Goal: Task Accomplishment & Management: Manage account settings

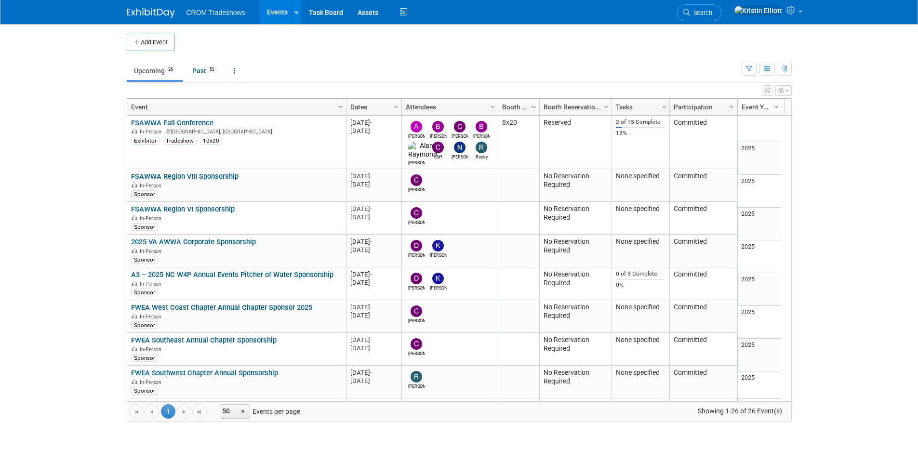
scroll to position [313, 0]
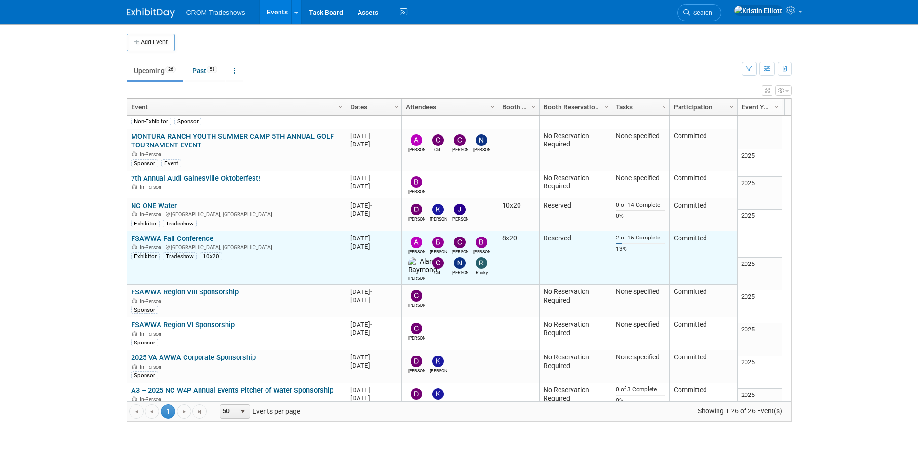
click at [202, 234] on link "FSAWWA Fall Conference" at bounding box center [172, 238] width 82 height 9
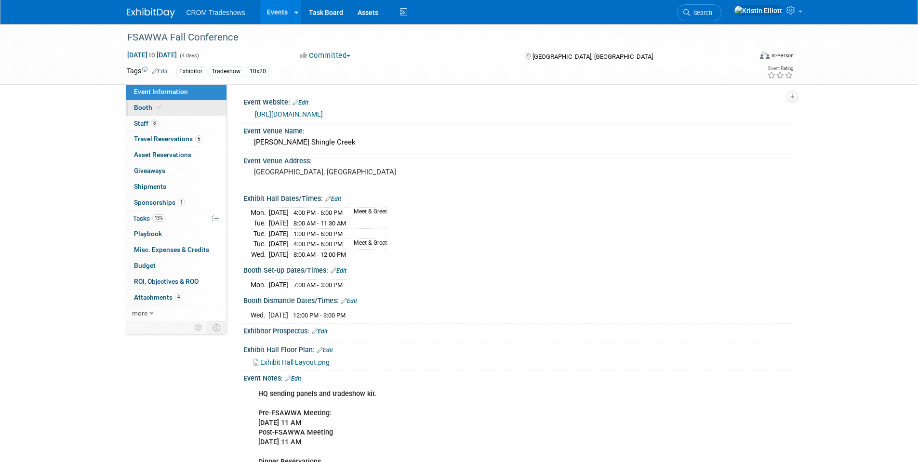
click at [168, 112] on link "Booth" at bounding box center [176, 107] width 100 height 15
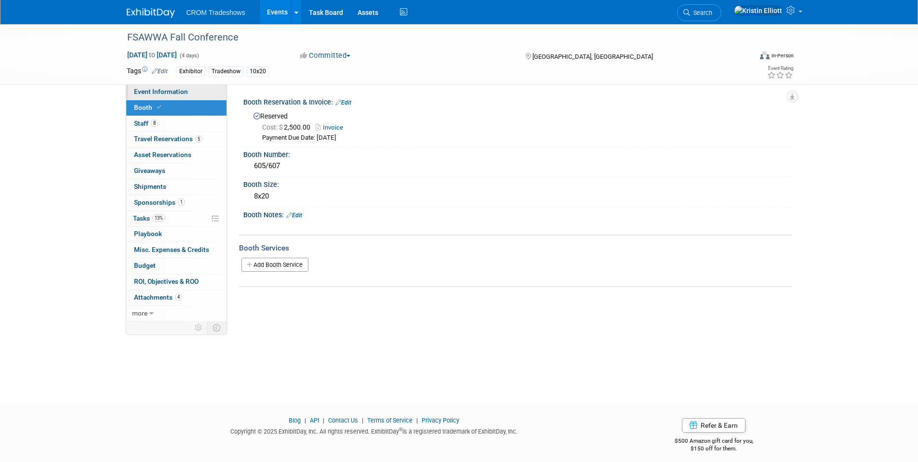
click at [170, 97] on link "Event Information" at bounding box center [176, 91] width 100 height 15
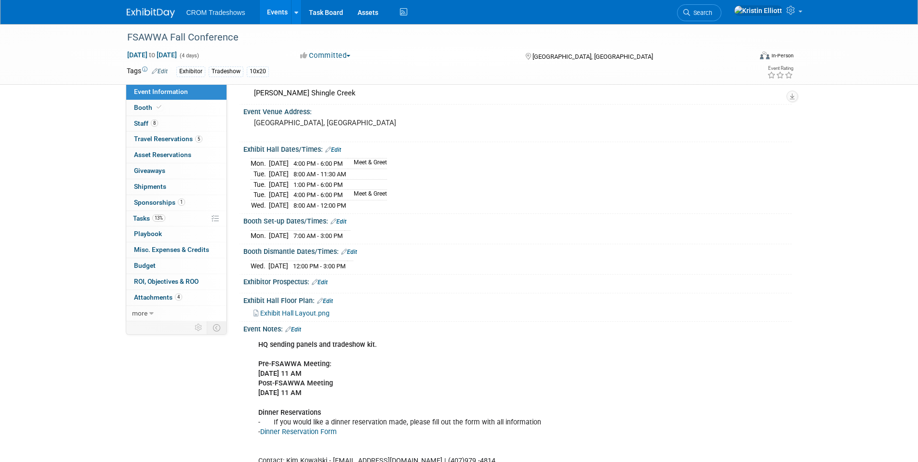
scroll to position [96, 0]
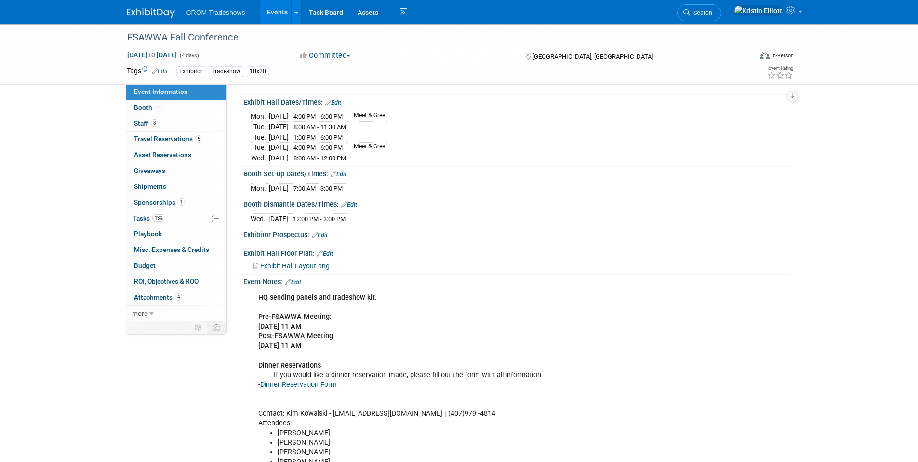
click at [310, 258] on div "Exhibit Hall Layout.png" at bounding box center [517, 265] width 549 height 14
click at [310, 264] on span "Exhibit Hall Layout.png" at bounding box center [294, 266] width 69 height 8
click at [275, 18] on link "Events" at bounding box center [277, 12] width 35 height 24
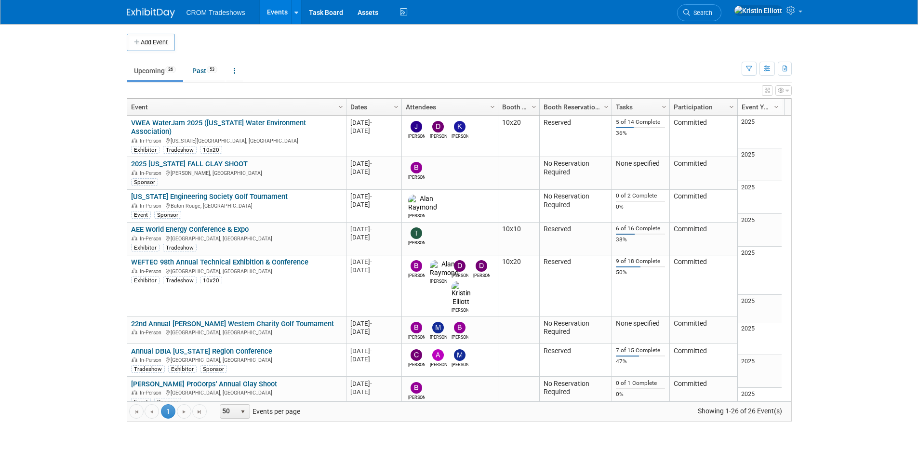
click at [207, 83] on div "View Grid Tips & Tricks Advanced Options Reset Grid Layout (back to default)" at bounding box center [459, 88] width 665 height 13
click at [206, 79] on link "Past 53" at bounding box center [205, 71] width 40 height 18
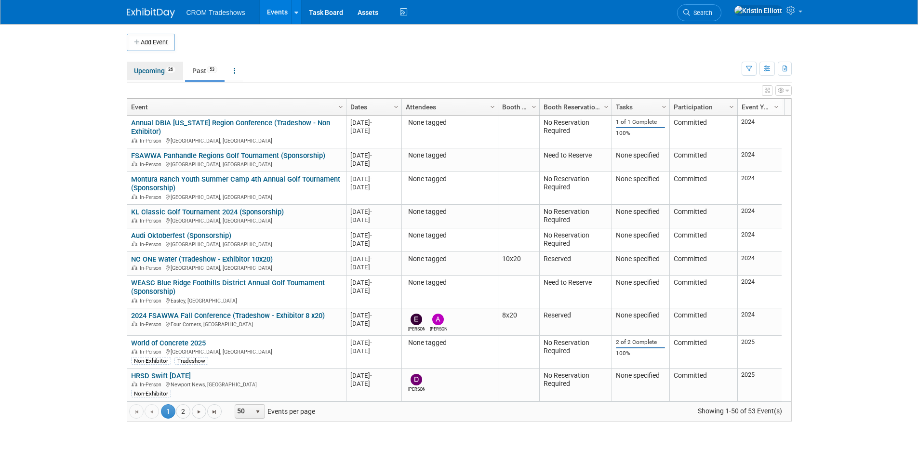
click at [163, 74] on link "Upcoming 26" at bounding box center [155, 71] width 56 height 18
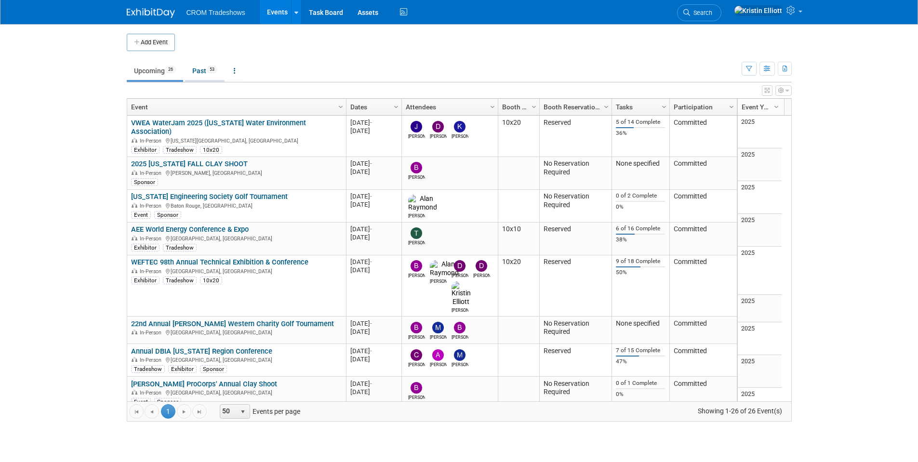
click at [200, 65] on link "Past 53" at bounding box center [205, 71] width 40 height 18
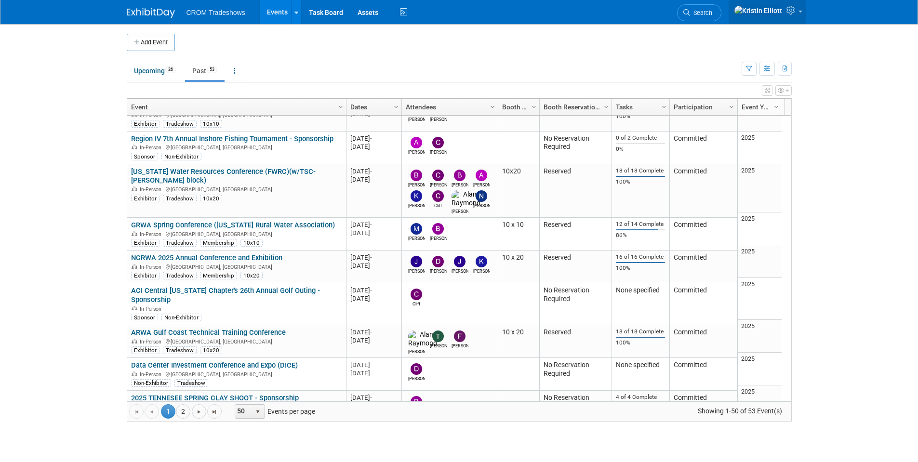
click at [800, 15] on link at bounding box center [768, 12] width 78 height 24
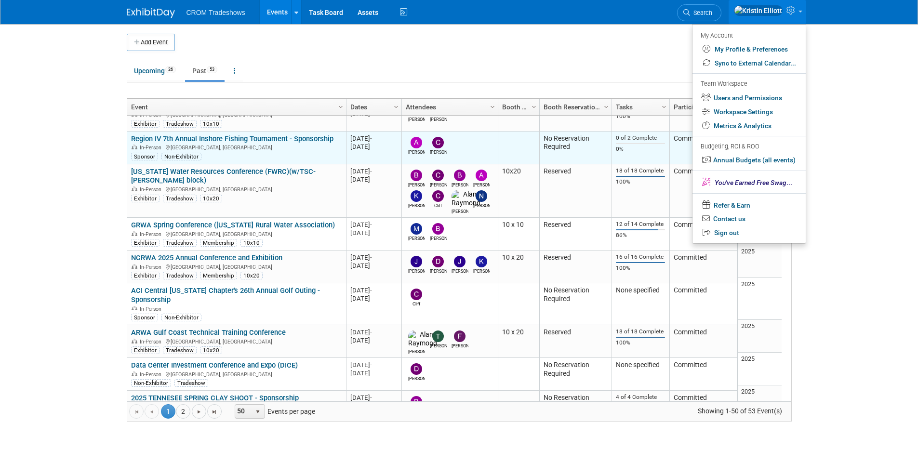
click at [159, 140] on link "Region IV 7th Annual Inshore Fishing Tournament - Sponsorship" at bounding box center [232, 139] width 202 height 9
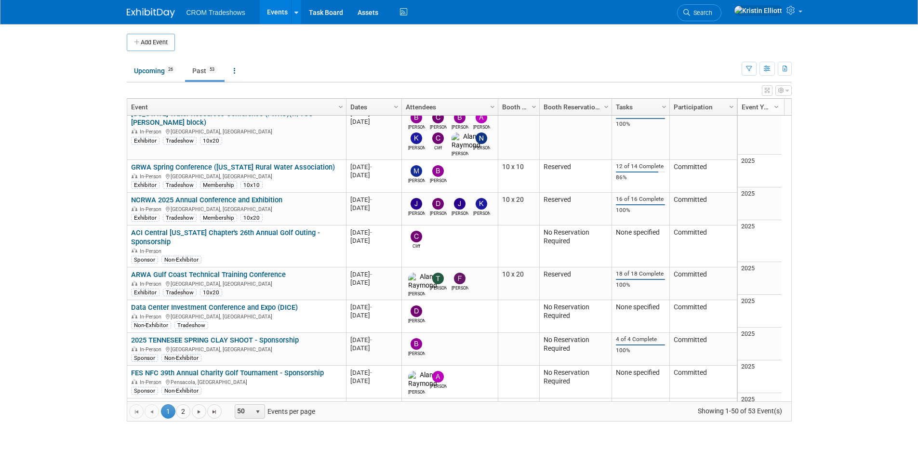
scroll to position [1361, 0]
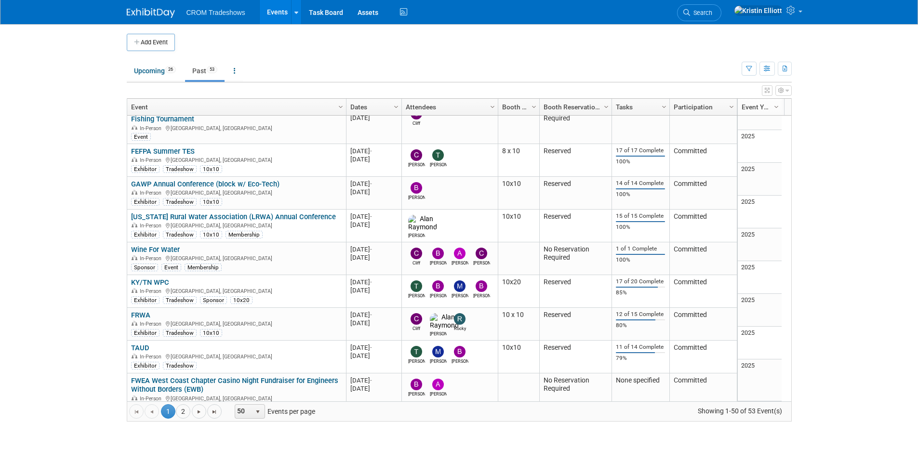
click at [147, 54] on td "Upcoming 26 Past 53 All Events 79 Past and Upcoming Grouped Annually Events gro…" at bounding box center [434, 66] width 615 height 31
click at [149, 73] on link "Upcoming 26" at bounding box center [155, 71] width 56 height 18
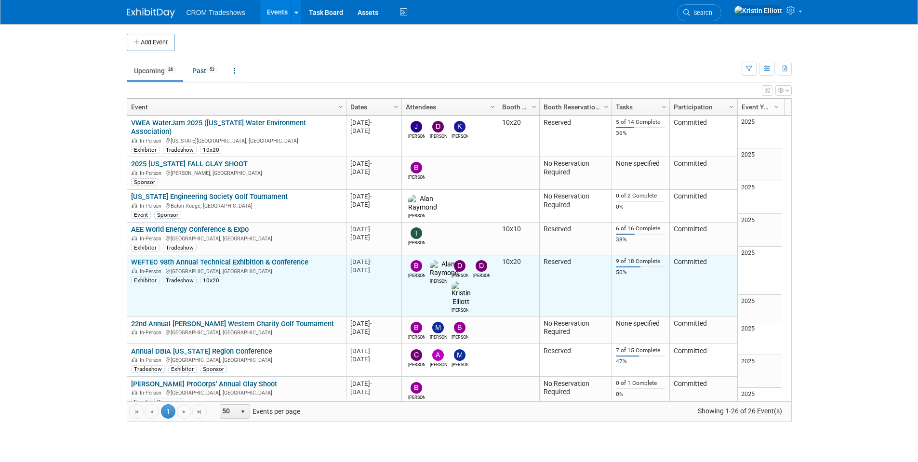
click at [209, 258] on link "WEFTEC 98th Annual Technical Exhibition & Conference" at bounding box center [219, 262] width 177 height 9
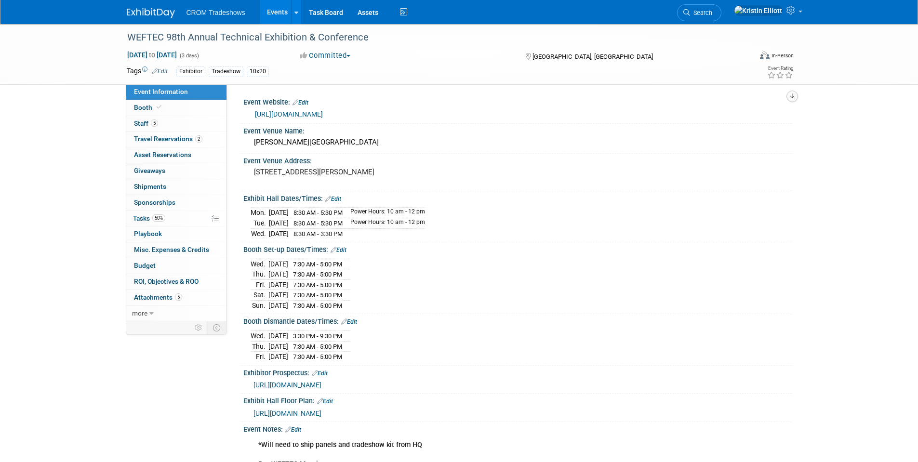
click at [789, 98] on button "button" at bounding box center [793, 97] width 12 height 12
click at [805, 32] on div "WEFTEC 98th Annual Technical Exhibition & Conference [DATE] to [DATE] (3 days) …" at bounding box center [459, 54] width 918 height 61
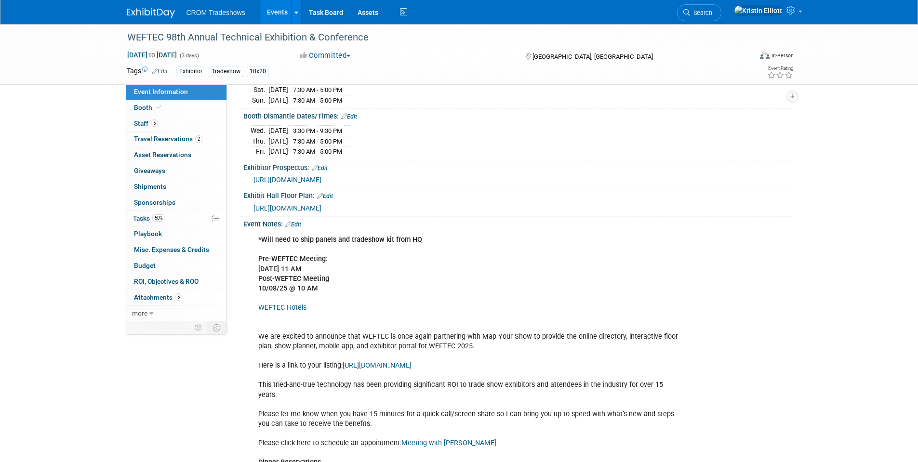
scroll to position [241, 0]
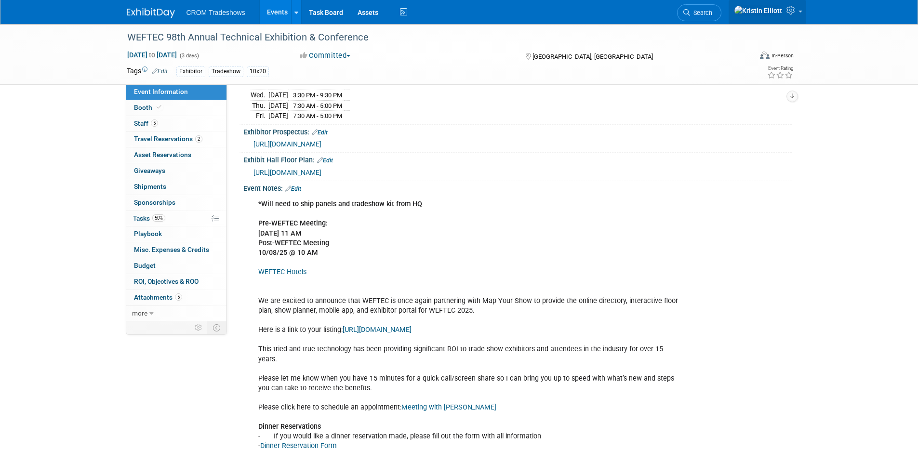
click at [790, 14] on icon at bounding box center [792, 10] width 11 height 9
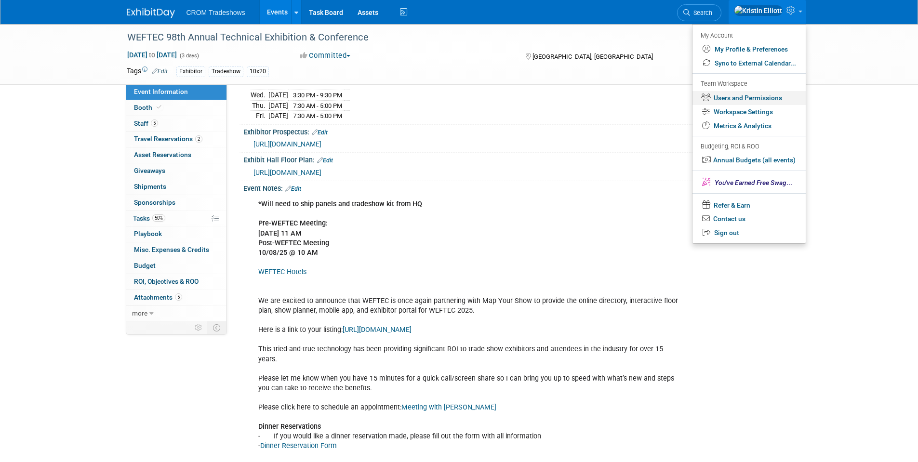
click at [738, 98] on link "Users and Permissions" at bounding box center [749, 98] width 113 height 14
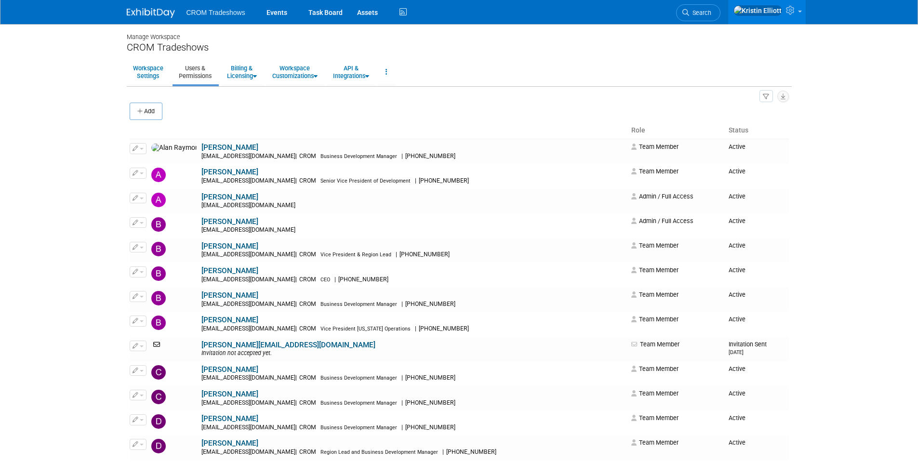
click at [310, 90] on div "All Users 28 Resources 0 Invitations 2 Export Users & Resources (.csv)" at bounding box center [460, 96] width 660 height 13
click at [308, 80] on link "Workspace Customizations" at bounding box center [295, 72] width 58 height 24
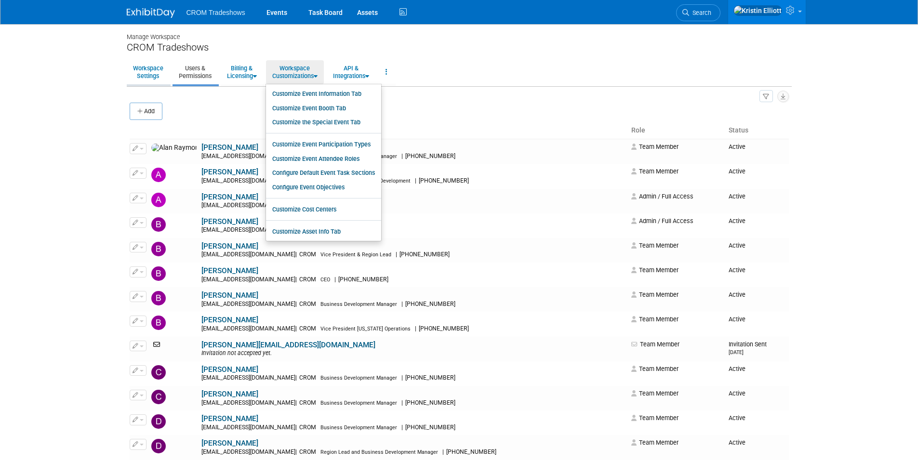
click at [158, 74] on link "Workspace Settings" at bounding box center [148, 72] width 43 height 24
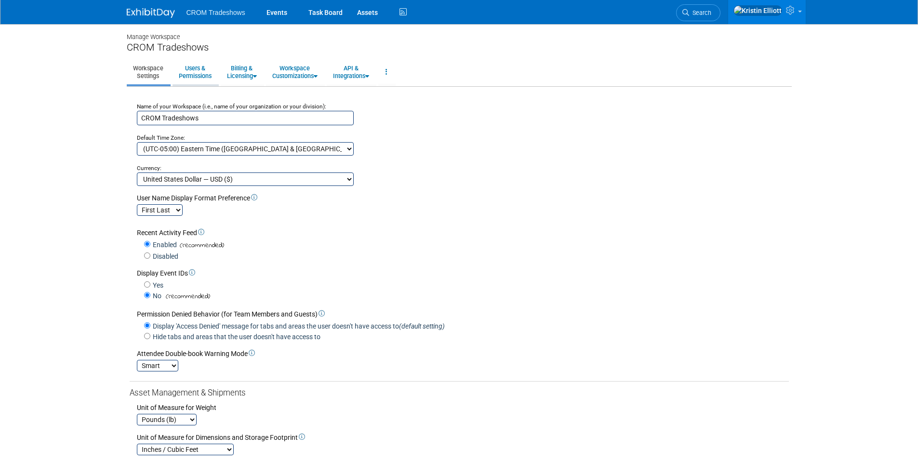
click at [203, 67] on link "Users & Permissions" at bounding box center [195, 72] width 45 height 24
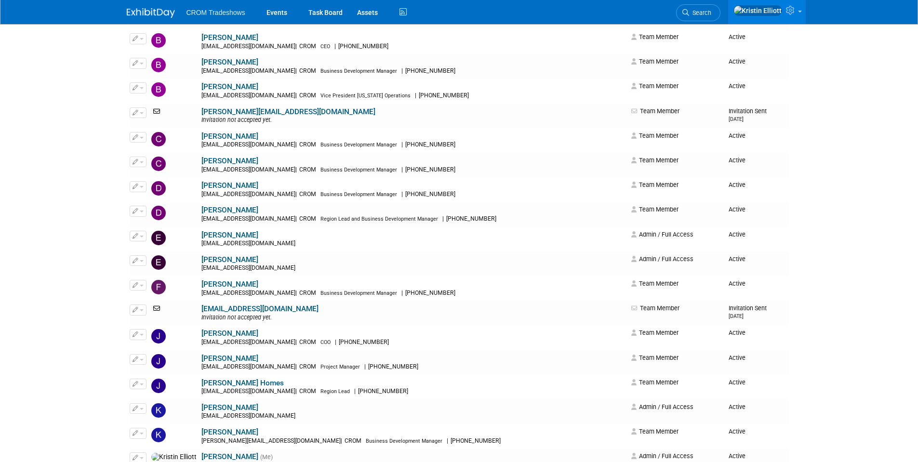
scroll to position [193, 0]
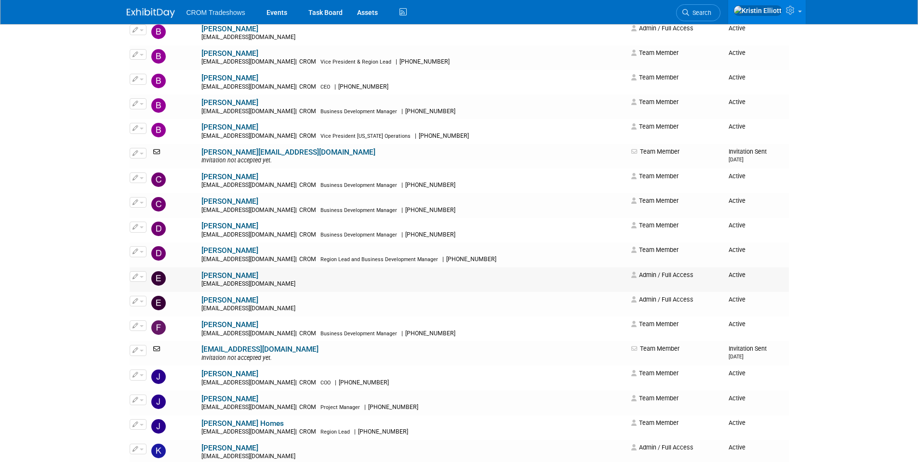
click at [202, 277] on link "[PERSON_NAME]" at bounding box center [230, 275] width 57 height 9
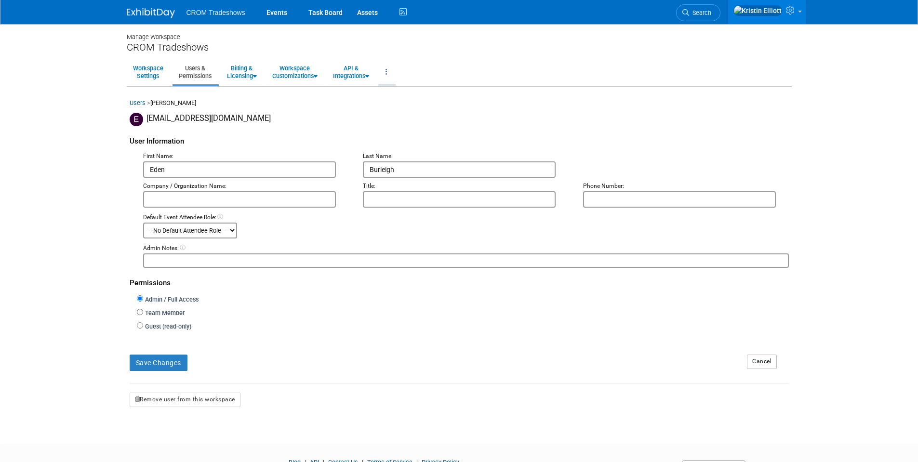
click at [395, 67] on link at bounding box center [386, 72] width 16 height 24
click at [411, 95] on link "Workspace Logs" at bounding box center [418, 93] width 81 height 14
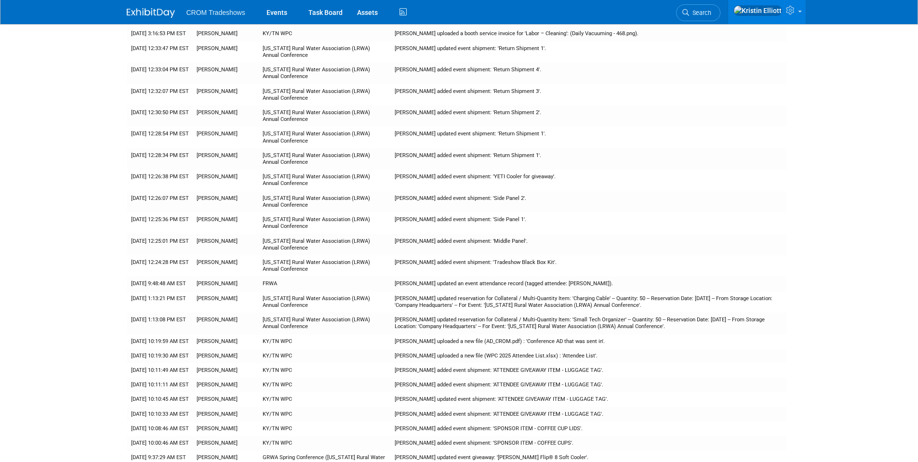
scroll to position [8620, 0]
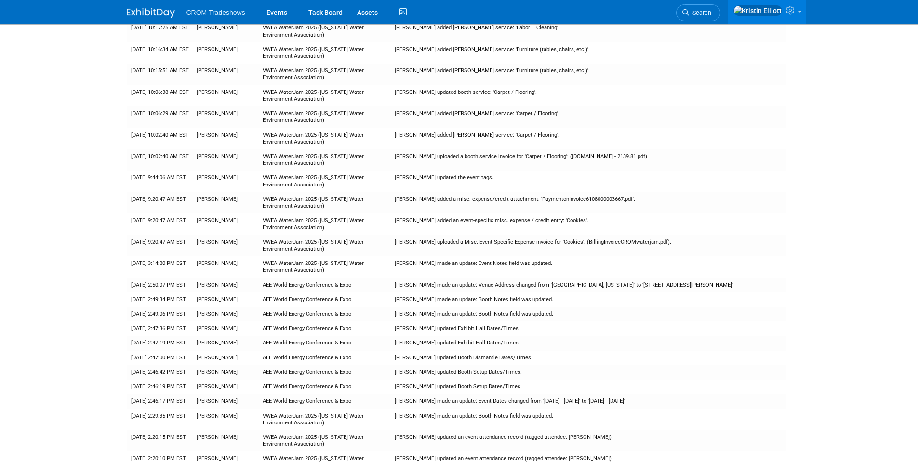
scroll to position [0, 0]
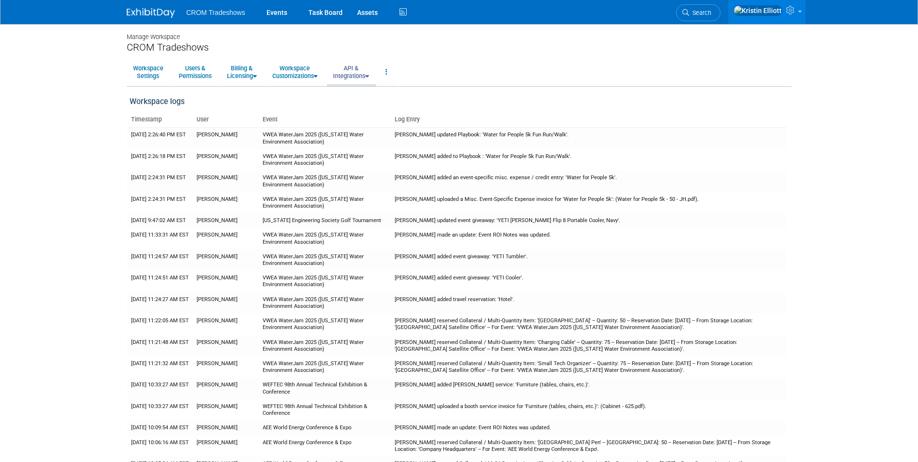
click at [359, 76] on link "API & Integrations" at bounding box center [351, 72] width 49 height 24
click at [357, 95] on link "API Access" at bounding box center [365, 94] width 76 height 14
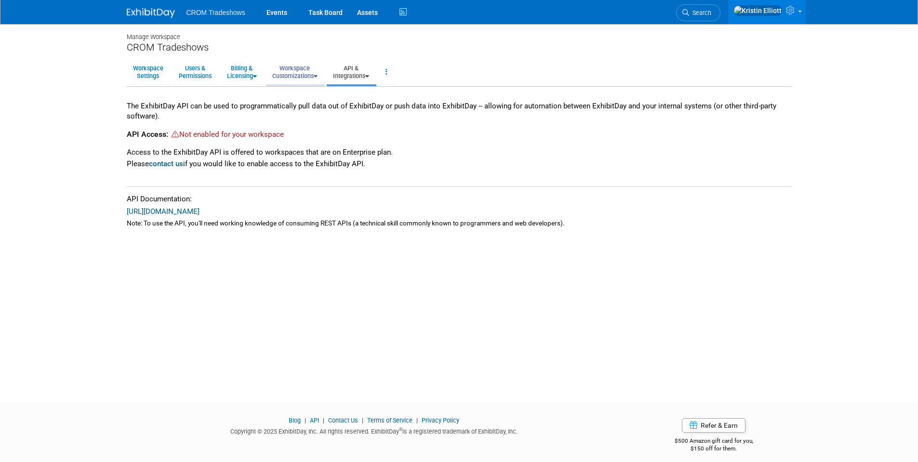
click at [311, 77] on link "Workspace Customizations" at bounding box center [295, 72] width 58 height 24
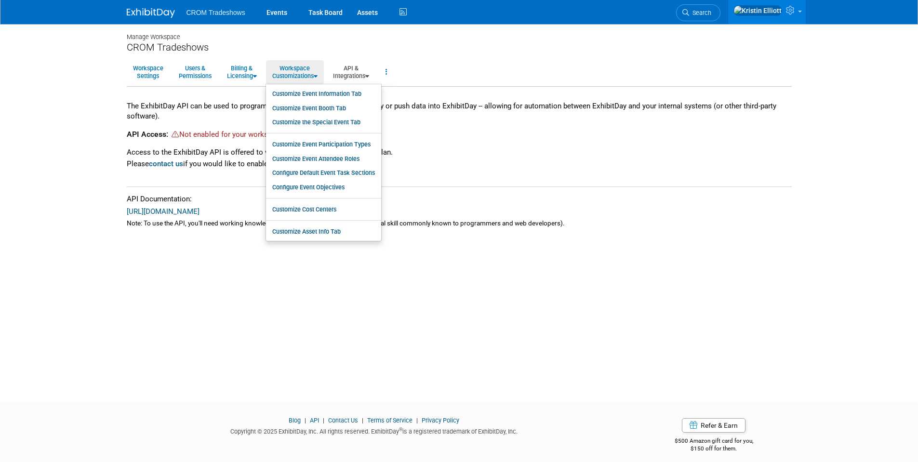
click at [294, 46] on div "CROM Tradeshows" at bounding box center [459, 47] width 665 height 12
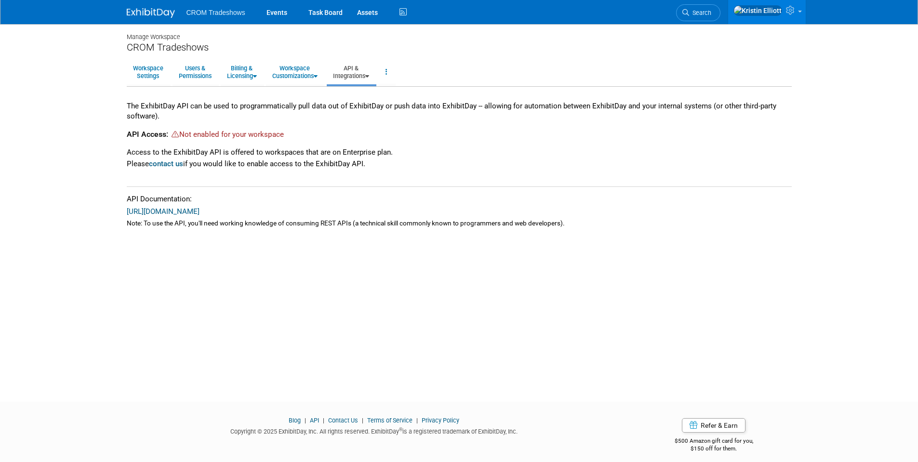
click at [206, 9] on span "CROM Tradeshows" at bounding box center [216, 13] width 59 height 8
click at [152, 11] on img at bounding box center [151, 13] width 48 height 10
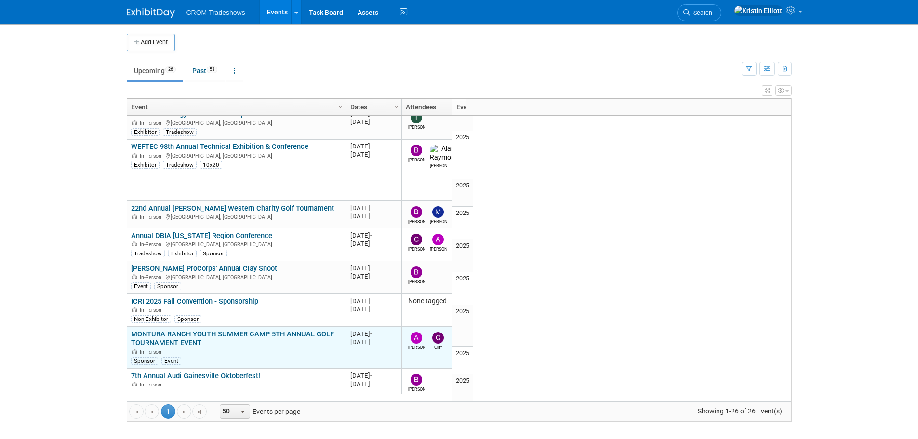
scroll to position [174, 0]
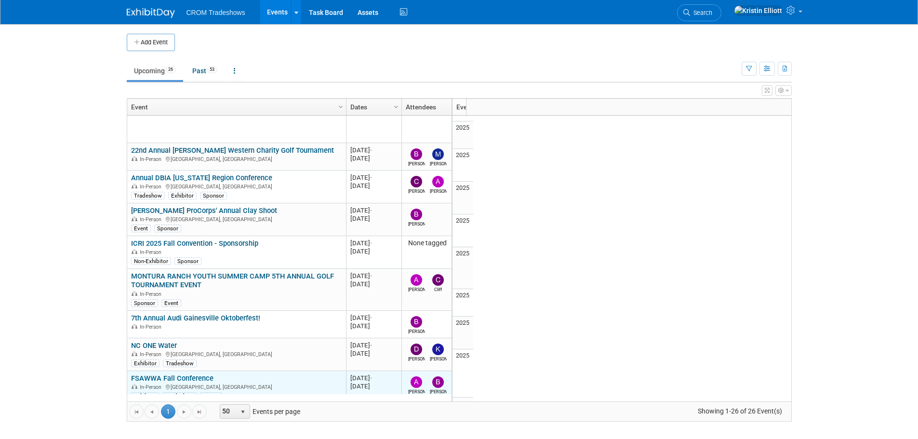
click at [166, 374] on link "FSAWWA Fall Conference" at bounding box center [172, 378] width 82 height 9
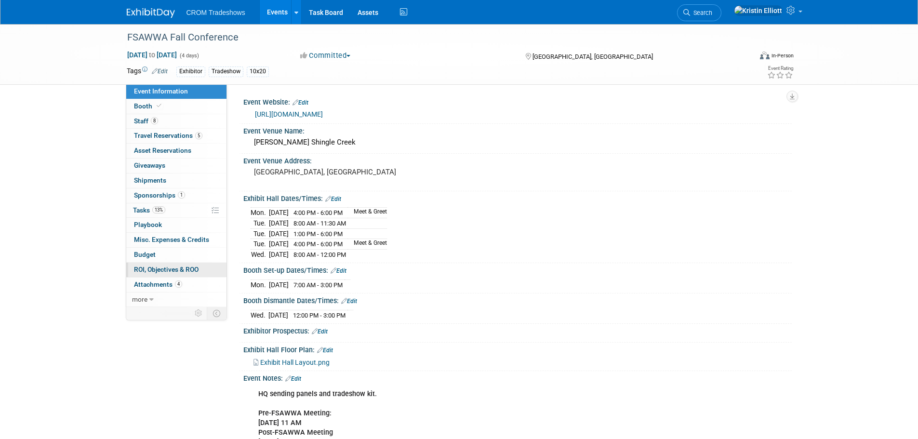
click at [178, 270] on span "ROI, Objectives & ROO 0" at bounding box center [166, 270] width 65 height 8
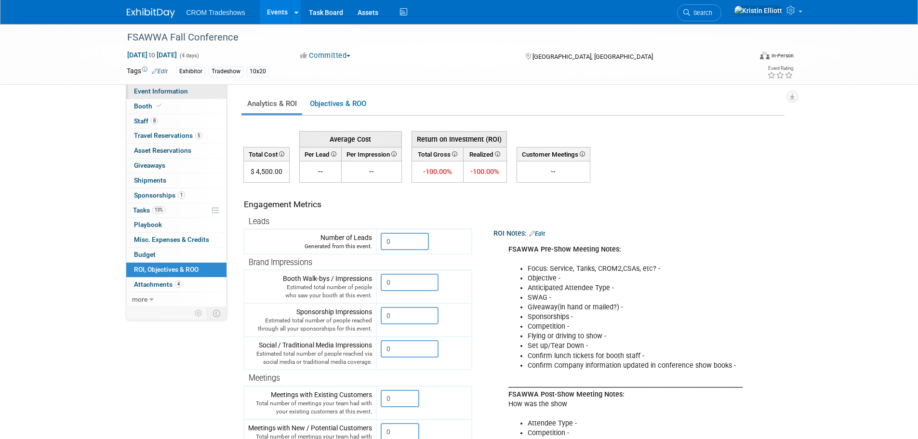
click at [161, 90] on span "Event Information" at bounding box center [161, 91] width 54 height 8
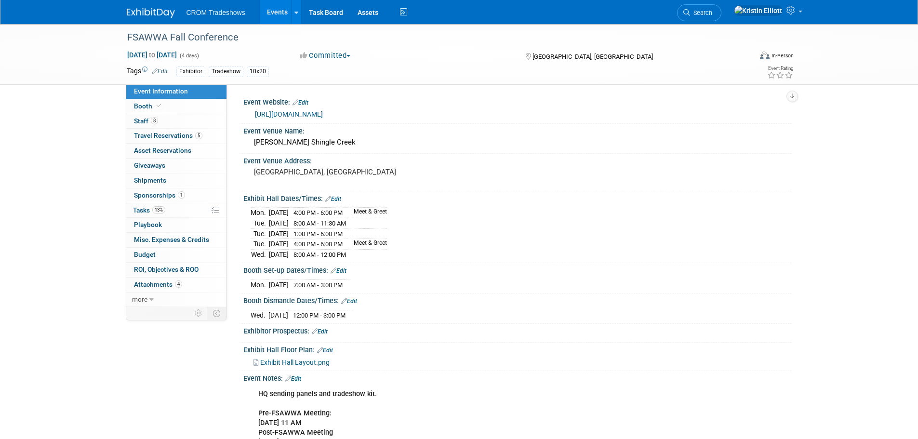
click at [176, 93] on span "Event Information" at bounding box center [161, 91] width 54 height 8
click at [166, 126] on link "8 Staff 8" at bounding box center [176, 121] width 100 height 14
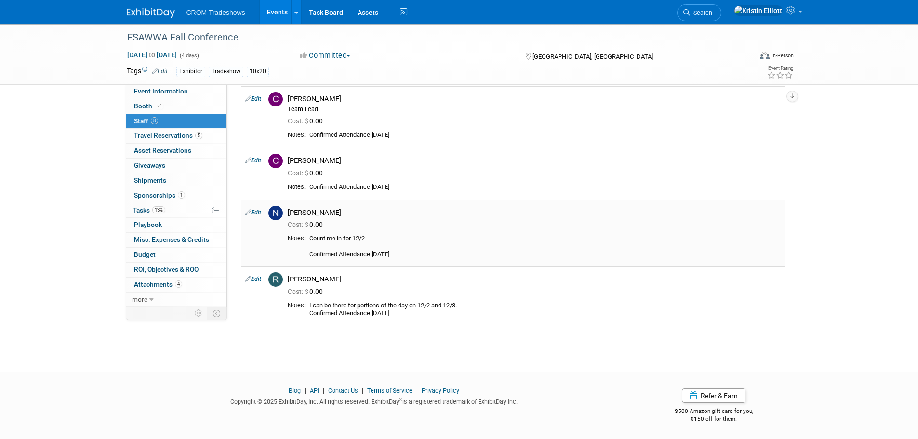
scroll to position [244, 0]
click at [190, 272] on span "ROI, Objectives & ROO 0" at bounding box center [166, 270] width 65 height 8
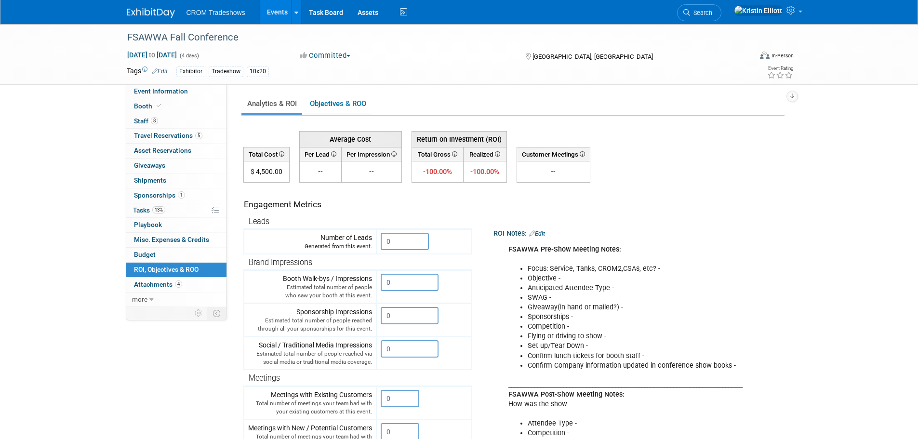
click at [545, 234] on link "Edit" at bounding box center [537, 233] width 16 height 7
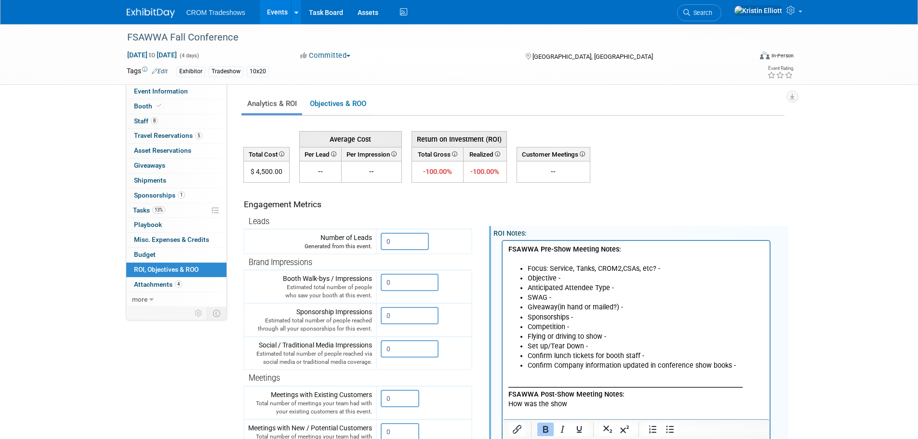
click at [595, 324] on li "Competition -" at bounding box center [645, 327] width 237 height 10
click at [676, 323] on li "Competition - Precon # 211/Preload #631" at bounding box center [645, 327] width 237 height 10
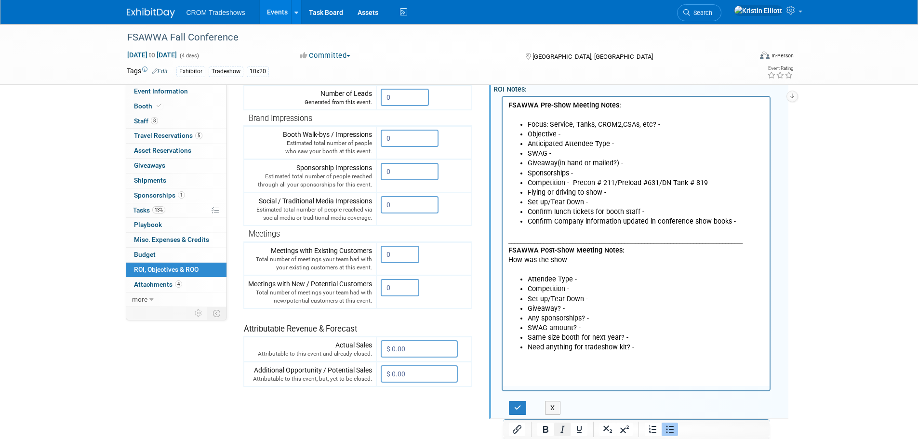
scroll to position [145, 0]
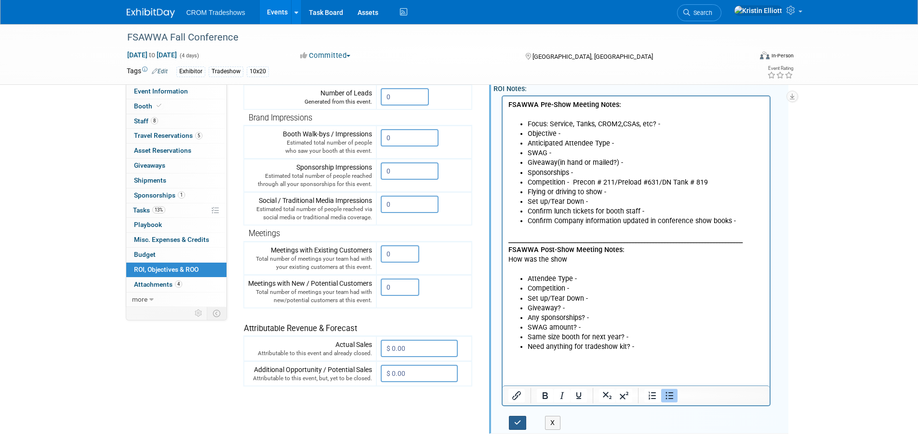
click at [517, 421] on icon "button" at bounding box center [517, 422] width 7 height 7
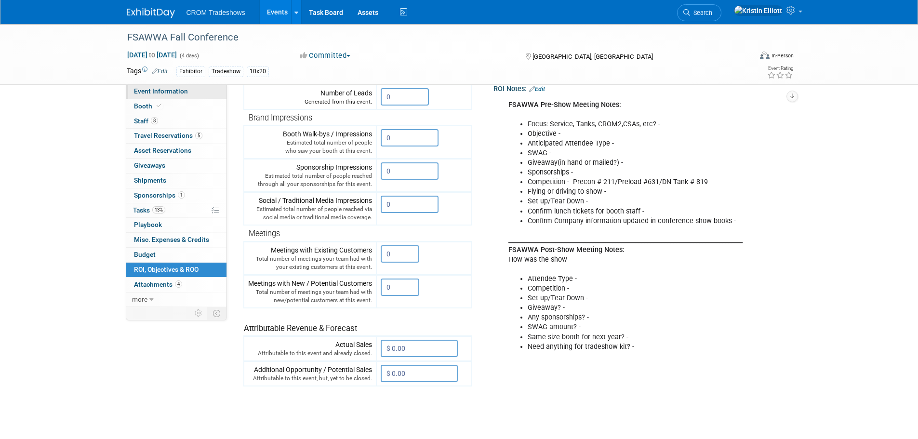
click at [149, 92] on span "Event Information" at bounding box center [161, 91] width 54 height 8
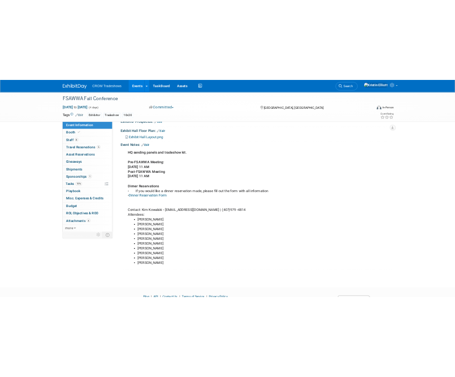
scroll to position [197, 0]
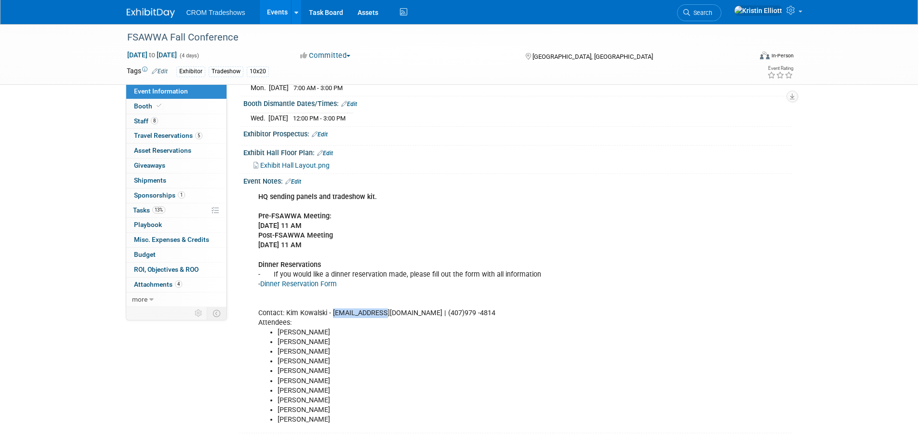
drag, startPoint x: 386, startPoint y: 310, endPoint x: 333, endPoint y: 313, distance: 52.7
click at [333, 313] on div "HQ sending panels and tradeshow kit. Pre-FSAWWA Meeting: 11/17/25 @ 11 AM Post-…" at bounding box center [469, 309] width 434 height 242
copy div "kim@fsawwa.org"
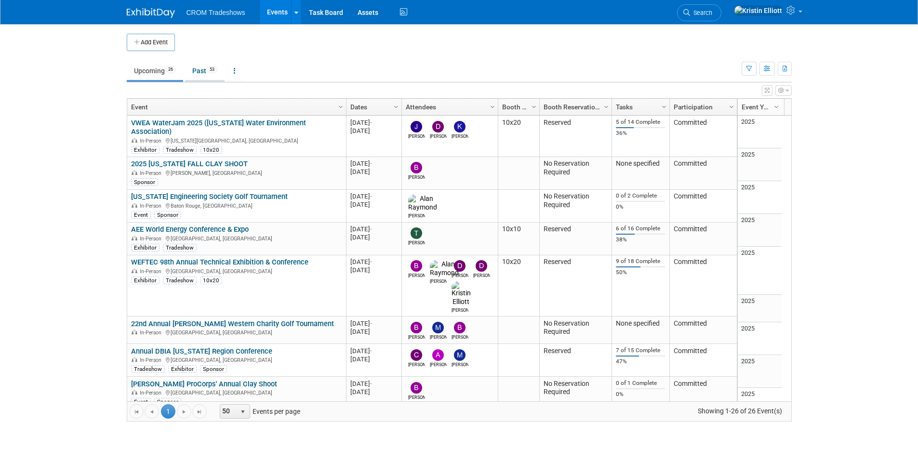
click at [206, 71] on link "Past 53" at bounding box center [205, 71] width 40 height 18
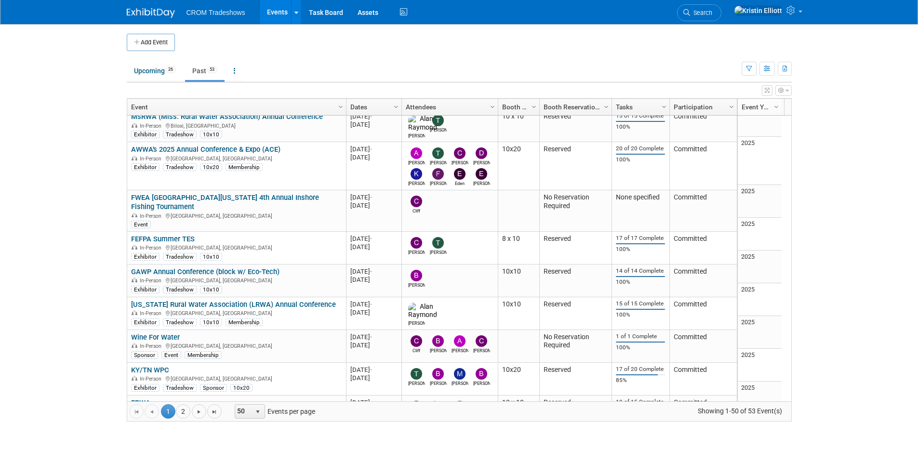
scroll to position [1361, 0]
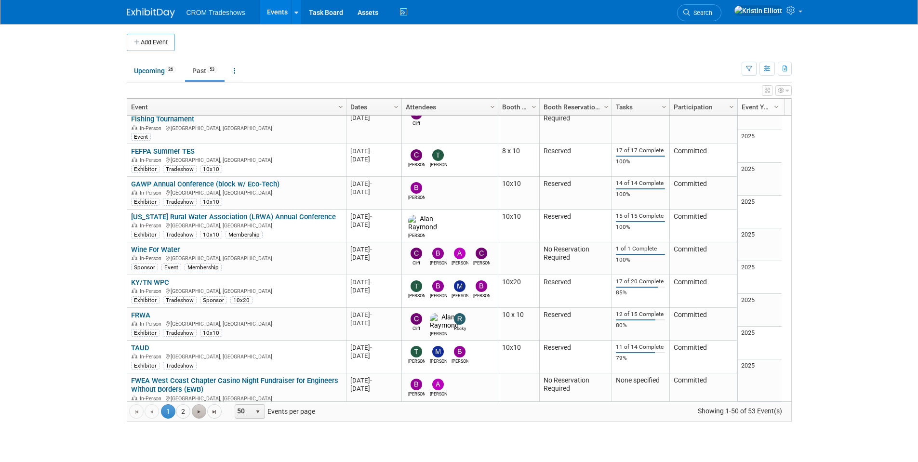
click at [195, 410] on span "Go to the next page" at bounding box center [199, 412] width 8 height 8
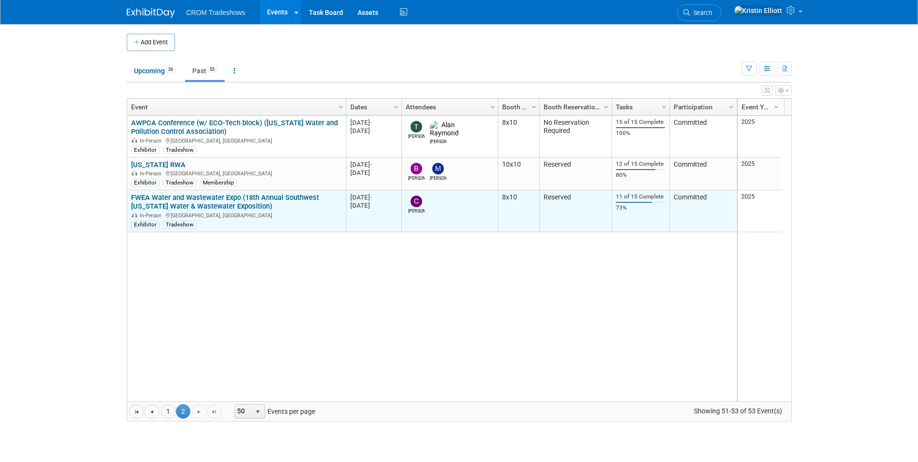
click at [193, 205] on link "FWEA Water and Wastewater Expo (18th Annual Southwest [US_STATE] Water & Wastew…" at bounding box center [225, 202] width 188 height 18
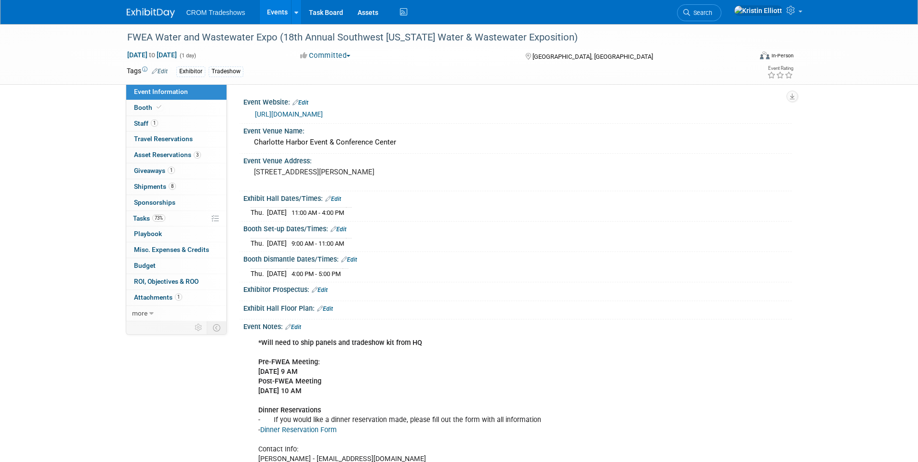
click at [274, 12] on link "Events" at bounding box center [277, 12] width 35 height 24
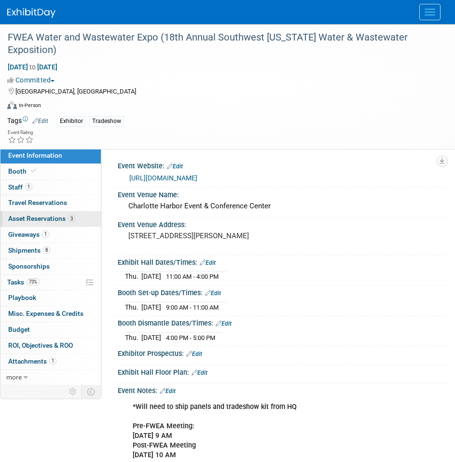
click at [38, 220] on span "Asset Reservations 3" at bounding box center [41, 219] width 67 height 8
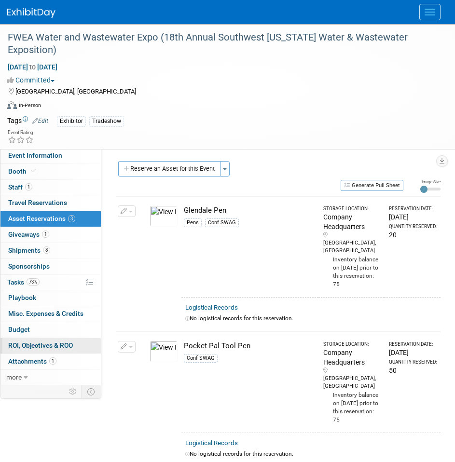
click at [43, 345] on span "ROI, Objectives & ROO 0" at bounding box center [40, 345] width 65 height 8
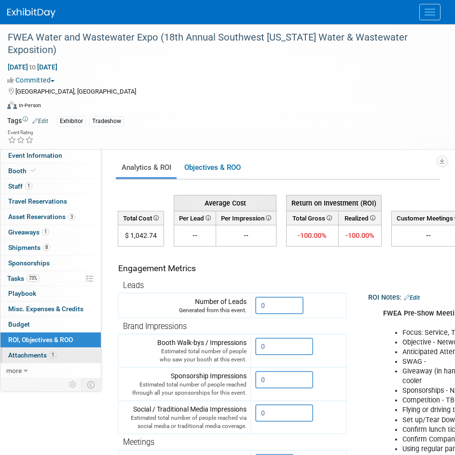
click at [48, 359] on span "Attachments 1" at bounding box center [32, 355] width 48 height 8
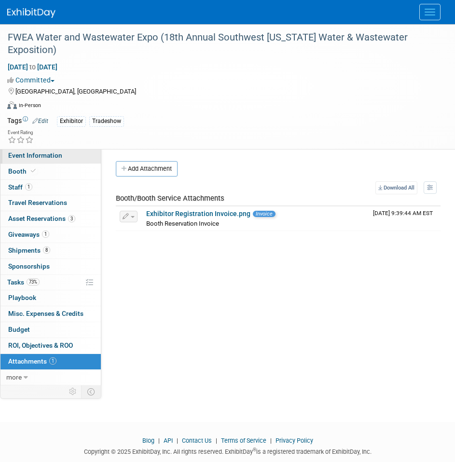
click at [45, 157] on span "Event Information" at bounding box center [35, 155] width 54 height 8
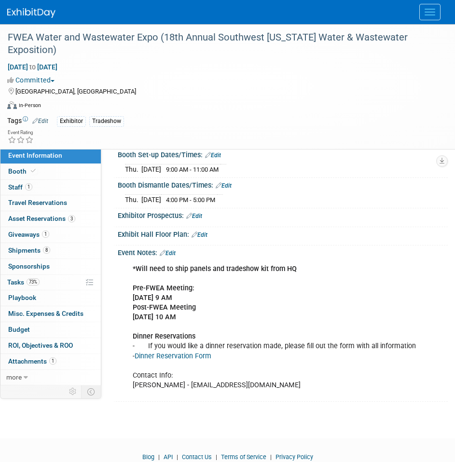
scroll to position [145, 0]
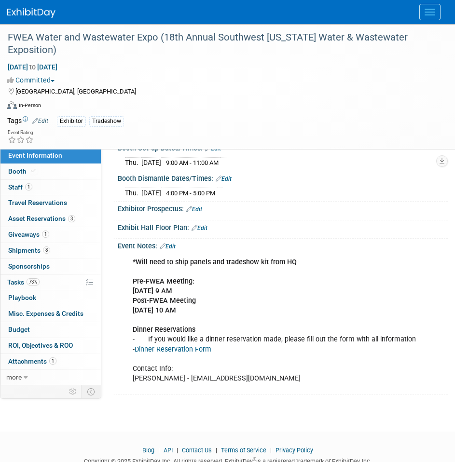
click at [260, 300] on div "*Will need to ship panels and tradeshow kit from HQ Pre-FWEA Meeting: 8/05/25 @…" at bounding box center [278, 320] width 304 height 135
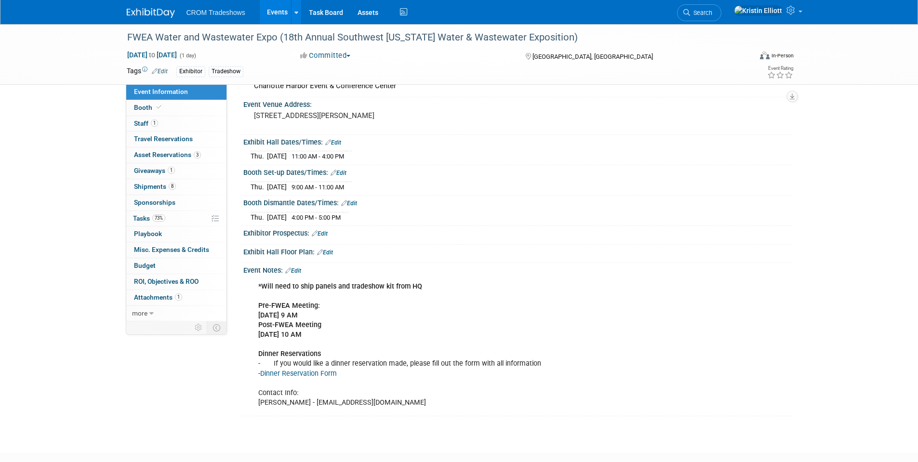
scroll to position [0, 0]
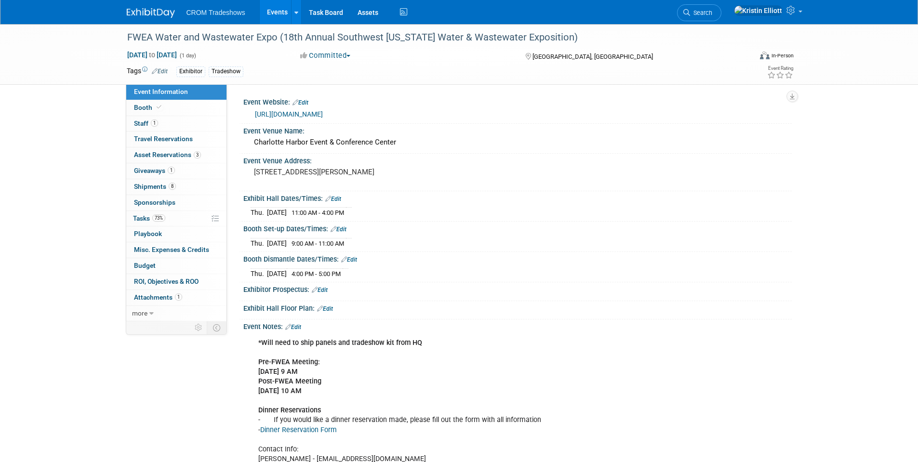
click at [278, 12] on link "Events" at bounding box center [277, 12] width 35 height 24
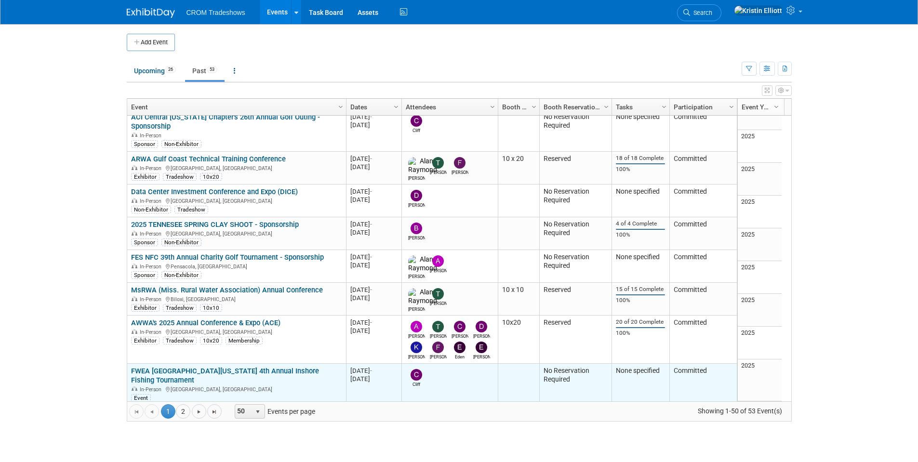
scroll to position [1361, 0]
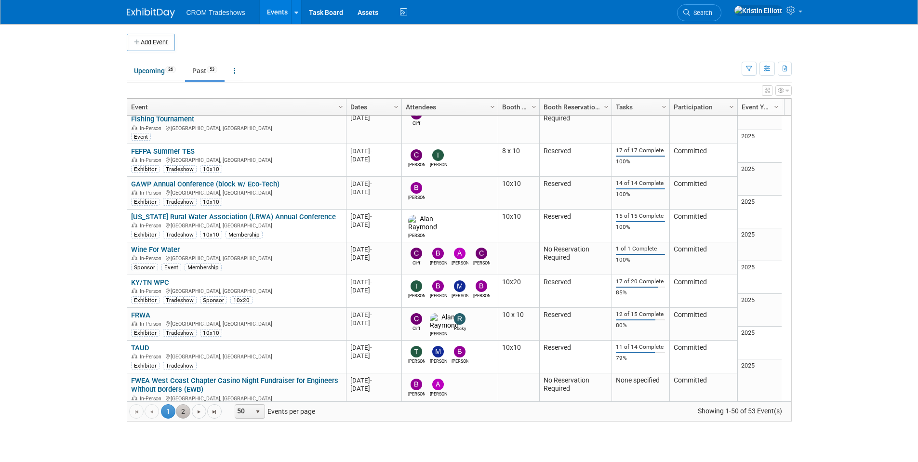
click at [187, 410] on link "2" at bounding box center [183, 411] width 14 height 14
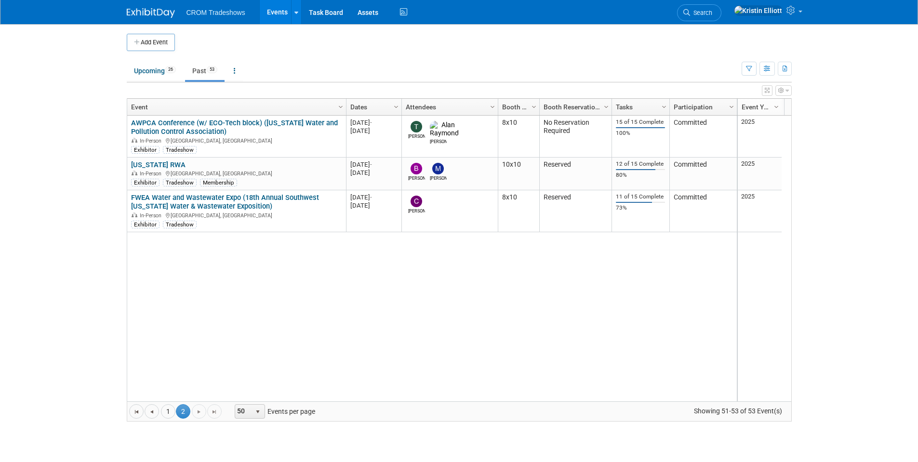
scroll to position [0, 0]
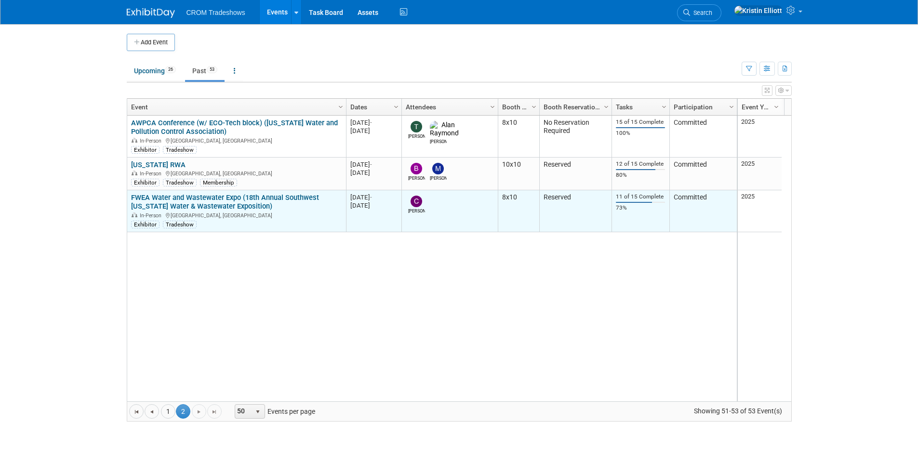
click at [172, 201] on link "FWEA Water and Wastewater Expo (18th Annual Southwest [US_STATE] Water & Wastew…" at bounding box center [225, 202] width 188 height 18
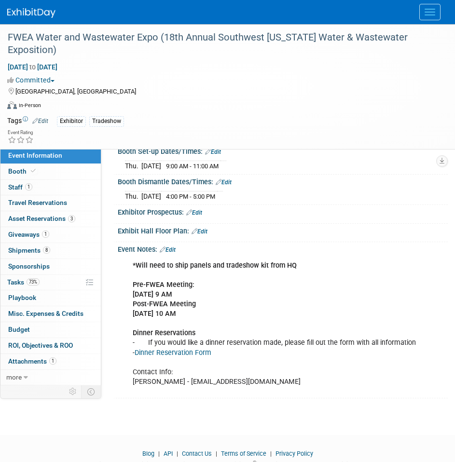
scroll to position [181, 0]
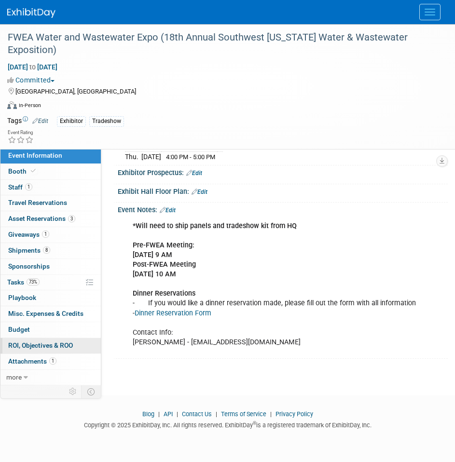
click at [40, 338] on link "0 ROI, Objectives & ROO 0" at bounding box center [50, 345] width 100 height 15
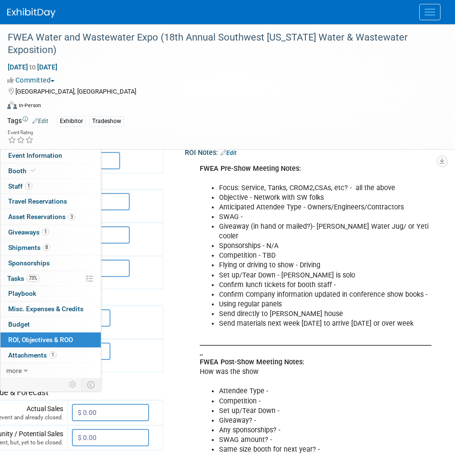
scroll to position [96, 196]
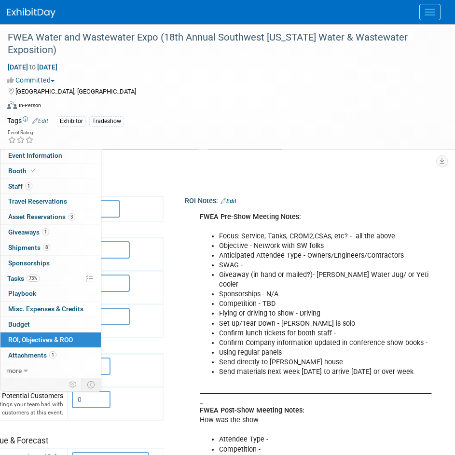
click at [224, 204] on link "Edit" at bounding box center [228, 201] width 16 height 7
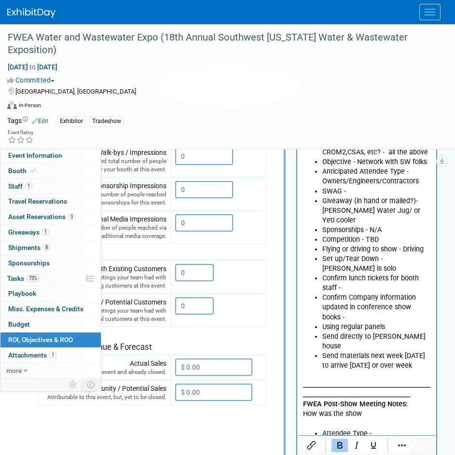
scroll to position [289, 81]
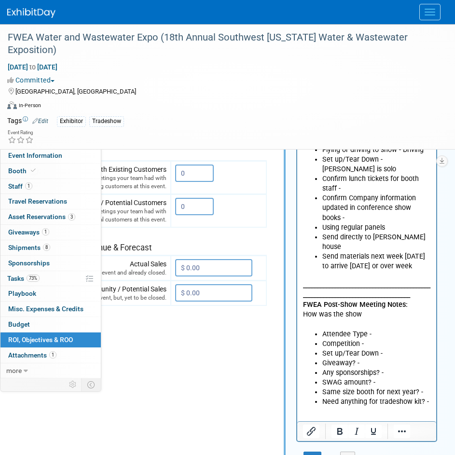
click at [388, 308] on p "_______________________________________________________________________________…" at bounding box center [367, 299] width 128 height 58
click at [381, 300] on p "_______________________________________________________________________________…" at bounding box center [367, 299] width 128 height 58
click at [370, 293] on p "_______________________________________________________________________________…" at bounding box center [367, 299] width 128 height 58
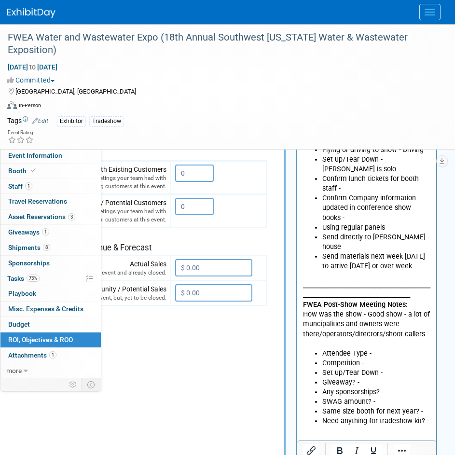
drag, startPoint x: 372, startPoint y: 241, endPoint x: 420, endPoint y: 309, distance: 83.1
click at [420, 309] on p "_______________________________________________________________________________…" at bounding box center [367, 309] width 128 height 78
click at [424, 314] on p "_______________________________________________________________________________…" at bounding box center [367, 309] width 128 height 78
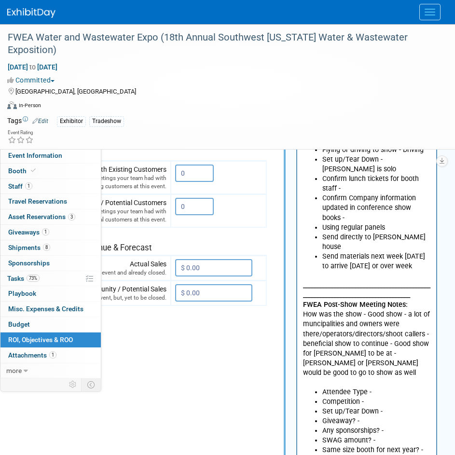
click at [418, 344] on p "_______________________________________________________________________________…" at bounding box center [367, 328] width 128 height 116
click at [418, 342] on p "_______________________________________________________________________________…" at bounding box center [367, 328] width 128 height 116
click at [420, 347] on p "_______________________________________________________________________________…" at bounding box center [367, 328] width 128 height 116
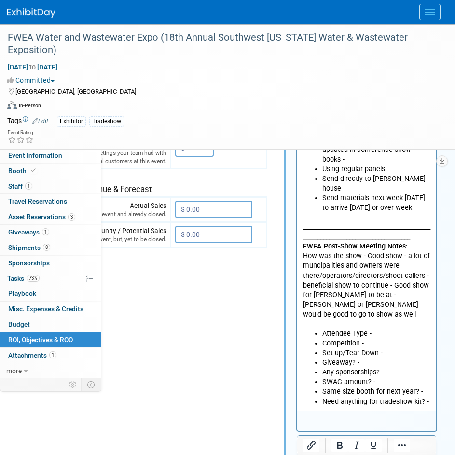
scroll to position [386, 81]
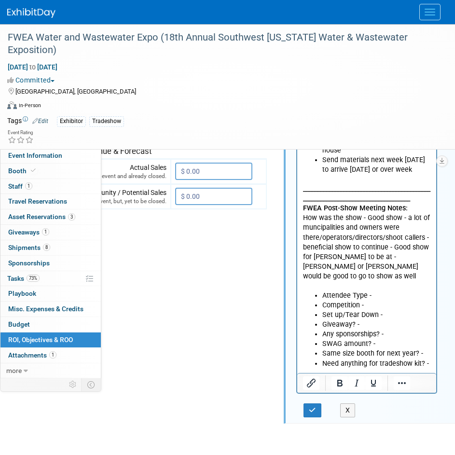
click at [371, 291] on li "Attendee Type -" at bounding box center [376, 296] width 108 height 10
click at [374, 300] on li "Competition -" at bounding box center [376, 305] width 108 height 10
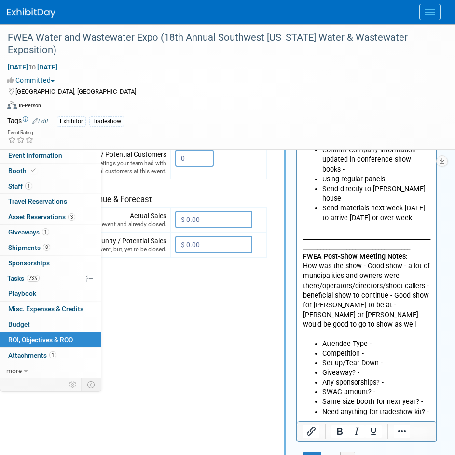
click at [369, 349] on li "Competition -" at bounding box center [376, 354] width 108 height 10
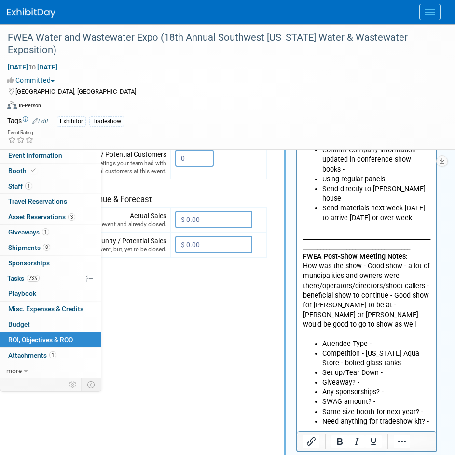
click at [390, 368] on li "Set up/Tear Down -" at bounding box center [376, 373] width 108 height 10
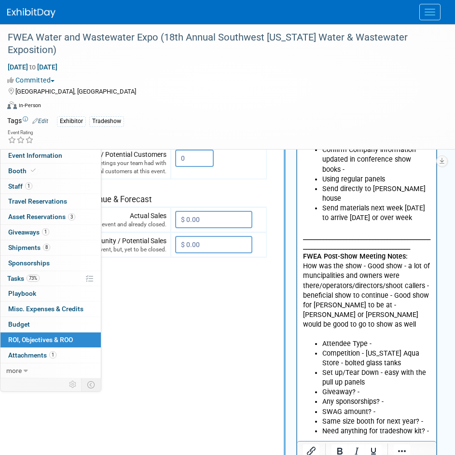
click at [374, 368] on li "Set up/Tear Down - easy with the pull up panels" at bounding box center [376, 377] width 108 height 19
click at [366, 387] on li "Giveaway? -" at bounding box center [376, 392] width 108 height 10
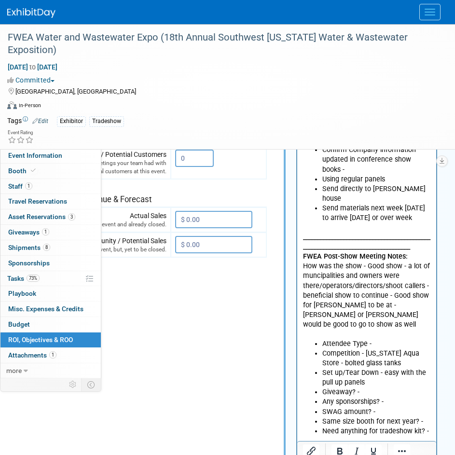
click at [366, 387] on li "Giveaway? -" at bounding box center [376, 392] width 108 height 10
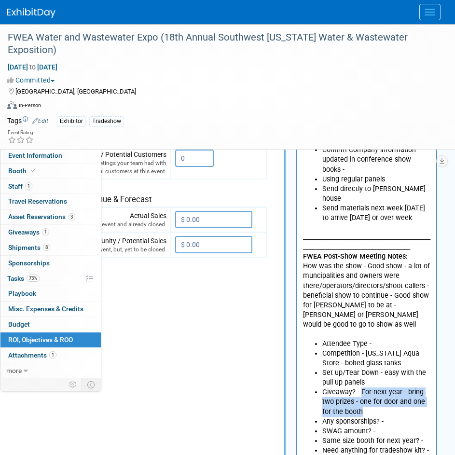
drag, startPoint x: 372, startPoint y: 382, endPoint x: 359, endPoint y: 365, distance: 20.9
click at [359, 387] on li "Giveaway? - For next year - bring two prizes - one for door and one for the boo…" at bounding box center [376, 401] width 108 height 29
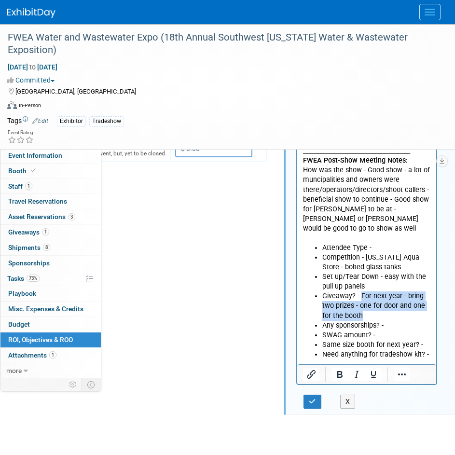
scroll to position [434, 81]
click at [338, 374] on icon "Bold" at bounding box center [339, 373] width 5 height 7
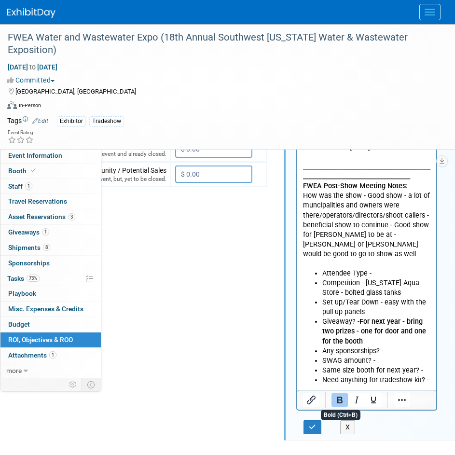
scroll to position [386, 81]
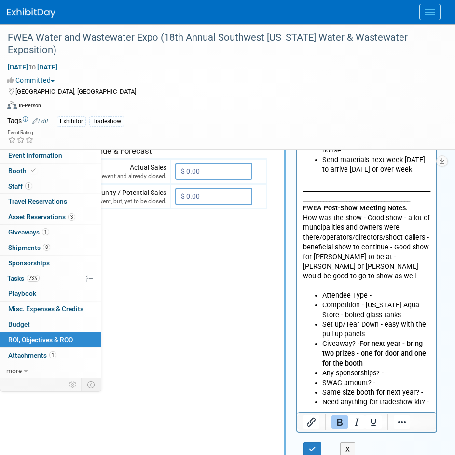
click at [409, 368] on li "Any sponsorships? -" at bounding box center [376, 373] width 108 height 10
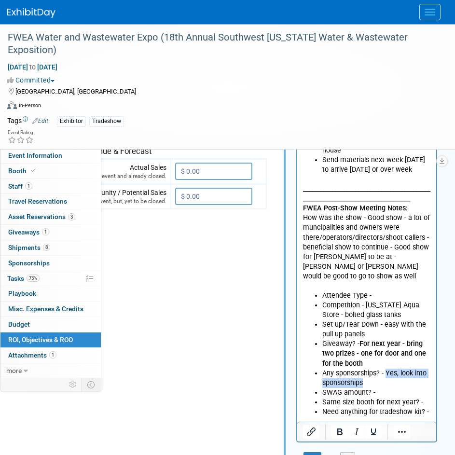
drag, startPoint x: 374, startPoint y: 354, endPoint x: 387, endPoint y: 346, distance: 15.0
click at [387, 368] on li "Any sponsorships? - Yes, look into sponsorships" at bounding box center [376, 377] width 108 height 19
click at [340, 430] on icon "Bold" at bounding box center [340, 432] width 12 height 12
click at [375, 368] on li "Any sponsorships? - Yes, look into sponsorships" at bounding box center [376, 377] width 108 height 19
click at [379, 388] on li "SWAG amount? -" at bounding box center [376, 393] width 108 height 10
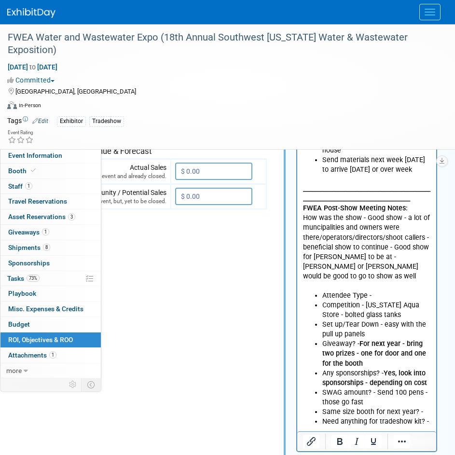
drag, startPoint x: 374, startPoint y: 377, endPoint x: 388, endPoint y: 365, distance: 17.8
click at [374, 388] on li "SWAG amount? - Send 100 pens - those go fast" at bounding box center [376, 397] width 108 height 19
click at [393, 388] on li "SWAG amount? - Send 100 pens - those go fast" at bounding box center [376, 397] width 108 height 19
click at [395, 388] on li "SWAG amount? - at least 50/100 pens - those go fast" at bounding box center [376, 397] width 108 height 19
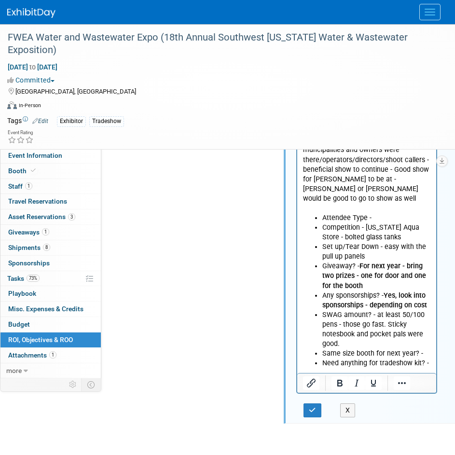
scroll to position [482, 81]
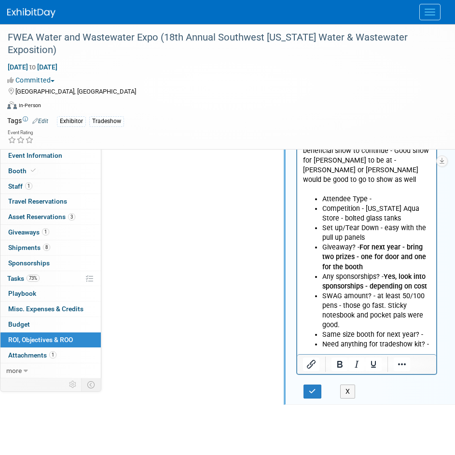
click at [426, 330] on li "Same size booth for next year? -" at bounding box center [376, 335] width 108 height 10
click at [425, 330] on li "Same size booth for next year? -" at bounding box center [376, 335] width 108 height 10
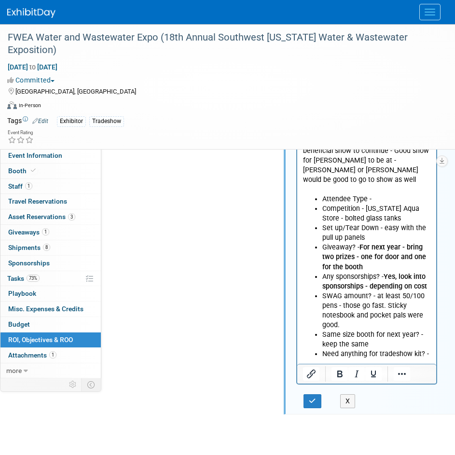
click at [430, 349] on li "Need anything for tradeshow kit? -" at bounding box center [376, 354] width 108 height 10
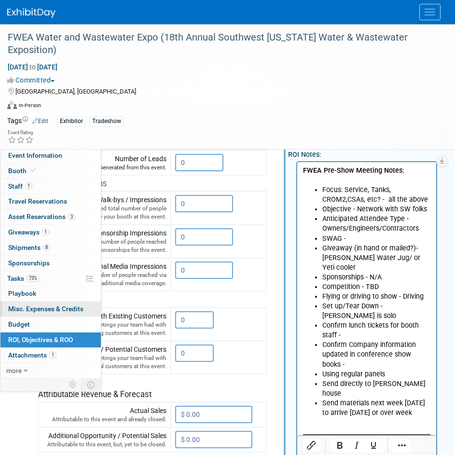
scroll to position [96, 81]
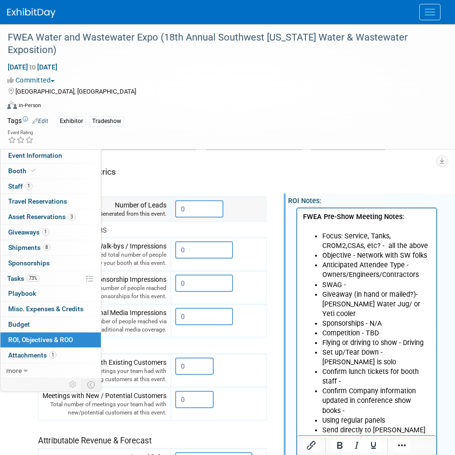
click at [180, 206] on input "0" at bounding box center [199, 208] width 48 height 17
click at [202, 206] on input "0" at bounding box center [199, 208] width 48 height 17
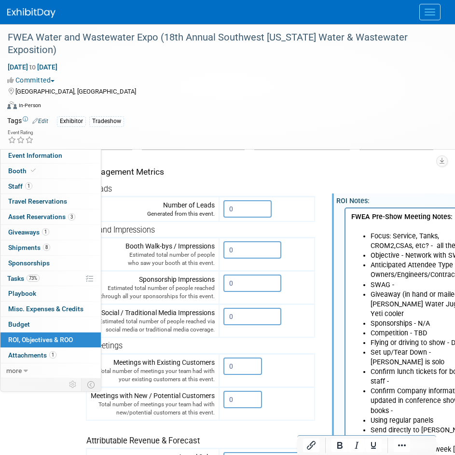
scroll to position [96, 27]
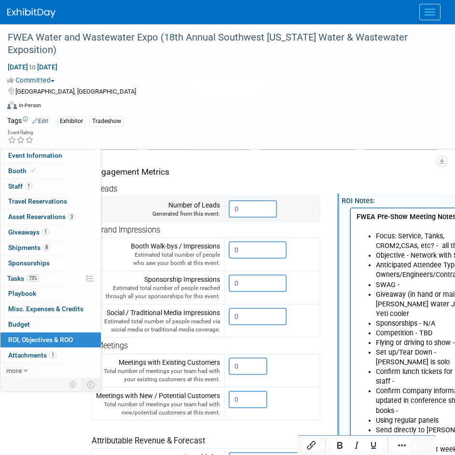
drag, startPoint x: 256, startPoint y: 205, endPoint x: 232, endPoint y: 205, distance: 23.6
click at [232, 205] on input "0" at bounding box center [253, 208] width 48 height 17
click at [245, 205] on input "0" at bounding box center [253, 208] width 48 height 17
drag, startPoint x: 239, startPoint y: 248, endPoint x: 227, endPoint y: 251, distance: 12.5
click at [227, 251] on td "0 X" at bounding box center [271, 254] width 95 height 33
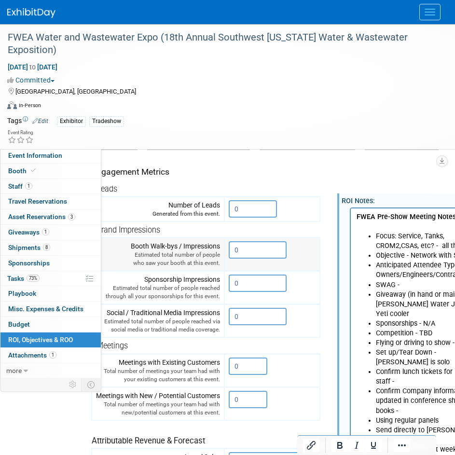
click at [245, 246] on input "0" at bounding box center [258, 249] width 58 height 17
drag, startPoint x: 242, startPoint y: 251, endPoint x: 222, endPoint y: 251, distance: 19.3
click at [222, 251] on tr "Booth Walk-bys / Impressions Estimated total number of people who saw your boot…" at bounding box center [206, 254] width 228 height 33
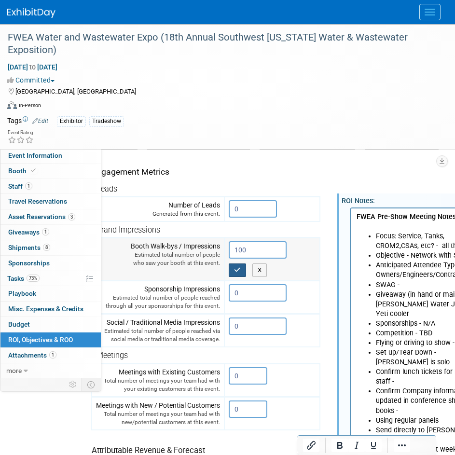
type input "100"
click at [242, 271] on button "button" at bounding box center [237, 269] width 17 height 13
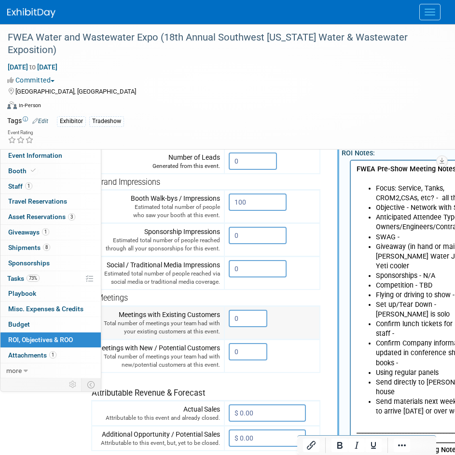
scroll to position [145, 27]
click at [243, 319] on input "0" at bounding box center [248, 317] width 39 height 17
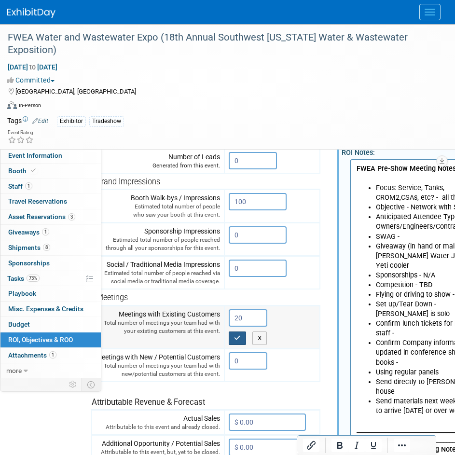
type input "20"
click at [241, 340] on icon "button" at bounding box center [237, 338] width 7 height 6
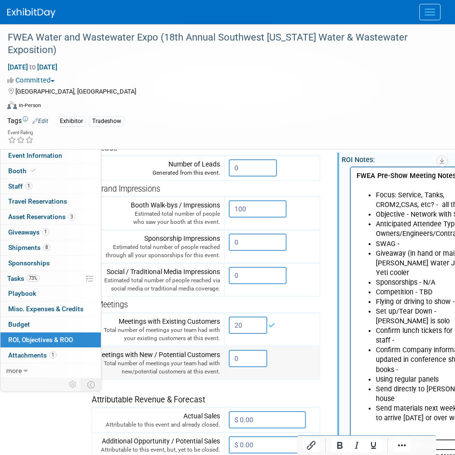
click at [246, 357] on input "0" at bounding box center [248, 358] width 39 height 17
drag, startPoint x: 246, startPoint y: 356, endPoint x: 200, endPoint y: 359, distance: 46.9
click at [200, 359] on tr "Meetings with New / Potential Customers Total number of meetings your team had …" at bounding box center [206, 362] width 228 height 33
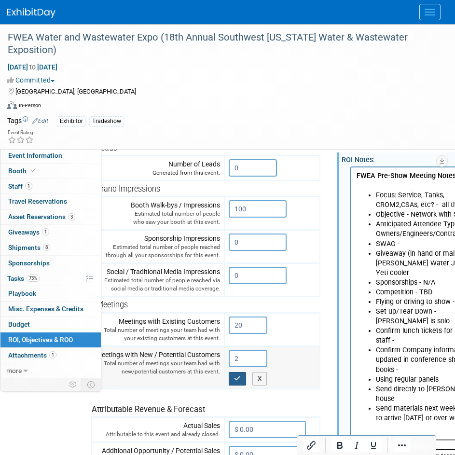
type input "2"
click at [241, 382] on button "button" at bounding box center [237, 378] width 17 height 13
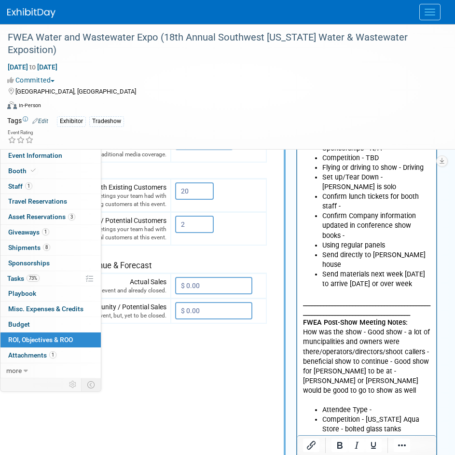
scroll to position [289, 81]
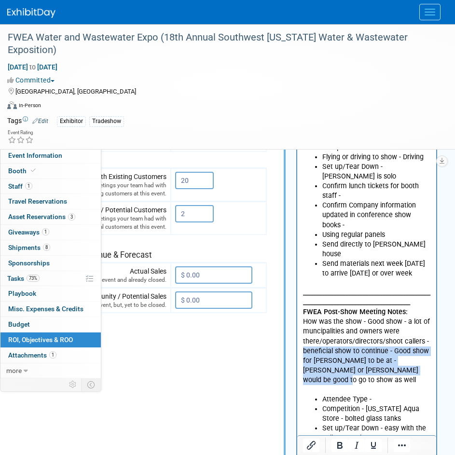
drag, startPoint x: 416, startPoint y: 351, endPoint x: 299, endPoint y: 328, distance: 118.8
click at [299, 328] on html "FWEA Pre-Show Meeting Notes: Focus: Service, Tanks, CROM2,CSAs, etc? - all the …" at bounding box center [366, 299] width 139 height 555
click at [339, 447] on icon "Bold" at bounding box center [340, 445] width 12 height 12
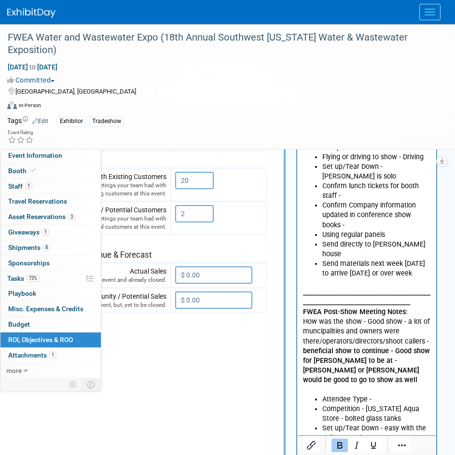
click at [362, 346] on b "beneficial show to continue - Good show for TJ Williams to be at - Alex or Nick…" at bounding box center [366, 364] width 127 height 37
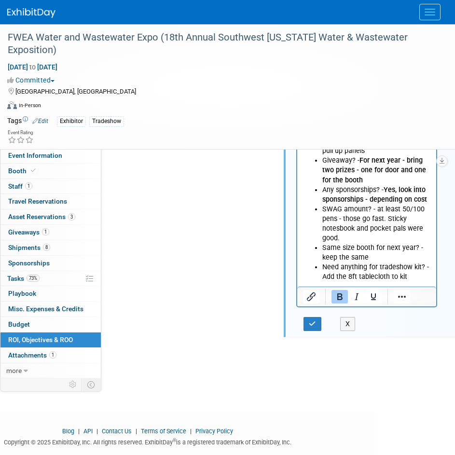
scroll to position [579, 81]
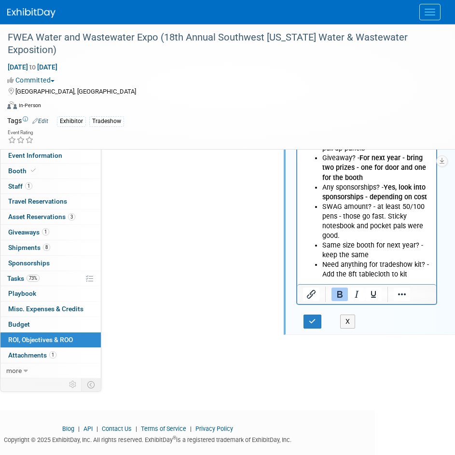
click at [409, 260] on li "Need anything for tradeshow kit? - Add the 8ft tablecloth to kit" at bounding box center [376, 269] width 108 height 19
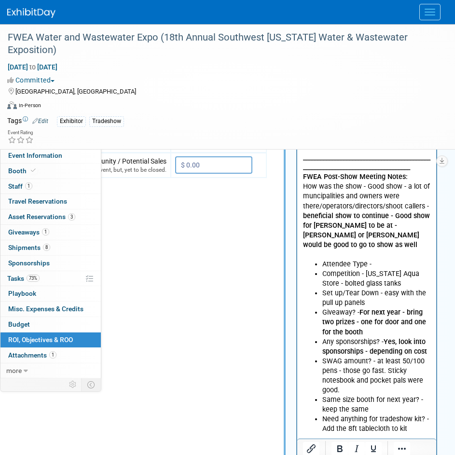
scroll to position [482, 81]
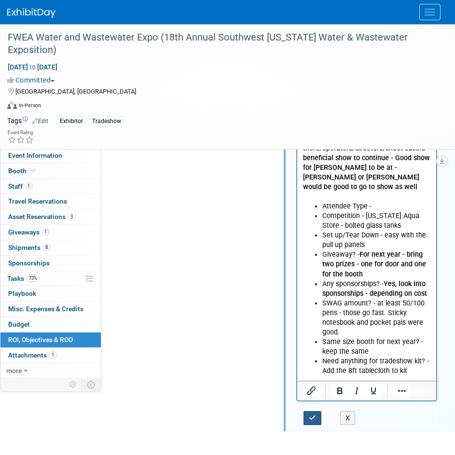
click at [315, 420] on icon "button" at bounding box center [312, 417] width 7 height 7
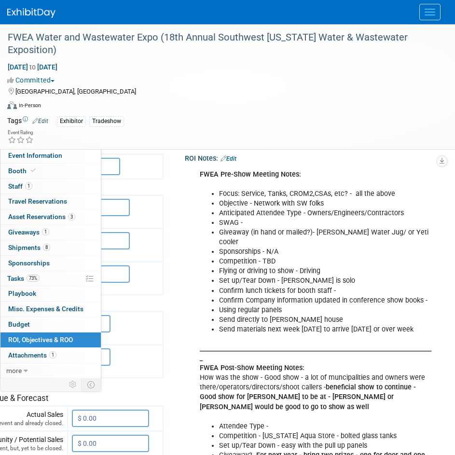
scroll to position [122, 201]
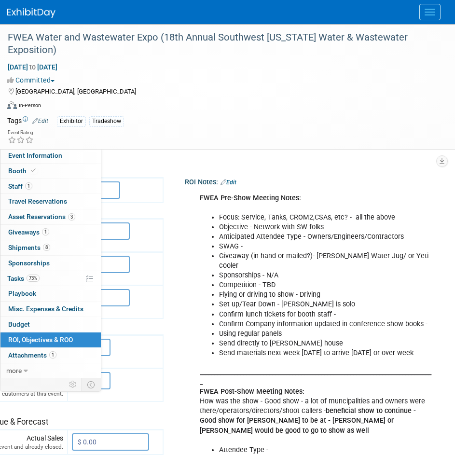
click at [219, 178] on div "ROI Notes: Edit" at bounding box center [320, 181] width 270 height 13
click at [220, 181] on link "Edit" at bounding box center [228, 182] width 16 height 7
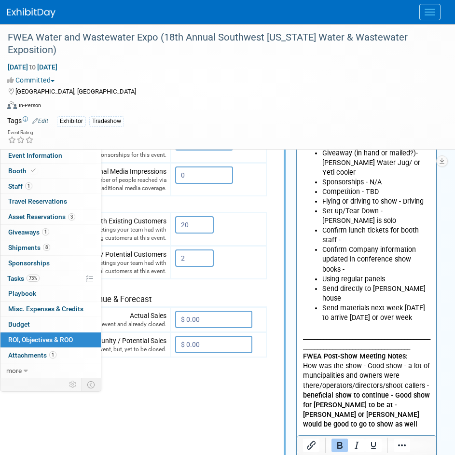
scroll to position [267, 81]
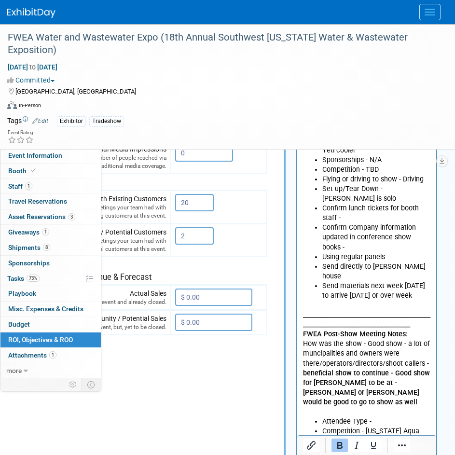
click at [424, 376] on p "_______________________________________________________________________________…" at bounding box center [367, 358] width 128 height 116
drag, startPoint x: 369, startPoint y: 390, endPoint x: 325, endPoint y: 381, distance: 44.2
click at [325, 406] on li "Schedule dinner ahead of time for that evening." at bounding box center [376, 415] width 108 height 19
click at [430, 406] on li "Schedule dinner ahead of time for that evening." at bounding box center [376, 415] width 108 height 19
drag, startPoint x: 364, startPoint y: 391, endPoint x: 323, endPoint y: 385, distance: 41.4
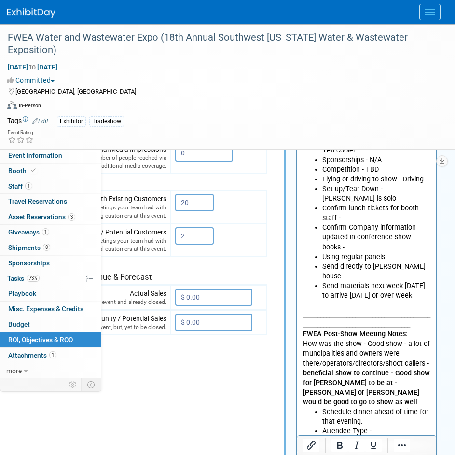
click at [323, 406] on li "Schedule dinner ahead of time for that evening." at bounding box center [376, 415] width 108 height 19
click at [342, 448] on icon "Bold" at bounding box center [340, 445] width 12 height 12
click at [348, 376] on b "beneficial show to continue - Good show for TJ Williams to be at - Alex or Nick…" at bounding box center [366, 386] width 127 height 37
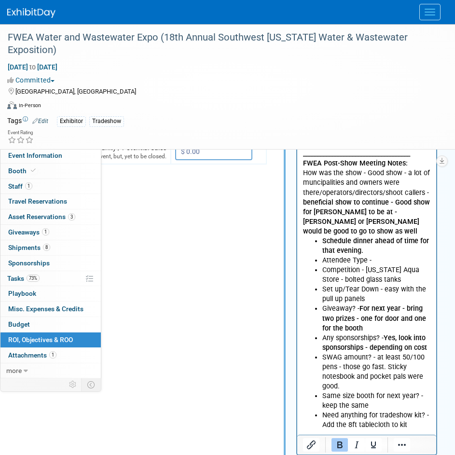
scroll to position [460, 81]
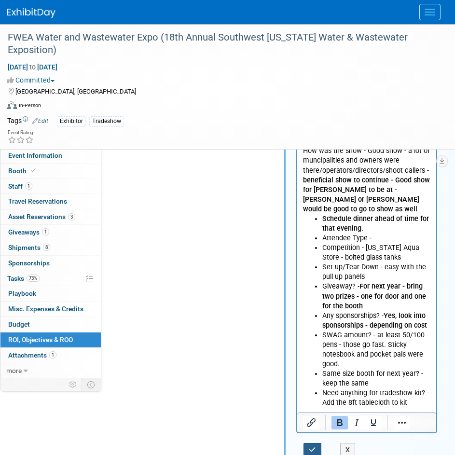
click at [312, 451] on icon "button" at bounding box center [312, 449] width 7 height 7
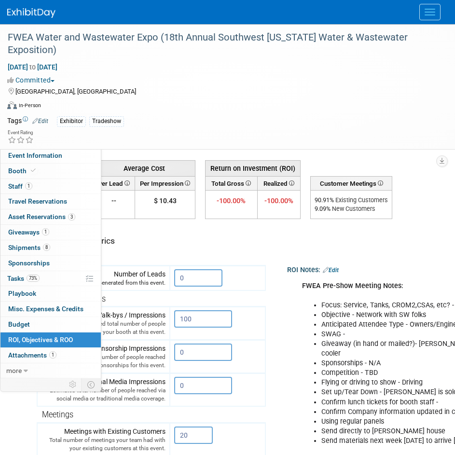
scroll to position [26, 81]
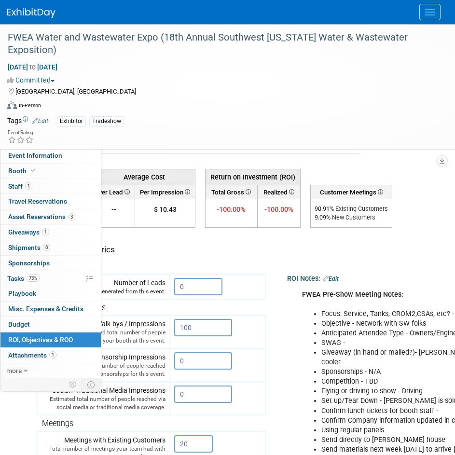
click at [377, 341] on li "SWAG -" at bounding box center [427, 343] width 212 height 10
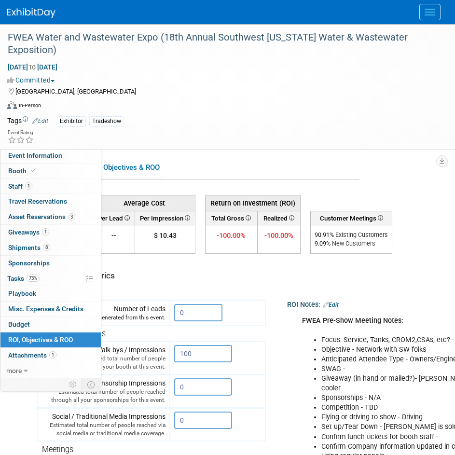
click at [391, 298] on div "ROI Notes: Edit" at bounding box center [422, 303] width 270 height 13
click at [252, 272] on div "Engagement Metrics" at bounding box center [149, 275] width 224 height 12
click at [132, 275] on div "Engagement Metrics" at bounding box center [149, 275] width 224 height 12
click at [109, 276] on div "Engagement Metrics" at bounding box center [149, 275] width 224 height 12
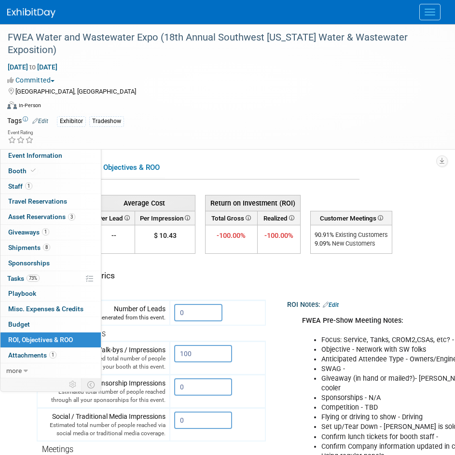
click at [145, 272] on div "Engagement Metrics" at bounding box center [149, 275] width 224 height 12
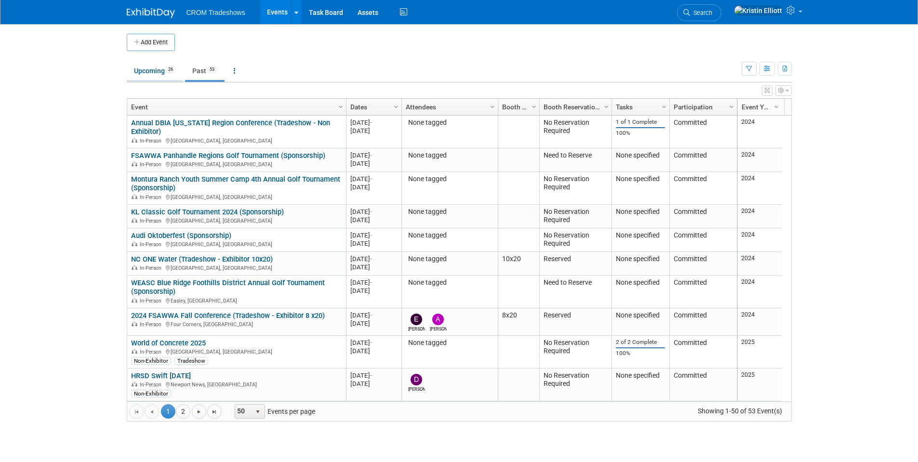
click at [154, 78] on link "Upcoming 26" at bounding box center [155, 71] width 56 height 18
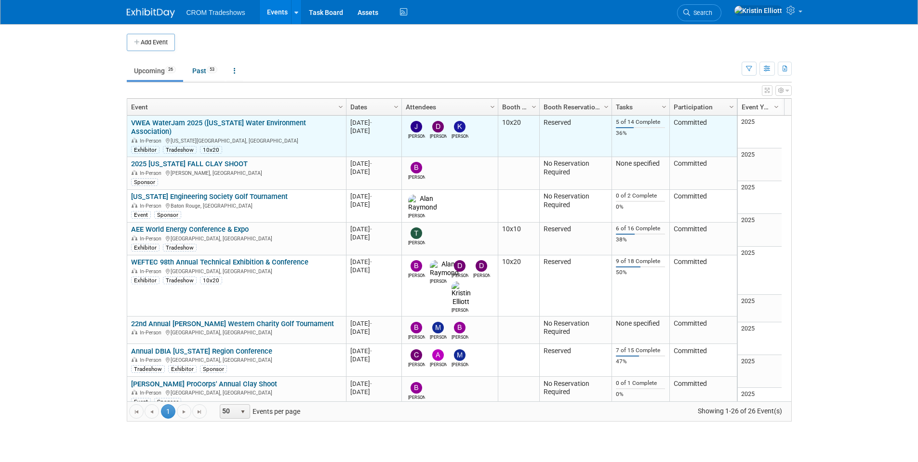
click at [168, 124] on link "VWEA WaterJam 2025 ([US_STATE] Water Environment Association)" at bounding box center [218, 128] width 175 height 18
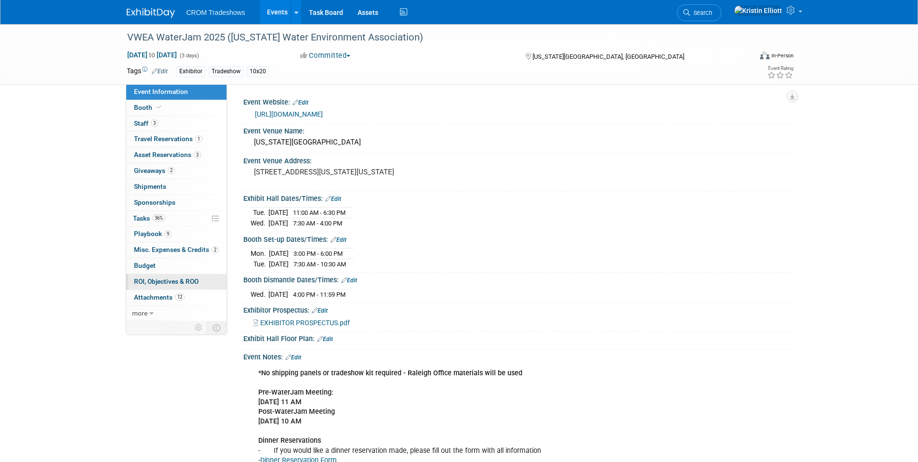
drag, startPoint x: 170, startPoint y: 282, endPoint x: 197, endPoint y: 287, distance: 27.0
click at [170, 282] on span "ROI, Objectives & ROO 0" at bounding box center [166, 282] width 65 height 8
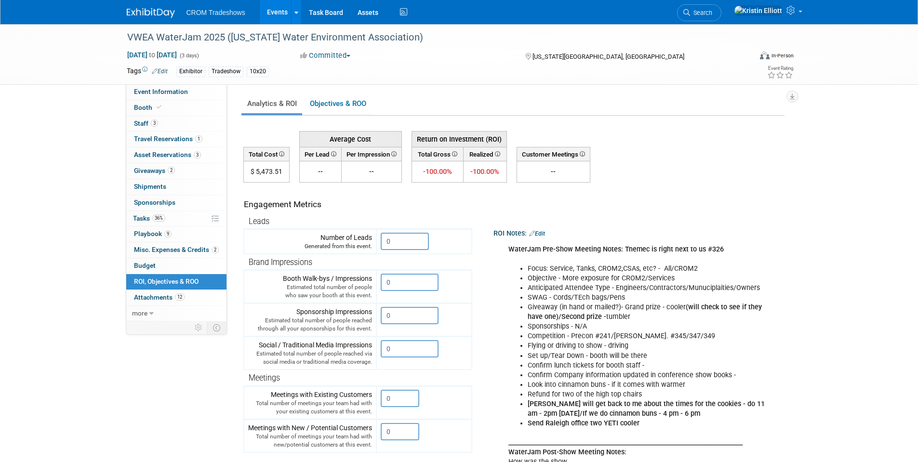
scroll to position [96, 0]
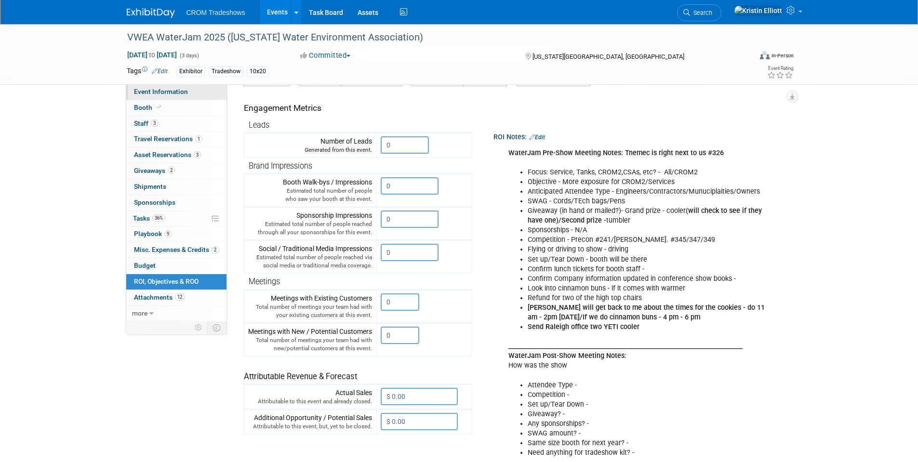
drag, startPoint x: 165, startPoint y: 88, endPoint x: 173, endPoint y: 99, distance: 12.8
click at [165, 88] on span "Event Information" at bounding box center [161, 92] width 54 height 8
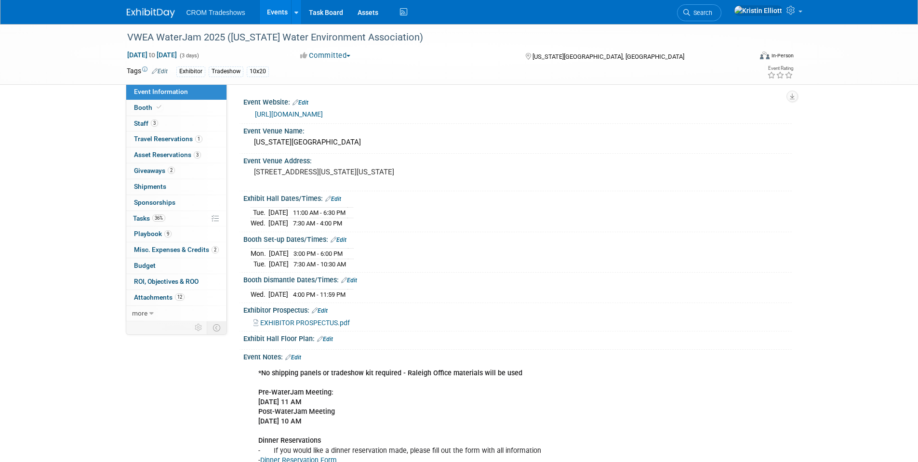
click at [183, 90] on span "Event Information" at bounding box center [161, 92] width 54 height 8
click at [278, 15] on link "Events" at bounding box center [277, 12] width 35 height 24
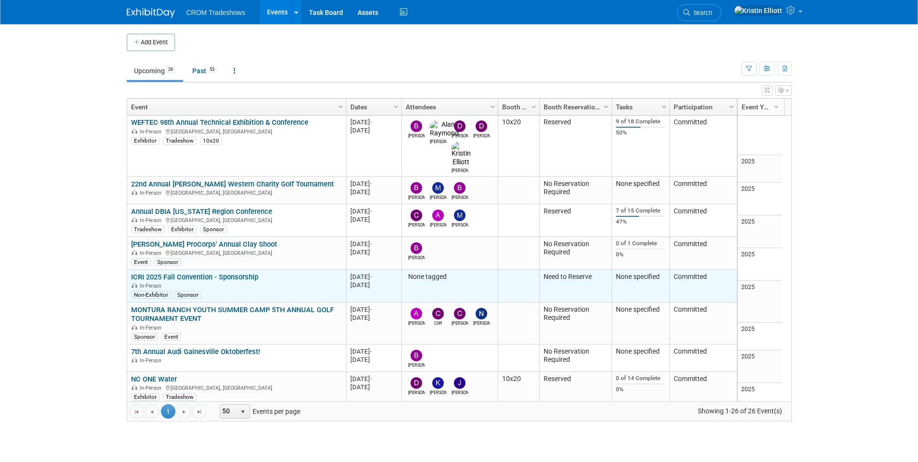
scroll to position [82, 0]
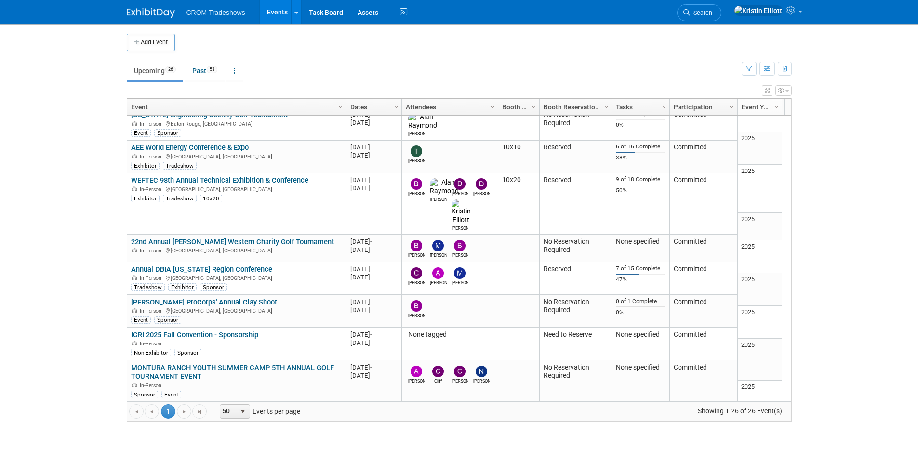
click at [273, 12] on link "Events" at bounding box center [277, 12] width 35 height 24
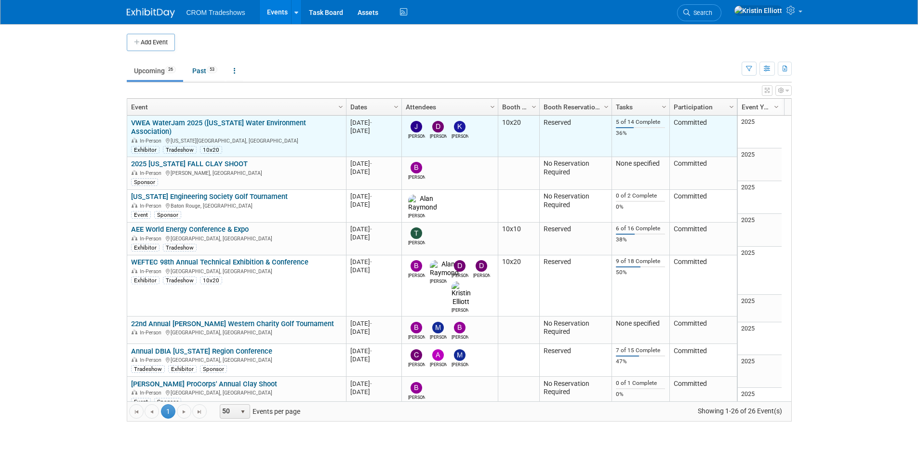
click at [201, 121] on link "VWEA WaterJam 2025 ([US_STATE] Water Environment Association)" at bounding box center [218, 128] width 175 height 18
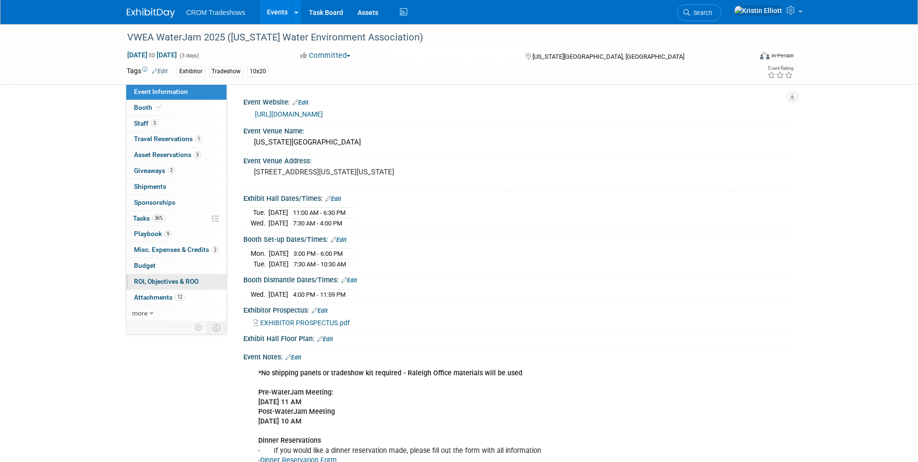
click at [187, 276] on link "0 ROI, Objectives & ROO 0" at bounding box center [176, 281] width 100 height 15
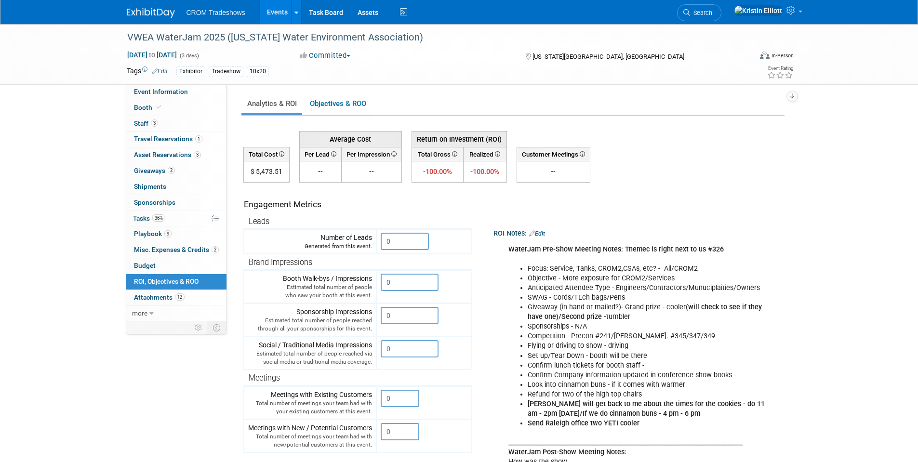
click at [179, 246] on span "Misc. Expenses & Credits 2" at bounding box center [176, 250] width 85 height 8
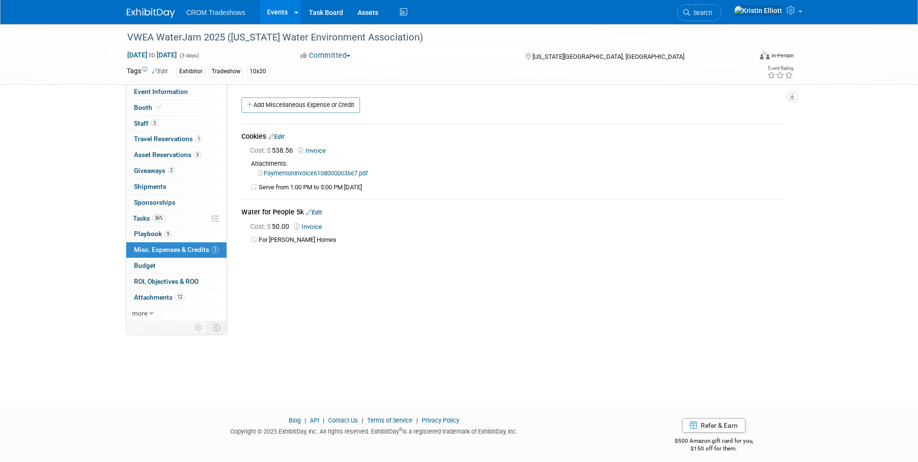
click at [321, 149] on link "Invoice" at bounding box center [313, 150] width 31 height 7
click at [274, 18] on link "Events" at bounding box center [277, 12] width 35 height 24
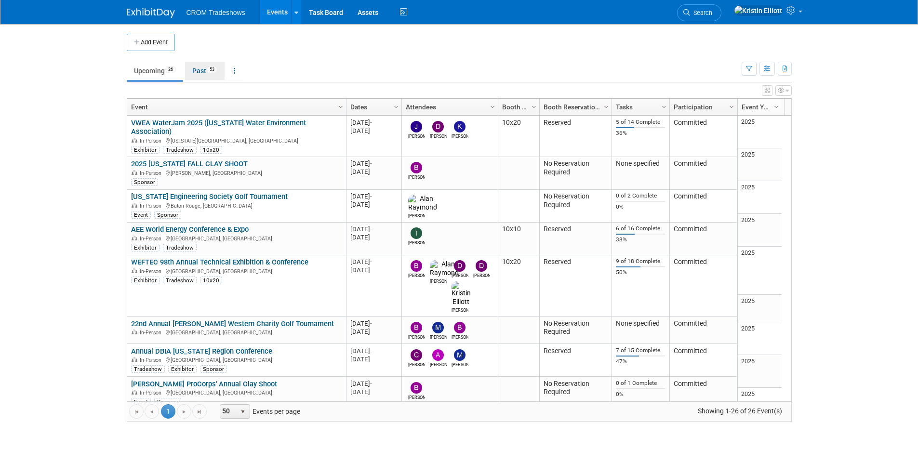
drag, startPoint x: 210, startPoint y: 73, endPoint x: 215, endPoint y: 98, distance: 25.5
click at [210, 73] on link "Past 53" at bounding box center [205, 71] width 40 height 18
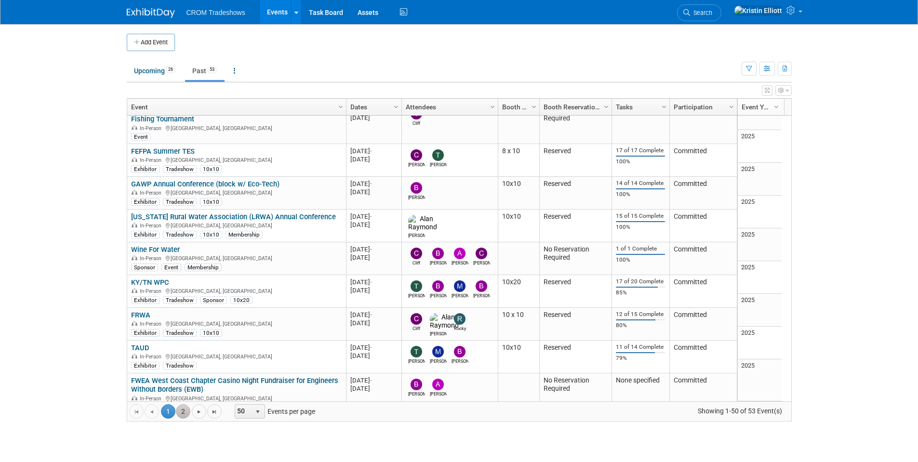
click at [185, 410] on link "2" at bounding box center [183, 411] width 14 height 14
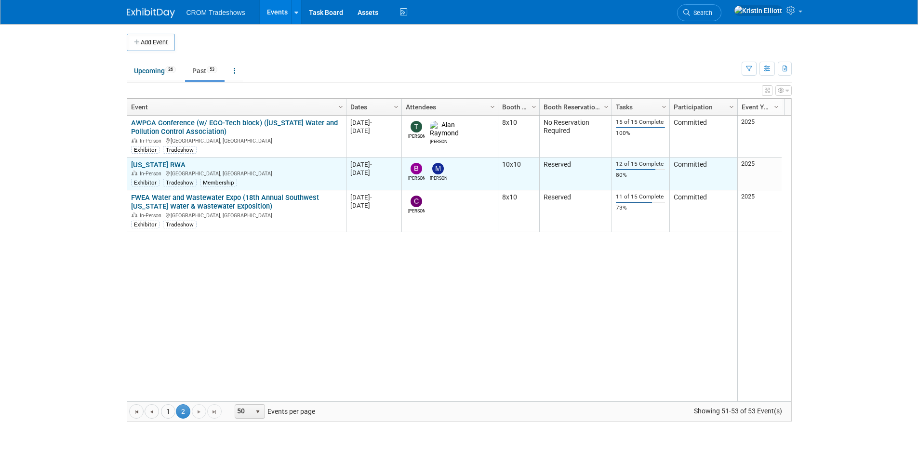
click at [172, 164] on link "[US_STATE] RWA" at bounding box center [158, 165] width 54 height 9
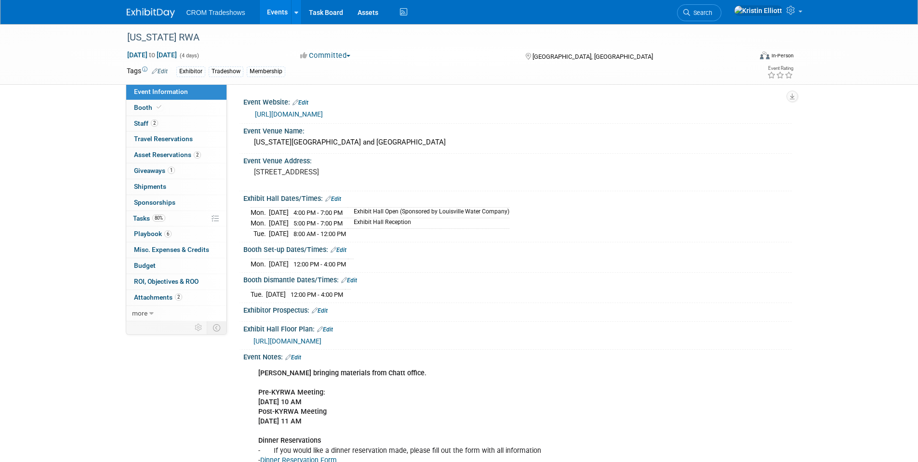
click at [270, 9] on link "Events" at bounding box center [277, 12] width 35 height 24
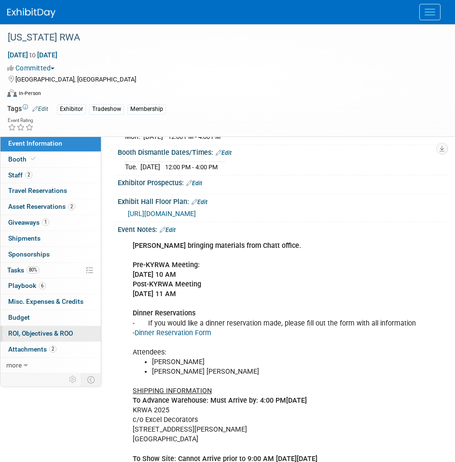
scroll to position [288, 0]
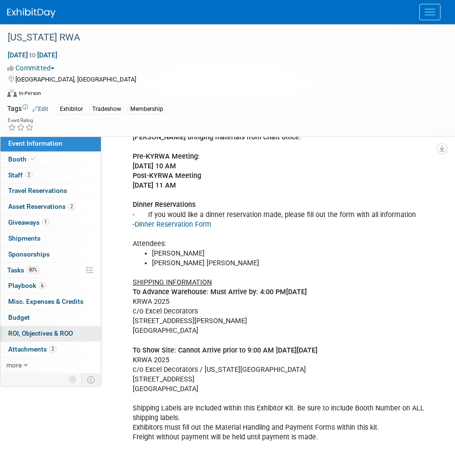
click at [69, 334] on span "ROI, Objectives & ROO 0" at bounding box center [40, 333] width 65 height 8
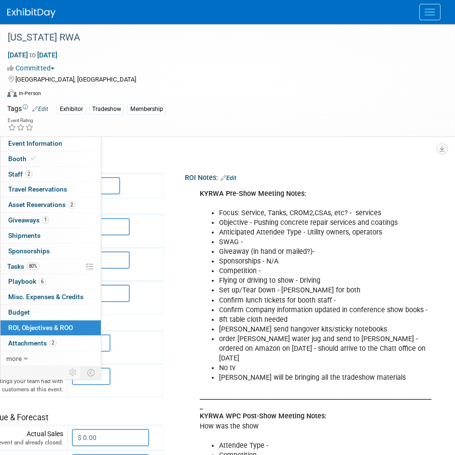
scroll to position [96, 201]
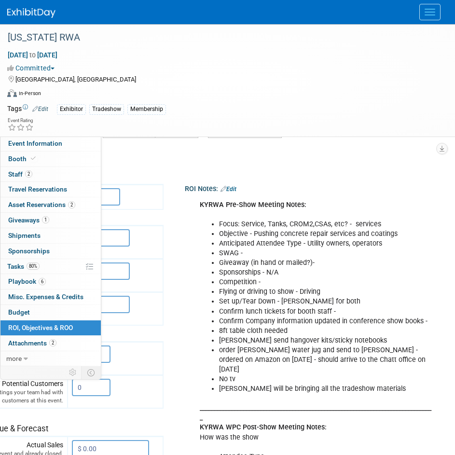
click at [371, 196] on div "KYRWA Pre-Show Meeting Notes: Focus: Service, Tanks, CROM2,CSAs, etc? - service…" at bounding box center [315, 369] width 244 height 349
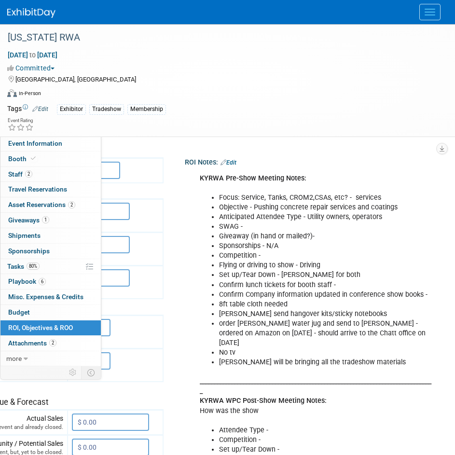
scroll to position [241, 201]
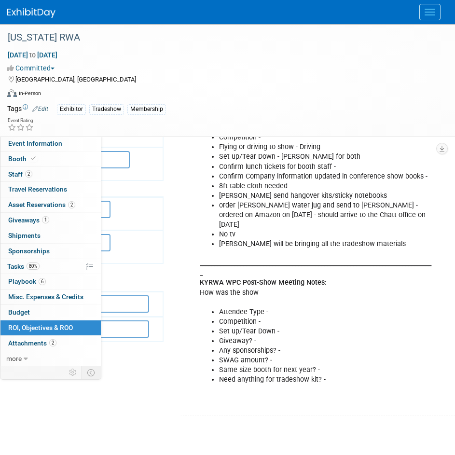
click at [275, 336] on li "Giveaway? -" at bounding box center [325, 341] width 212 height 10
click at [265, 355] on li "SWAG amount? -" at bounding box center [325, 360] width 212 height 10
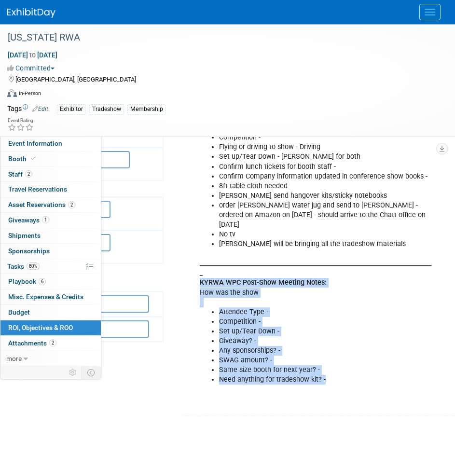
drag, startPoint x: 307, startPoint y: 369, endPoint x: 178, endPoint y: 272, distance: 161.5
click at [193, 272] on div "KYRWA Pre-Show Meeting Notes: Focus: Service, Tanks, CROM2,CSAs, etc? - service…" at bounding box center [315, 225] width 244 height 349
copy div "KYRWA WPC Post-Show Meeting Notes: How was the show Attendee Type - Competition…"
click at [193, 353] on div "KYRWA Pre-Show Meeting Notes: Focus: Service, Tanks, CROM2,CSAs, etc? - service…" at bounding box center [315, 225] width 244 height 349
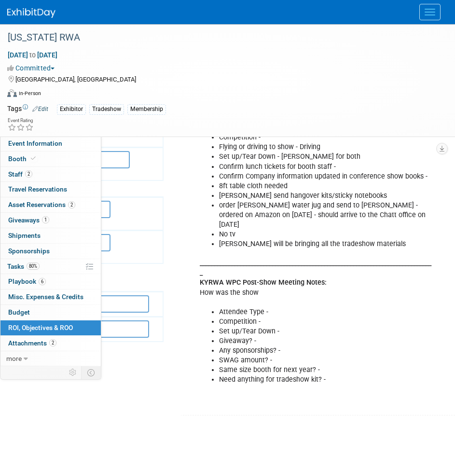
click at [445, 373] on div "KYRWA Pre-Show Meeting Notes: Focus: Service, Tanks, CROM2,CSAs, etc? - service…" at bounding box center [318, 230] width 258 height 364
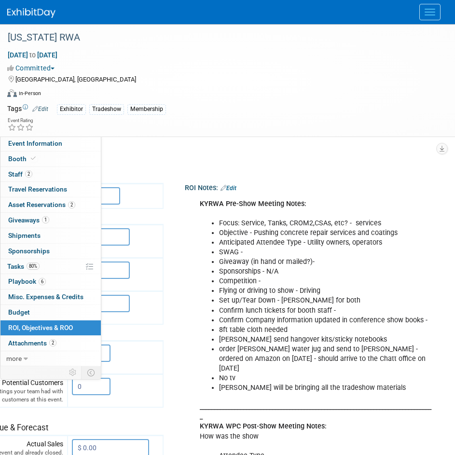
scroll to position [0, 201]
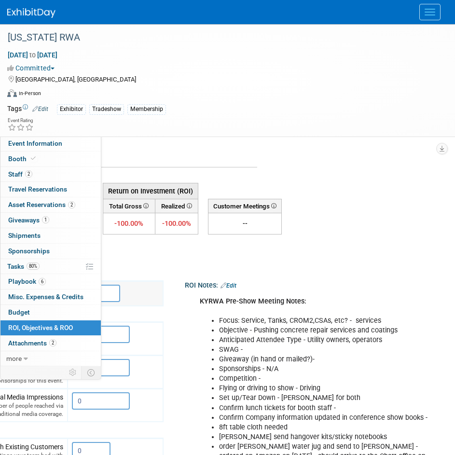
click at [220, 283] on link "Edit" at bounding box center [228, 285] width 16 height 7
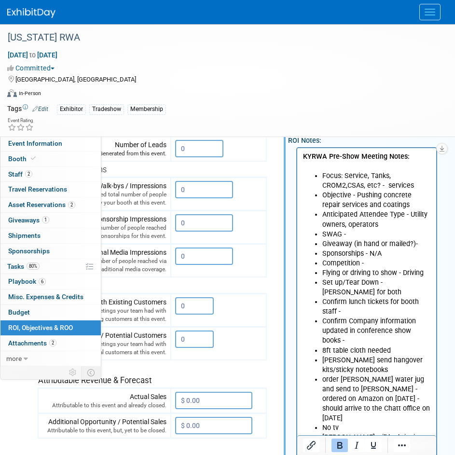
scroll to position [289, 81]
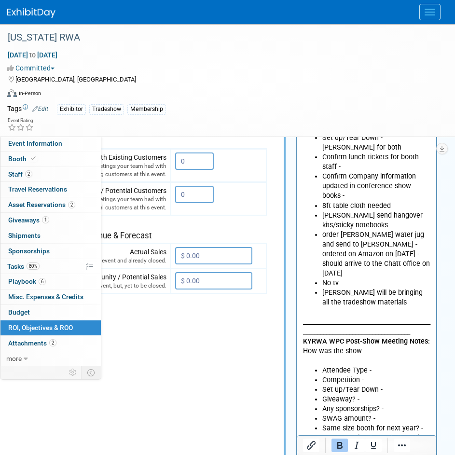
click at [374, 347] on p "_______________________________________________________________________________…" at bounding box center [367, 336] width 128 height 58
click at [376, 337] on p "_______________________________________________________________________________…" at bounding box center [367, 336] width 128 height 58
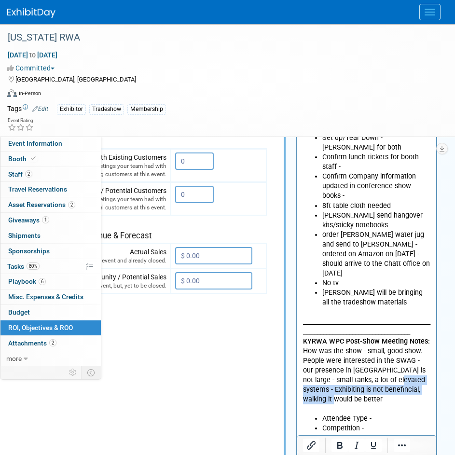
drag, startPoint x: 411, startPoint y: 377, endPoint x: 381, endPoint y: 368, distance: 31.1
click at [381, 368] on p "_______________________________________________________________________________…" at bounding box center [367, 360] width 128 height 107
click at [342, 445] on icon "Bold" at bounding box center [340, 445] width 12 height 12
click at [390, 400] on p "_______________________________________________________________________________…" at bounding box center [367, 360] width 128 height 107
click at [392, 385] on p "_______________________________________________________________________________…" at bounding box center [367, 360] width 128 height 107
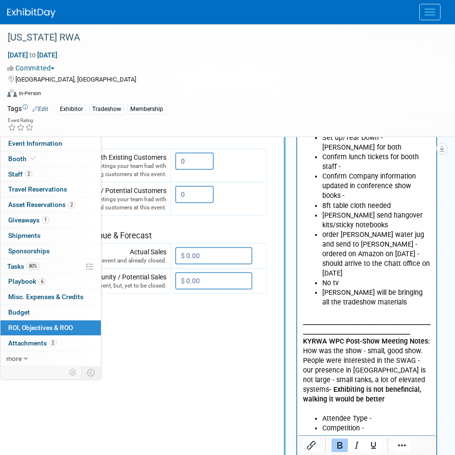
click at [331, 389] on p "_______________________________________________________________________________…" at bounding box center [367, 360] width 128 height 107
click at [390, 394] on p "_______________________________________________________________________________…" at bounding box center [367, 365] width 128 height 116
click at [390, 390] on p "_______________________________________________________________________________…" at bounding box center [367, 365] width 128 height 116
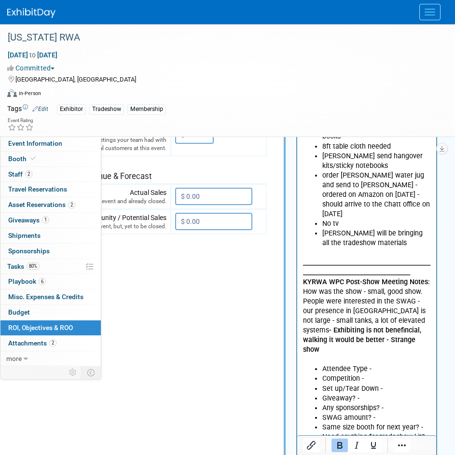
scroll to position [386, 81]
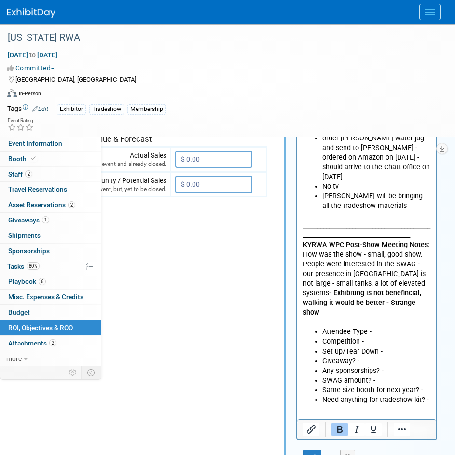
click at [380, 296] on p "_______________________________________________________________________________…" at bounding box center [367, 269] width 128 height 116
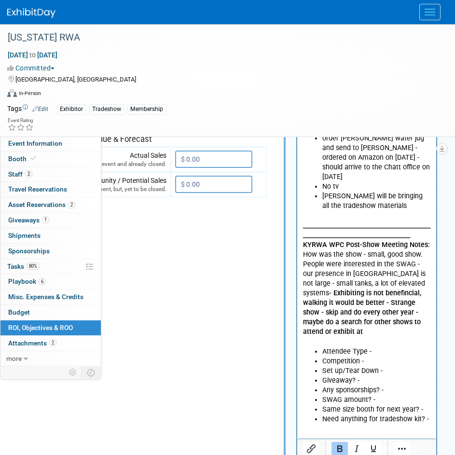
click at [402, 312] on p "_______________________________________________________________________________…" at bounding box center [367, 278] width 128 height 135
click at [404, 313] on p "_______________________________________________________________________________…" at bounding box center [367, 278] width 128 height 135
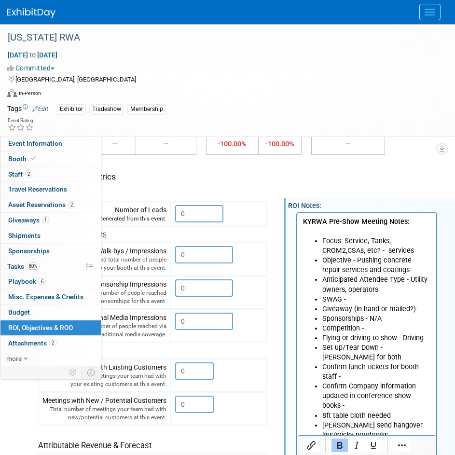
scroll to position [96, 81]
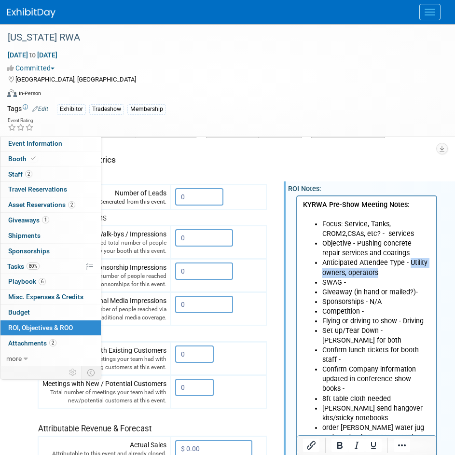
drag, startPoint x: 363, startPoint y: 275, endPoint x: 407, endPoint y: 262, distance: 46.7
click at [407, 262] on li "Anticipated Attendee Type - Utility owners, operators" at bounding box center [376, 266] width 108 height 19
copy li "Utility owners, operators"
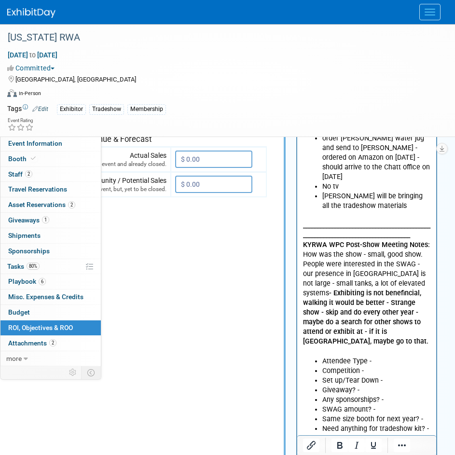
click at [382, 356] on li "Attendee Type -" at bounding box center [376, 361] width 108 height 10
click at [369, 376] on li "Competition -" at bounding box center [376, 381] width 108 height 10
click at [344, 376] on li "Competition - No competition, minimal" at bounding box center [376, 385] width 108 height 19
drag, startPoint x: 342, startPoint y: 372, endPoint x: 335, endPoint y: 372, distance: 7.7
click at [335, 376] on li "Competition - No competition, minimual" at bounding box center [376, 385] width 108 height 19
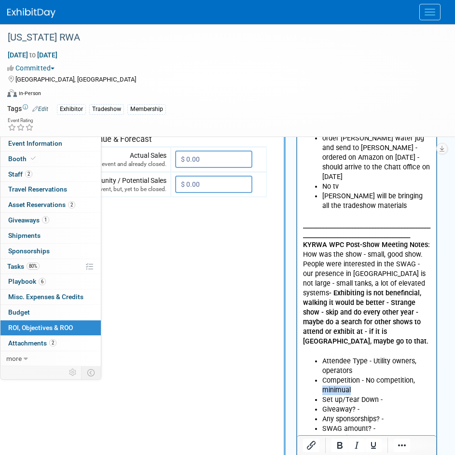
click at [335, 376] on li "Competition - No competition, minimual" at bounding box center [376, 385] width 108 height 19
drag, startPoint x: 335, startPoint y: 372, endPoint x: 428, endPoint y: 350, distance: 95.4
click at [428, 356] on li "Attendee Type - Utility owners, operators" at bounding box center [376, 365] width 108 height 19
click at [367, 433] on li "Same size booth for next year? -" at bounding box center [376, 438] width 108 height 10
click at [378, 375] on ul "Attendee Type - Utility owners, operators Competition - No competition, minimua…" at bounding box center [367, 404] width 128 height 97
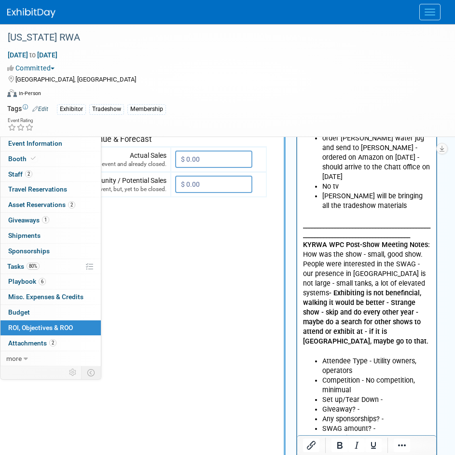
click at [391, 404] on li "Giveaway? -" at bounding box center [376, 409] width 108 height 10
click at [391, 395] on li "Set up/Tear Down -" at bounding box center [376, 400] width 108 height 10
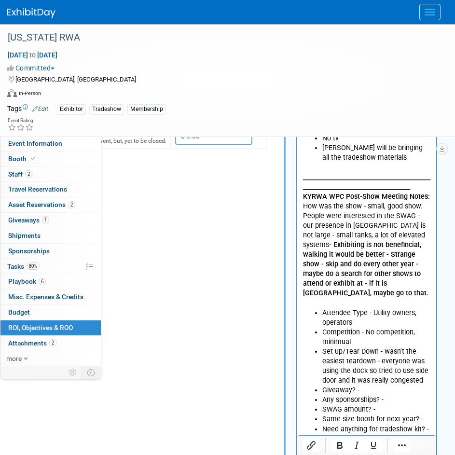
click at [364, 385] on li "Giveaway? -" at bounding box center [376, 390] width 108 height 10
click at [368, 385] on li "Giveaway? -" at bounding box center [376, 390] width 108 height 10
click at [370, 385] on li "Giveaway? -" at bounding box center [376, 390] width 108 height 10
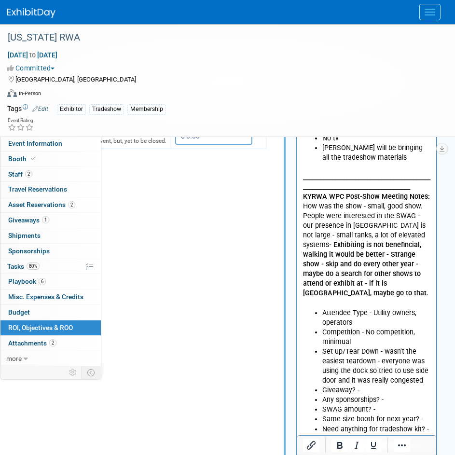
click at [371, 385] on li "Giveaway? -" at bounding box center [376, 390] width 108 height 10
click at [393, 404] on li "Any sponsorships? -" at bounding box center [376, 409] width 108 height 10
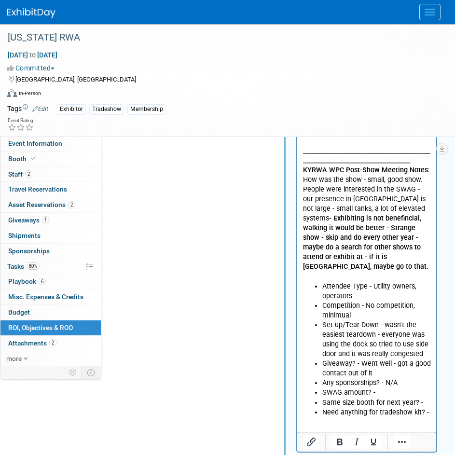
scroll to position [482, 81]
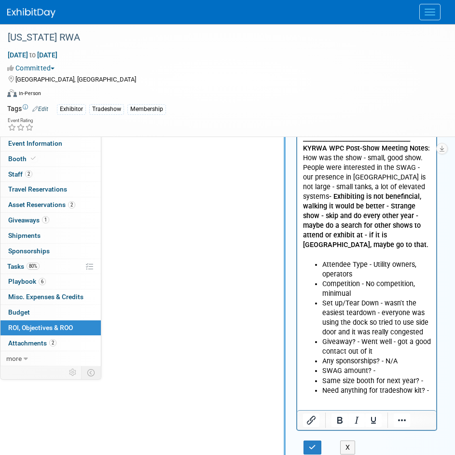
click at [381, 366] on li "SWAG amount? -" at bounding box center [376, 371] width 108 height 10
click at [385, 366] on li "SWAG amount? -" at bounding box center [376, 371] width 108 height 10
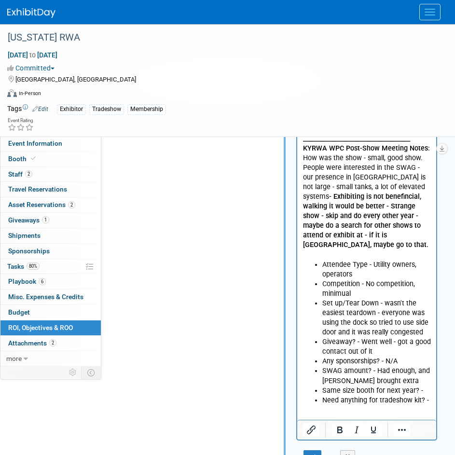
click at [422, 386] on li "Same size booth for next year? -" at bounding box center [376, 391] width 108 height 10
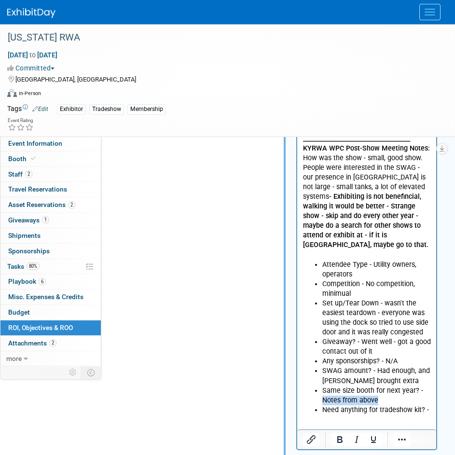
drag, startPoint x: 378, startPoint y: 384, endPoint x: 324, endPoint y: 381, distance: 54.5
click at [324, 386] on li "Same size booth for next year? - Notes from above" at bounding box center [376, 395] width 108 height 19
click at [347, 445] on button "Bold" at bounding box center [339, 438] width 16 height 13
click at [403, 411] on html "KYRWA Pre-Show Meeting Notes: Focus: Service, Tanks, CROM2,CSAs, etc? - service…" at bounding box center [366, 118] width 139 height 614
click at [431, 383] on html "KYRWA Pre-Show Meeting Notes: Focus: Service, Tanks, CROM2,CSAs, etc? - service…" at bounding box center [366, 118] width 139 height 614
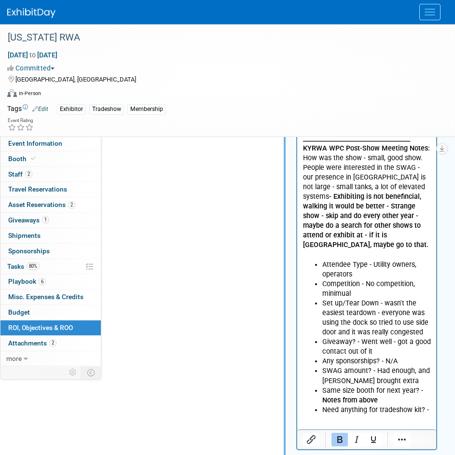
click at [431, 391] on html "KYRWA Pre-Show Meeting Notes: Focus: Service, Tanks, CROM2,CSAs, etc? - service…" at bounding box center [366, 118] width 139 height 614
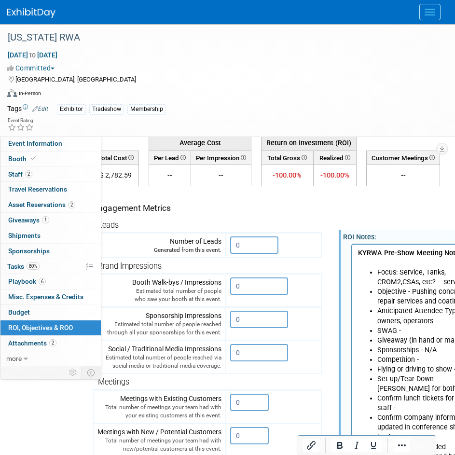
scroll to position [48, 0]
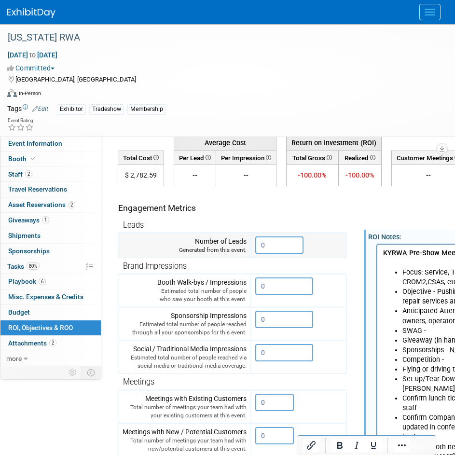
click at [271, 241] on input "0" at bounding box center [279, 244] width 48 height 17
drag, startPoint x: 272, startPoint y: 247, endPoint x: 256, endPoint y: 247, distance: 16.4
click at [256, 247] on input "0" at bounding box center [279, 244] width 48 height 17
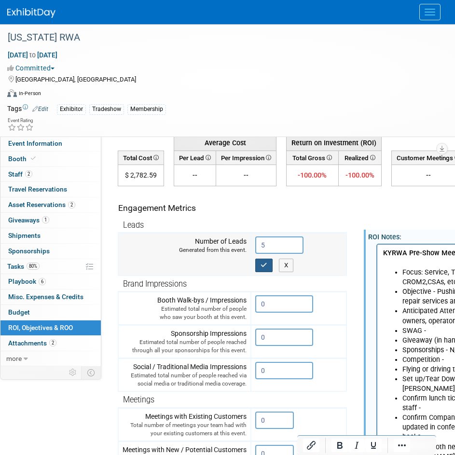
type input "5"
click at [269, 264] on button "button" at bounding box center [263, 264] width 17 height 13
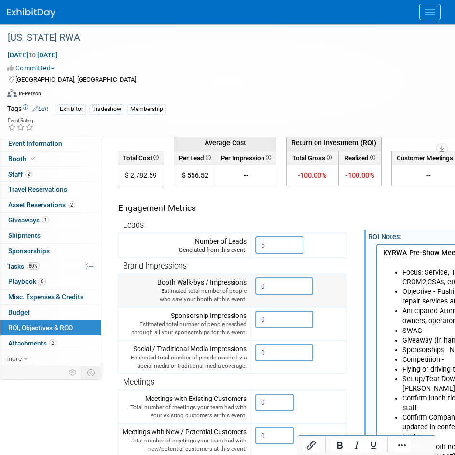
click at [273, 289] on input "0" at bounding box center [284, 285] width 58 height 17
drag, startPoint x: 272, startPoint y: 284, endPoint x: 244, endPoint y: 287, distance: 28.6
click at [244, 287] on tr "Booth Walk-bys / Impressions Estimated total number of people who saw your boot…" at bounding box center [232, 290] width 228 height 33
click at [269, 285] on input "0" at bounding box center [284, 285] width 58 height 17
click at [265, 247] on input "5" at bounding box center [279, 244] width 48 height 17
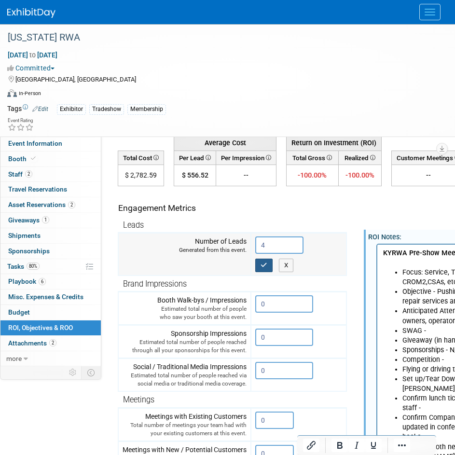
type input "4"
click at [268, 271] on button "button" at bounding box center [263, 264] width 17 height 13
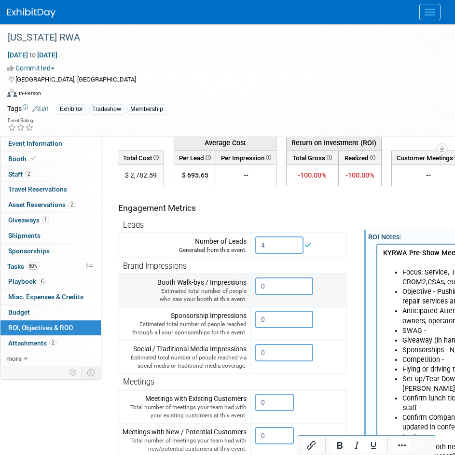
drag, startPoint x: 266, startPoint y: 284, endPoint x: 258, endPoint y: 290, distance: 10.0
click at [258, 290] on input "0" at bounding box center [284, 285] width 58 height 17
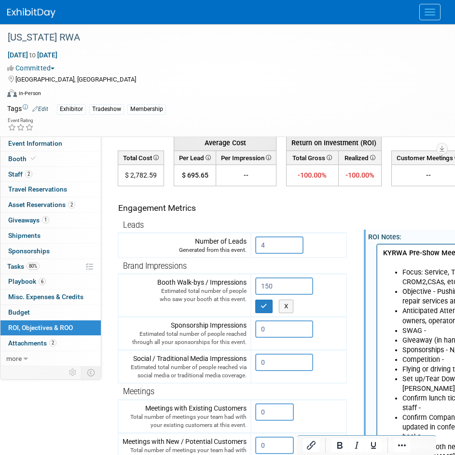
type input "150"
drag, startPoint x: 350, startPoint y: 292, endPoint x: 264, endPoint y: 303, distance: 86.1
click at [264, 303] on icon "button" at bounding box center [263, 306] width 7 height 6
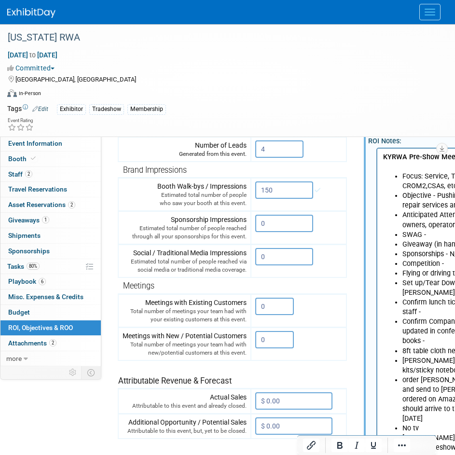
scroll to position [145, 0]
click at [268, 309] on input "0" at bounding box center [274, 305] width 39 height 17
click at [263, 338] on input "0" at bounding box center [274, 338] width 39 height 17
drag, startPoint x: 266, startPoint y: 338, endPoint x: 226, endPoint y: 324, distance: 42.4
click at [247, 340] on tr "Meetings with New / Potential Customers Total number of meetings your team had …" at bounding box center [232, 342] width 228 height 33
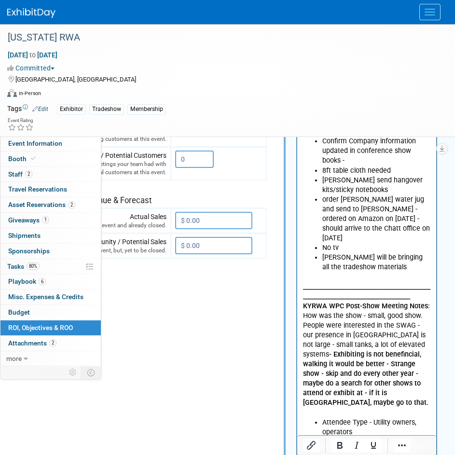
scroll to position [337, 81]
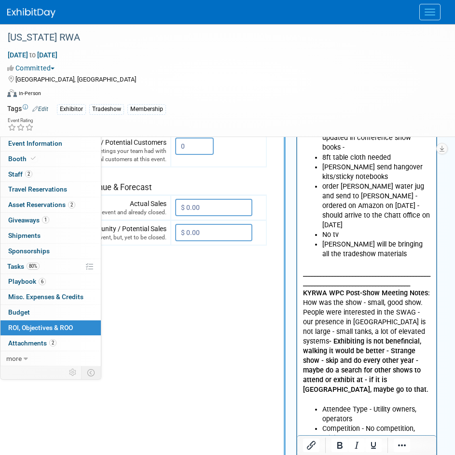
click at [257, 272] on td "Engagement Metrics Leads Generated from this event. 4 X 150 X 0" at bounding box center [152, 265] width 229 height 737
click at [267, 258] on td "ROI Notes: Edit KYRWA Pre-Show Meeting Notes: Focus: Service, Tanks, CROM2,CSAs…" at bounding box center [357, 265] width 181 height 737
click at [272, 236] on td "ROI Notes: Edit KYRWA Pre-Show Meeting Notes: Focus: Service, Tanks, CROM2,CSAs…" at bounding box center [357, 265] width 181 height 737
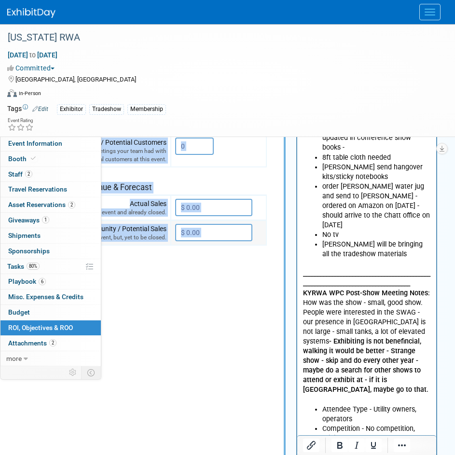
drag, startPoint x: 272, startPoint y: 236, endPoint x: 266, endPoint y: 237, distance: 6.3
click at [266, 237] on tr "Engagement Metrics Leads Generated from this event. 4 X Brand Impressions X" at bounding box center [243, 265] width 410 height 737
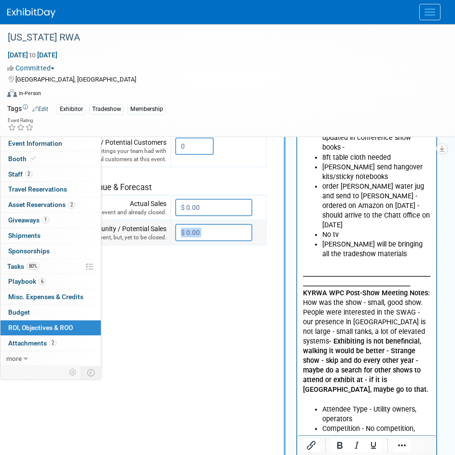
click at [264, 241] on td "$ 0.00 X" at bounding box center [218, 232] width 95 height 25
click at [269, 237] on td "ROI Notes: Edit KYRWA Pre-Show Meeting Notes: Focus: Service, Tanks, CROM2,CSAs…" at bounding box center [357, 265] width 181 height 737
click at [269, 230] on td "ROI Notes: Edit KYRWA Pre-Show Meeting Notes: Focus: Service, Tanks, CROM2,CSAs…" at bounding box center [357, 265] width 181 height 737
drag, startPoint x: 236, startPoint y: 339, endPoint x: 240, endPoint y: 328, distance: 12.2
click at [237, 339] on td "Engagement Metrics Leads Generated from this event. 4 X 150 X 0" at bounding box center [152, 265] width 229 height 737
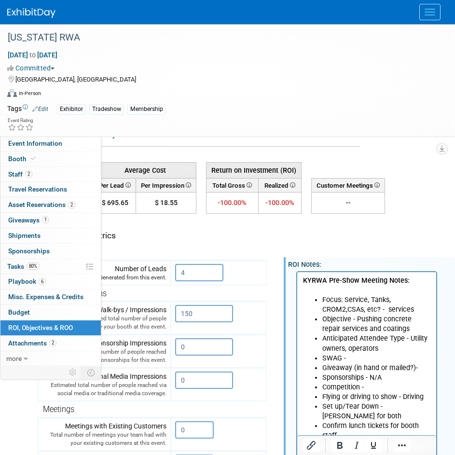
scroll to position [0, 81]
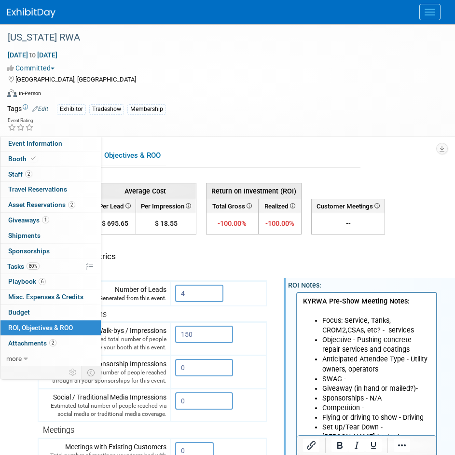
click at [248, 264] on td "Engagement Metrics" at bounding box center [152, 253] width 228 height 26
click at [250, 257] on div "Engagement Metrics" at bounding box center [150, 256] width 224 height 12
click at [250, 256] on div "Engagement Metrics" at bounding box center [150, 256] width 224 height 12
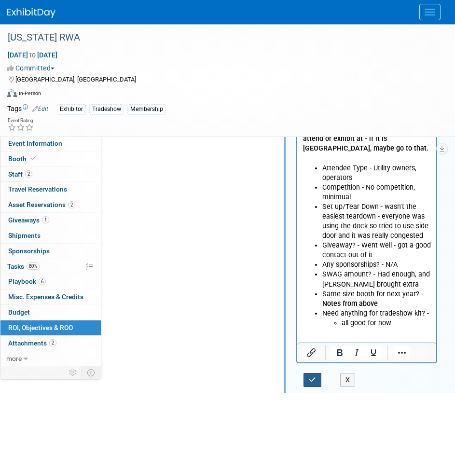
click at [307, 381] on button "button" at bounding box center [312, 380] width 18 height 14
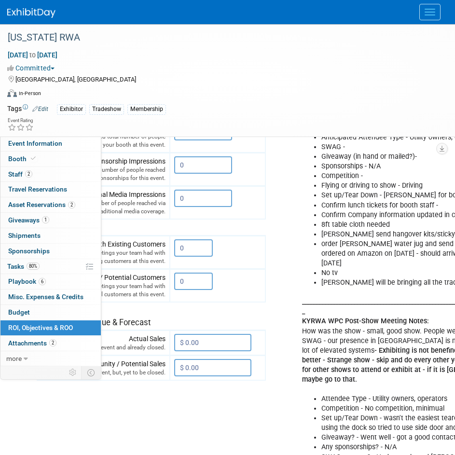
scroll to position [152, 81]
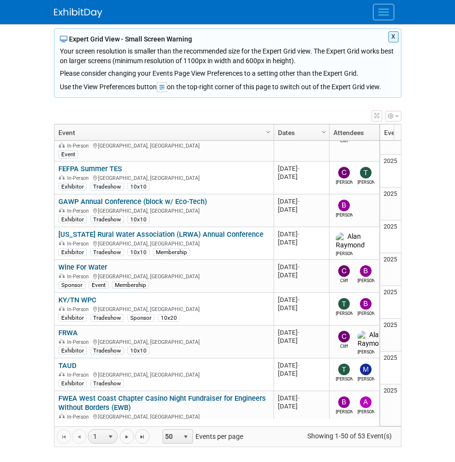
scroll to position [70, 0]
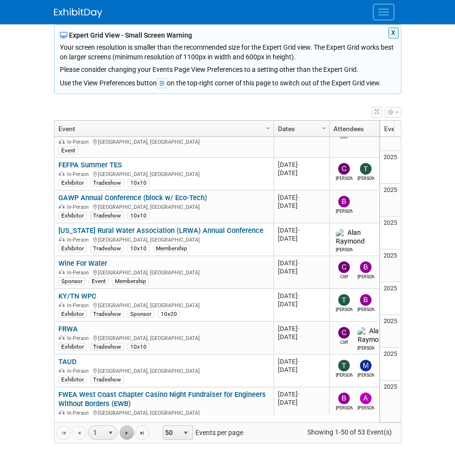
click at [131, 433] on link "Go to the next page" at bounding box center [127, 432] width 14 height 14
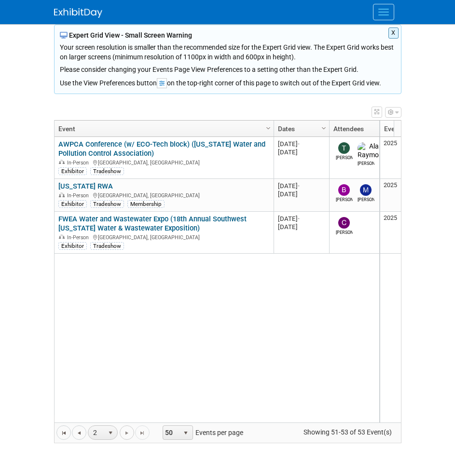
scroll to position [0, 0]
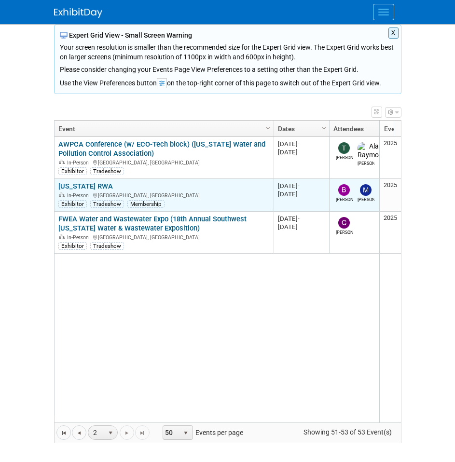
click at [90, 185] on link "[US_STATE] RWA" at bounding box center [85, 186] width 54 height 9
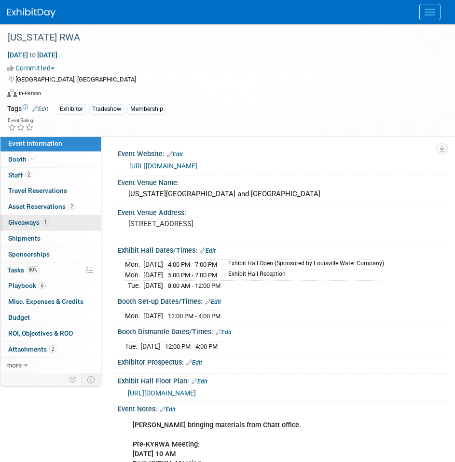
click at [20, 216] on link "1 Giveaways 1" at bounding box center [50, 222] width 100 height 15
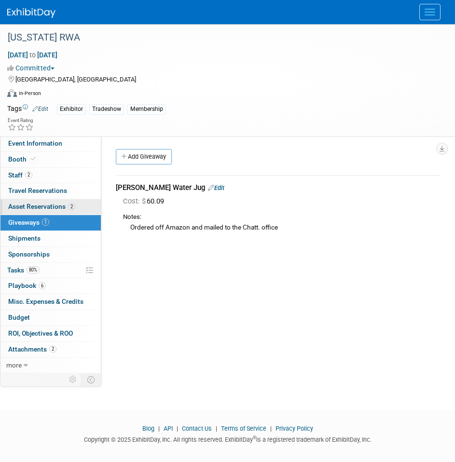
click at [66, 203] on span "Asset Reservations 2" at bounding box center [41, 206] width 67 height 8
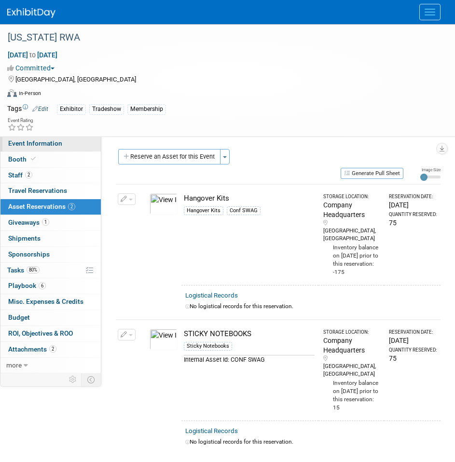
click at [43, 144] on span "Event Information" at bounding box center [35, 143] width 54 height 8
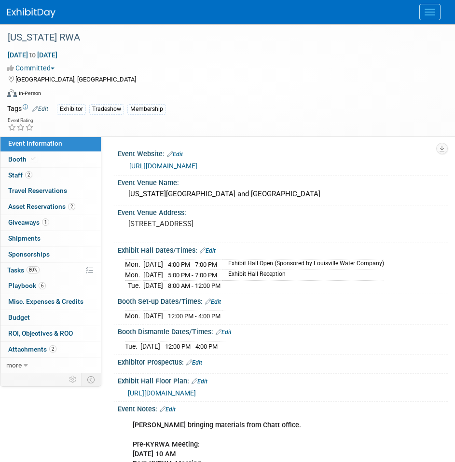
click at [293, 120] on div "Event Rating" at bounding box center [221, 125] width 443 height 17
click at [279, 96] on div "Virtual In-Person Hybrid <img src="https://www.exhibitday.com/Images/Format-Vir…" at bounding box center [224, 95] width 435 height 14
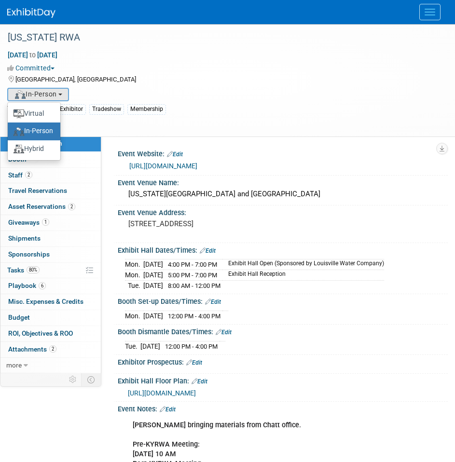
click at [307, 77] on div "Louisville, KY" at bounding box center [221, 79] width 428 height 12
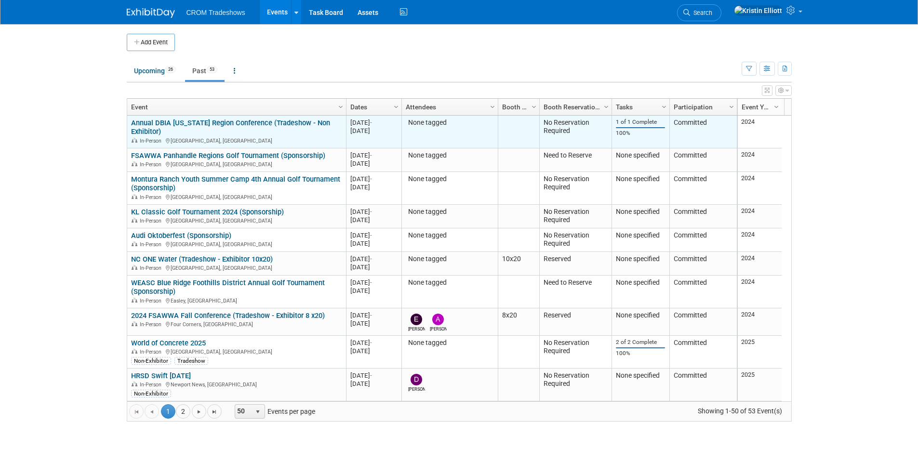
click at [182, 121] on link "Annual DBIA [US_STATE] Region Conference (Tradeshow - Non Exhibitor)" at bounding box center [230, 128] width 199 height 18
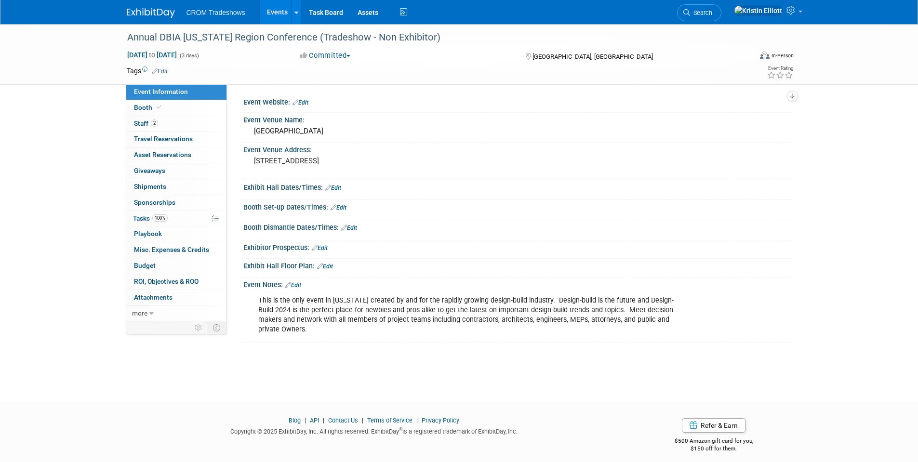
click at [265, 11] on link "Events" at bounding box center [277, 12] width 35 height 24
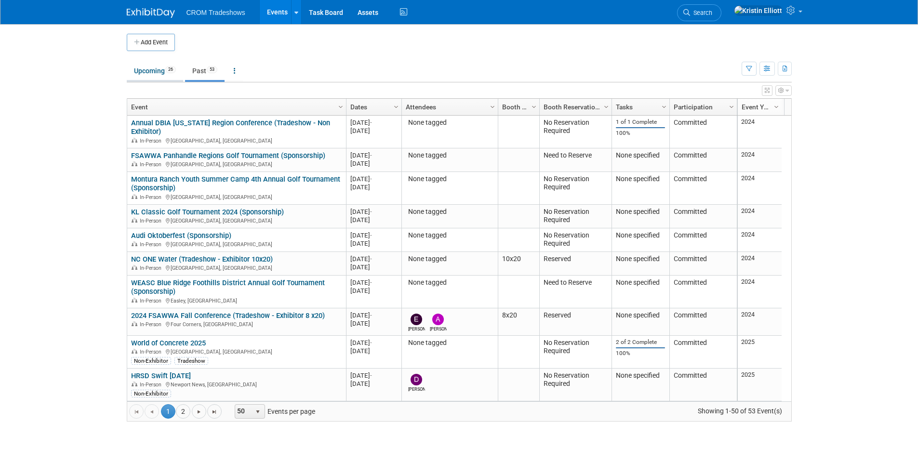
click at [149, 67] on link "Upcoming 26" at bounding box center [155, 71] width 56 height 18
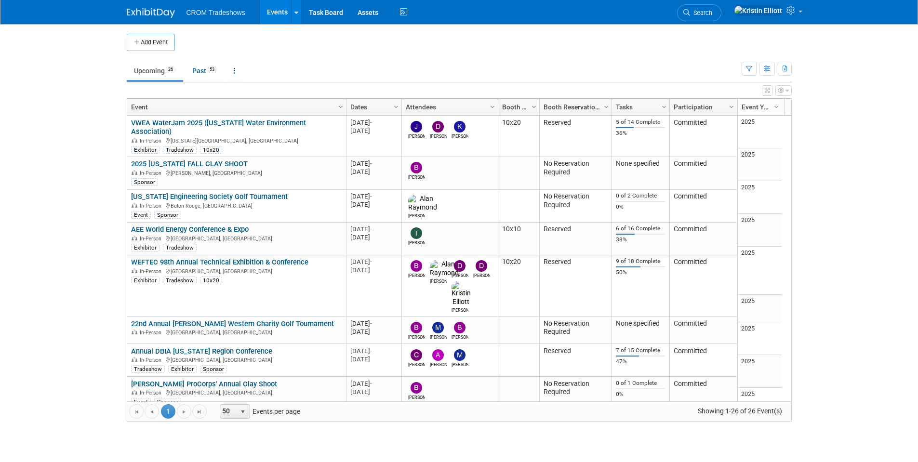
click at [169, 121] on link "VWEA WaterJam 2025 ([US_STATE] Water Environment Association)" at bounding box center [218, 128] width 175 height 18
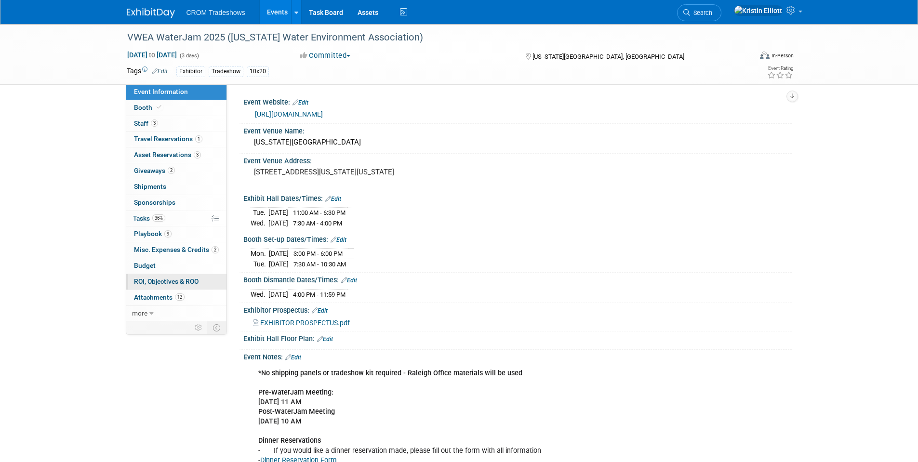
click at [192, 283] on span "ROI, Objectives & ROO 0" at bounding box center [166, 282] width 65 height 8
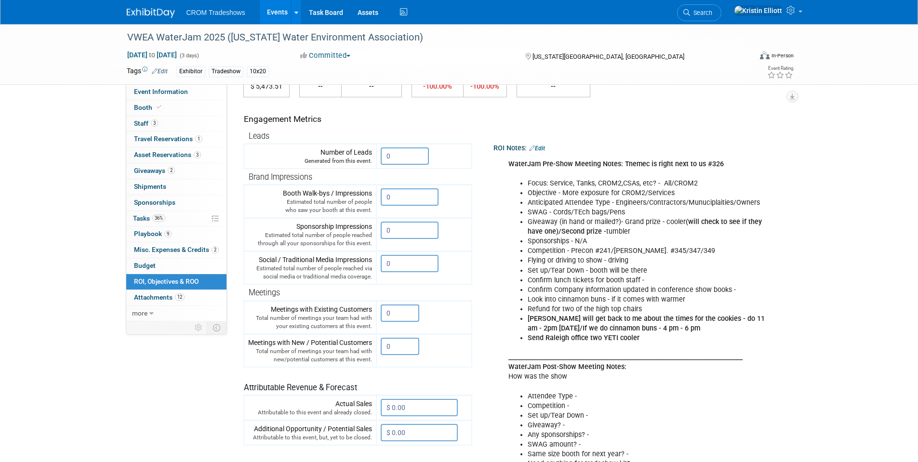
scroll to position [96, 0]
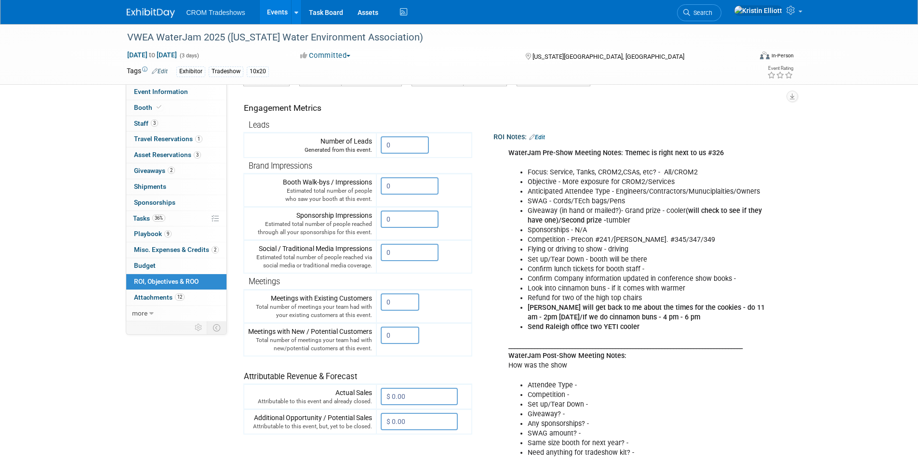
click at [545, 138] on link "Edit" at bounding box center [537, 137] width 16 height 7
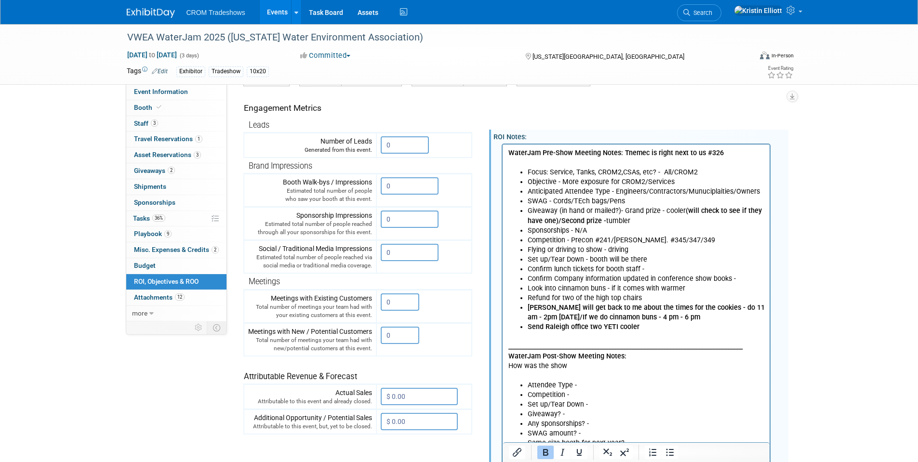
scroll to position [0, 0]
click at [681, 319] on li "[PERSON_NAME] will get back to me about the times for the cookies - do 11 am - …" at bounding box center [645, 312] width 237 height 19
click at [715, 317] on li "Kelly will get back to me about the times for the cookies - do 11 am - 2pm Tues…" at bounding box center [645, 312] width 237 height 19
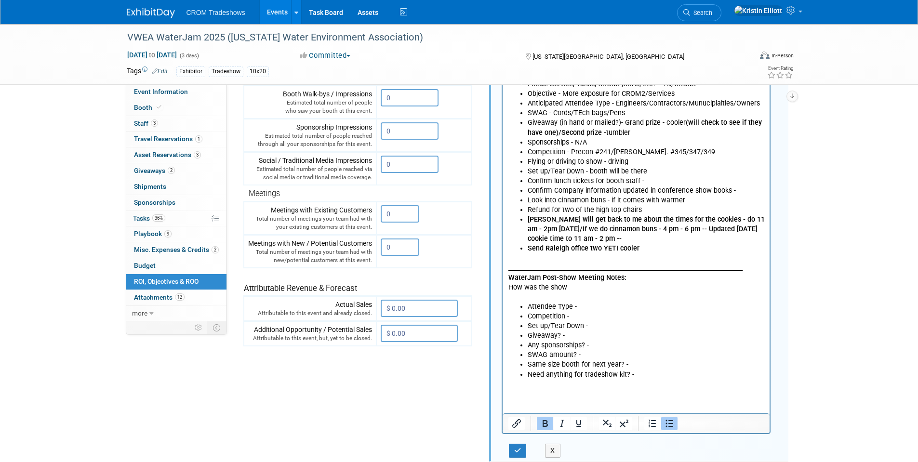
scroll to position [193, 0]
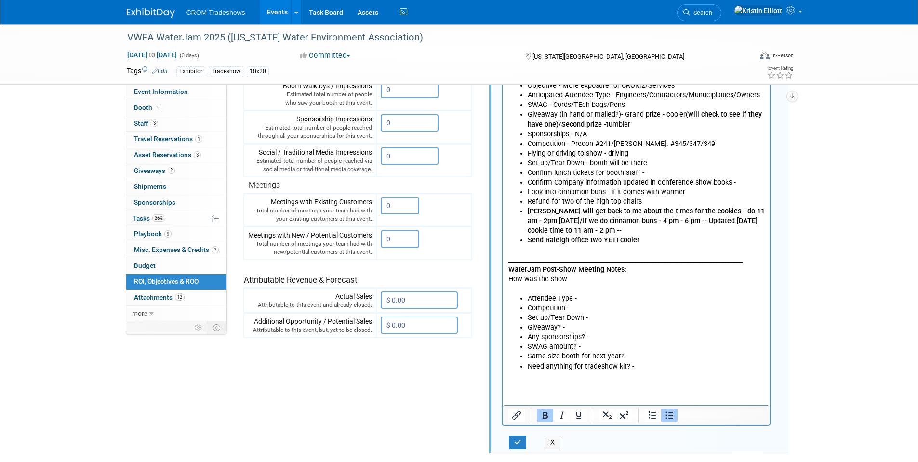
click at [640, 239] on li "Send Raleigh office two YETI cooler" at bounding box center [645, 240] width 237 height 10
click at [523, 441] on button "button" at bounding box center [518, 443] width 18 height 14
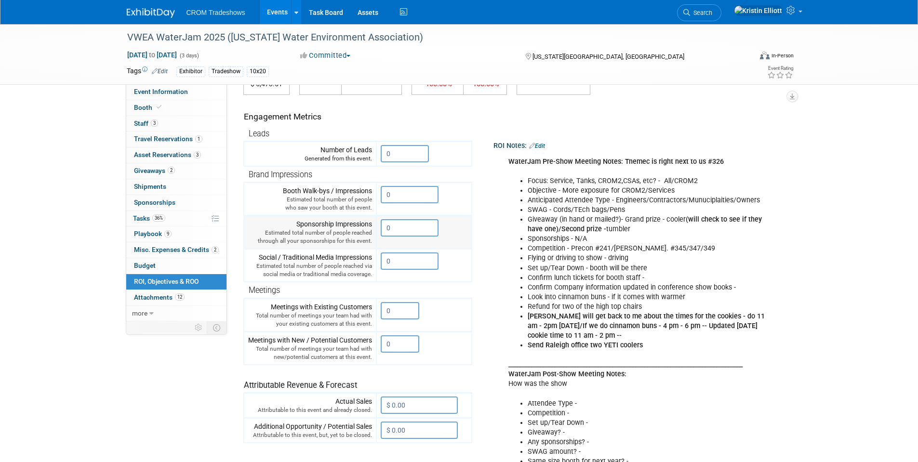
scroll to position [0, 0]
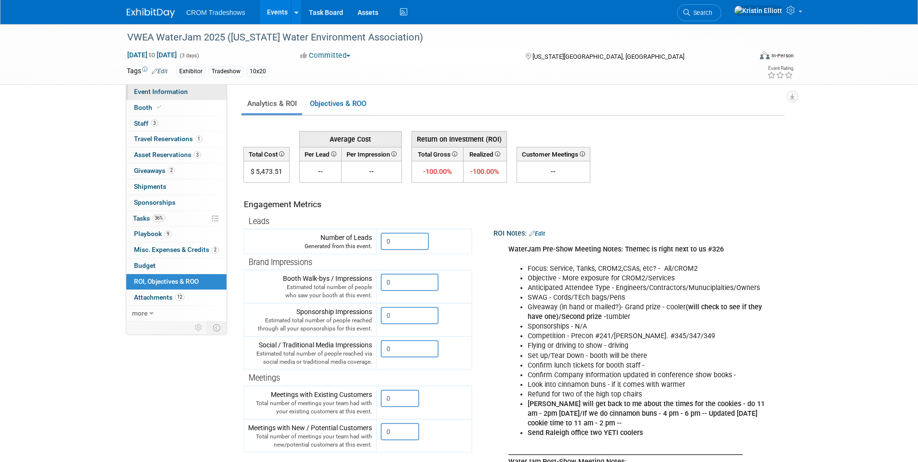
click at [174, 94] on span "Event Information" at bounding box center [161, 92] width 54 height 8
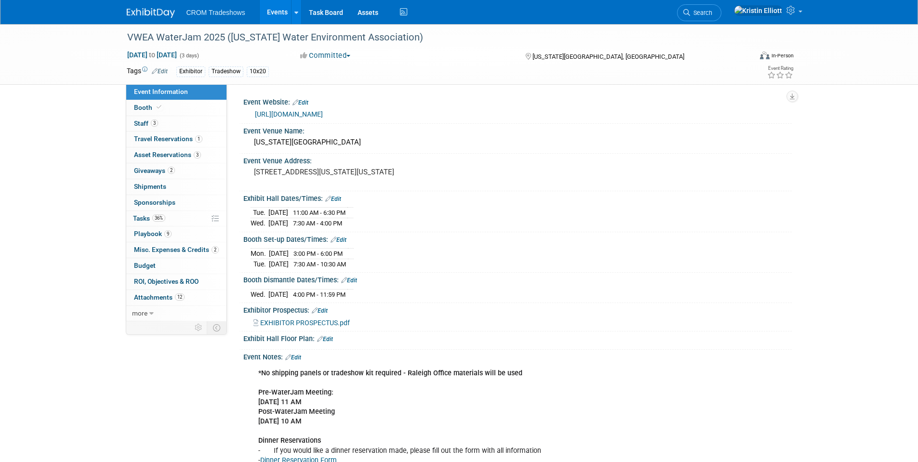
scroll to position [96, 0]
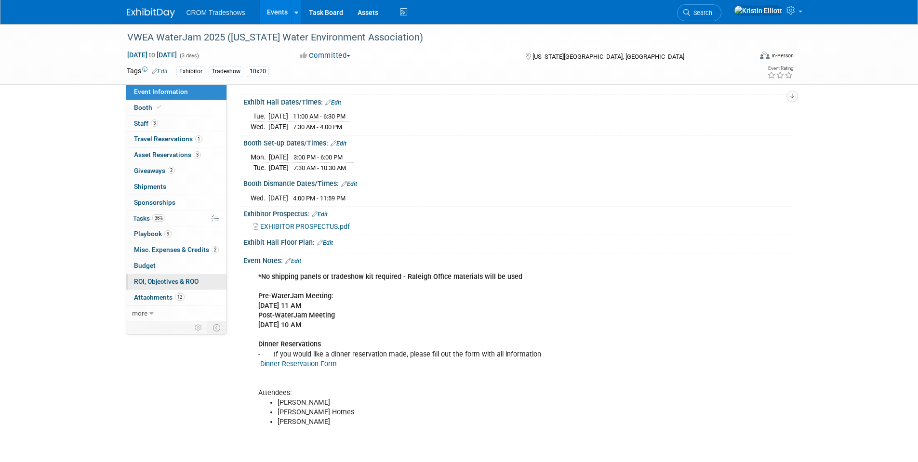
click at [187, 283] on span "ROI, Objectives & ROO 0" at bounding box center [166, 282] width 65 height 8
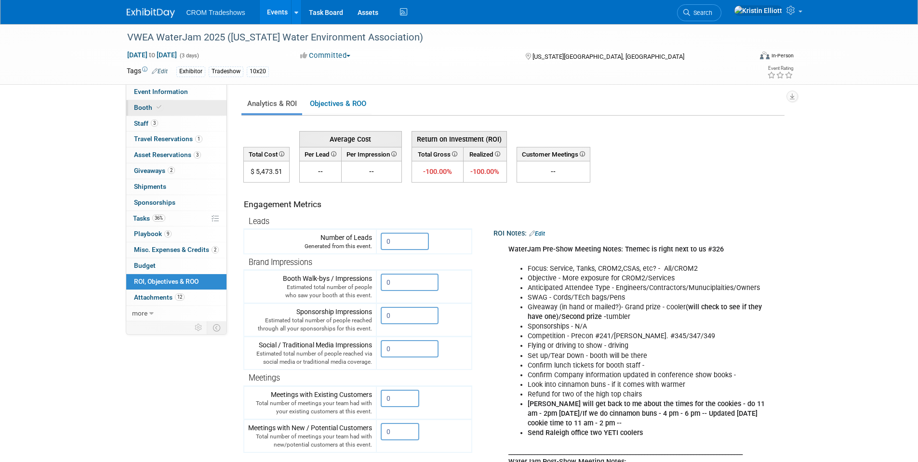
click at [162, 110] on span "Booth" at bounding box center [148, 108] width 29 height 8
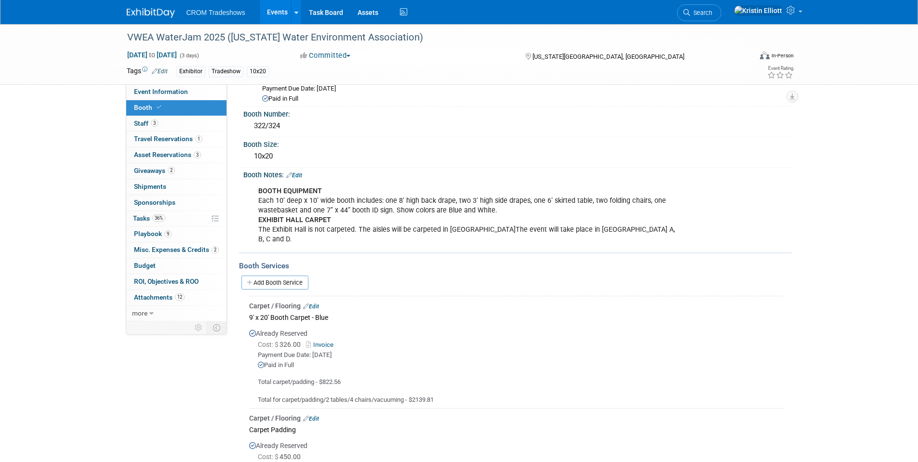
scroll to position [96, 0]
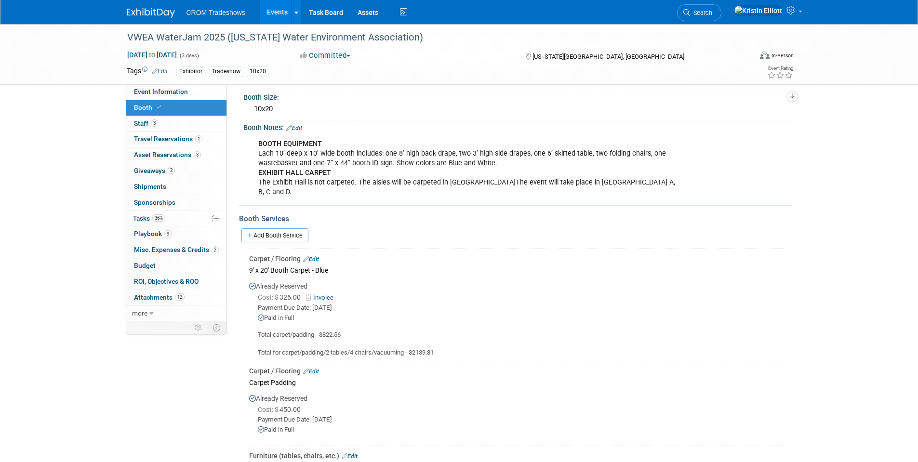
click at [321, 294] on link "Invoice" at bounding box center [321, 297] width 31 height 7
click at [182, 249] on span "Misc. Expenses & Credits 2" at bounding box center [176, 250] width 85 height 8
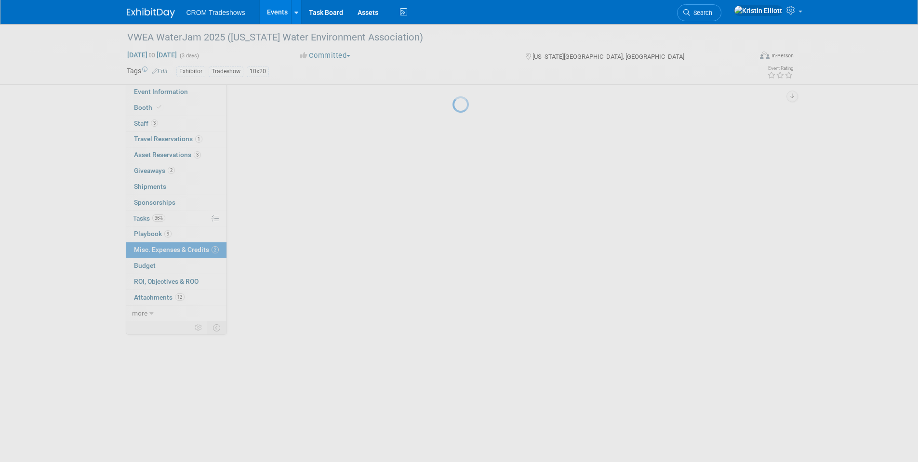
scroll to position [0, 0]
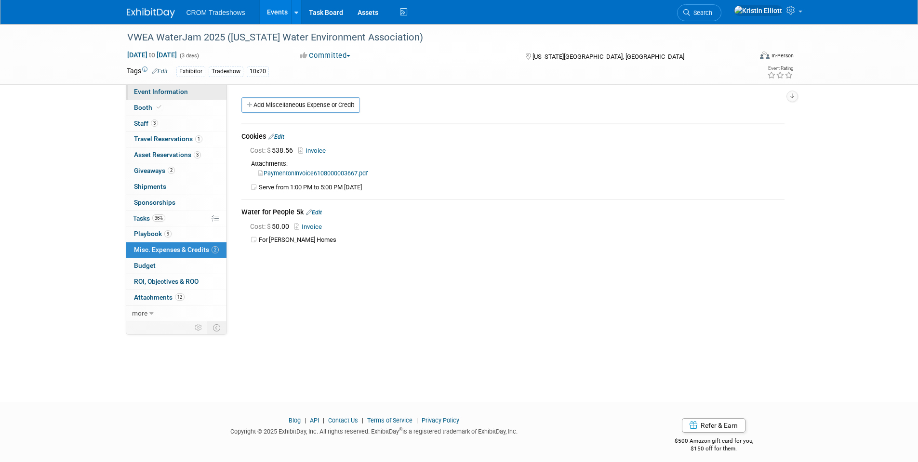
click at [183, 94] on span "Event Information" at bounding box center [161, 92] width 54 height 8
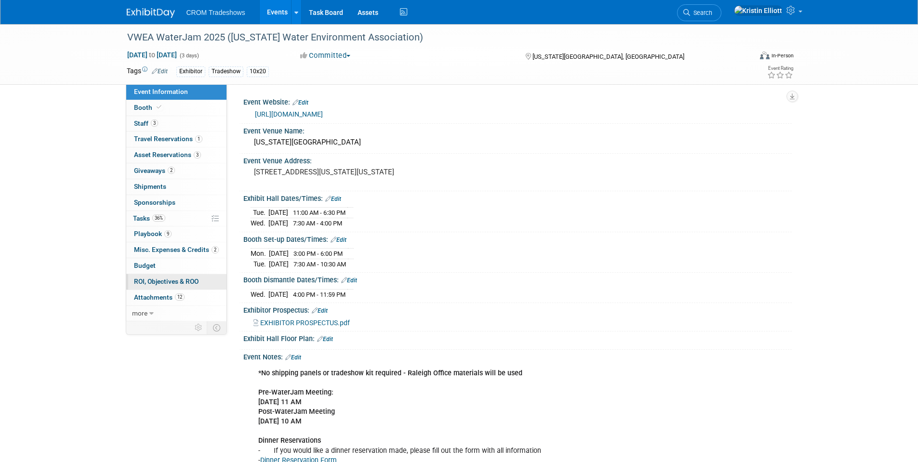
click at [203, 284] on link "0 ROI, Objectives & ROO 0" at bounding box center [176, 281] width 100 height 15
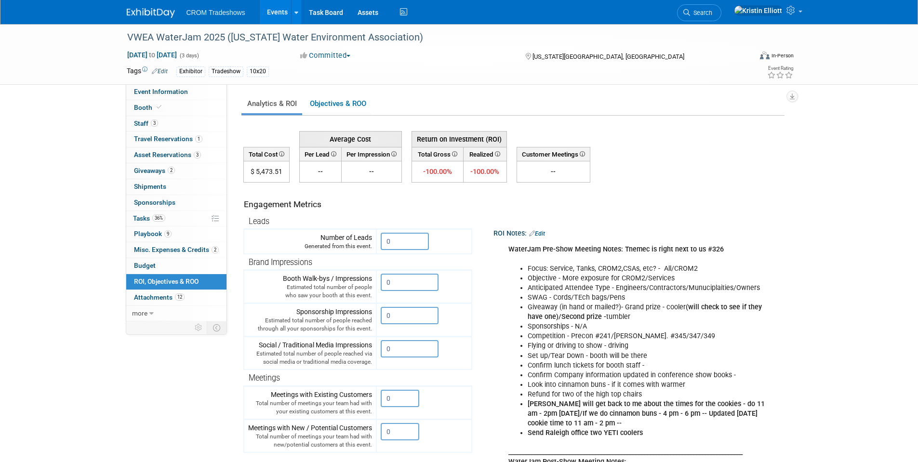
click at [653, 411] on b "Kelly will get back to me about the times for the cookies - do 11 am - 2pm Tues…" at bounding box center [646, 413] width 237 height 27
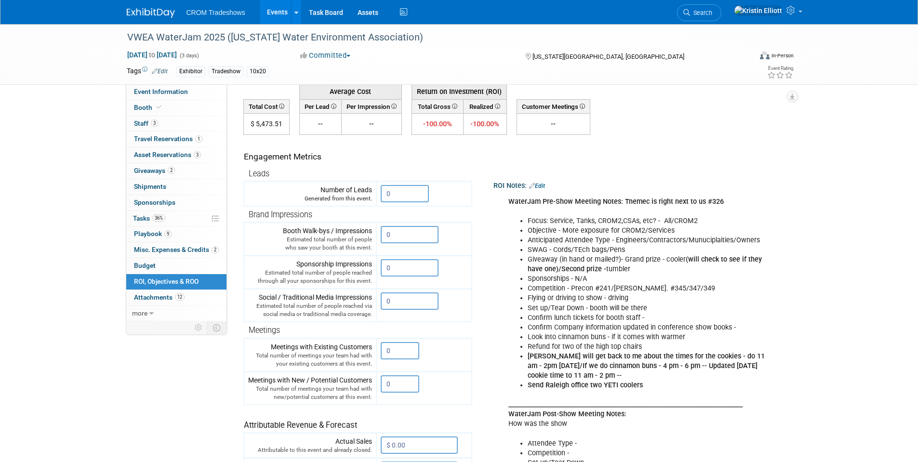
scroll to position [48, 0]
drag, startPoint x: 683, startPoint y: 367, endPoint x: 724, endPoint y: 376, distance: 42.0
click at [724, 376] on li "Kelly will get back to me about the times for the cookies - do 11 am - 2pm Tues…" at bounding box center [647, 365] width 238 height 29
copy b "Updated 8.26.25 cookie time to 11 am - 2 pm --"
click at [193, 90] on link "Event Information" at bounding box center [176, 91] width 100 height 15
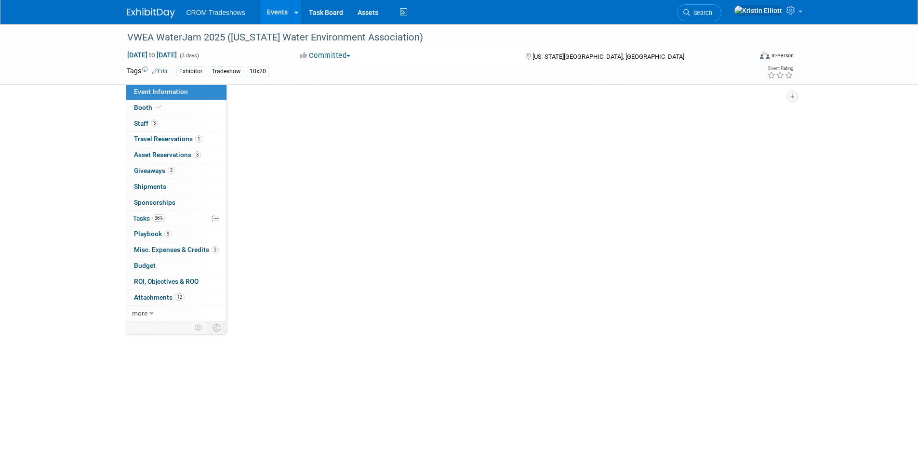
scroll to position [0, 0]
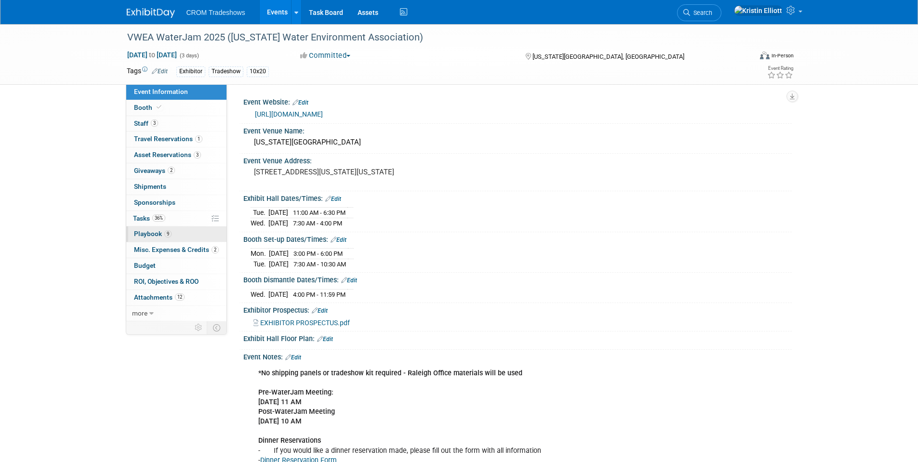
click at [158, 234] on span "Playbook 9" at bounding box center [153, 234] width 38 height 8
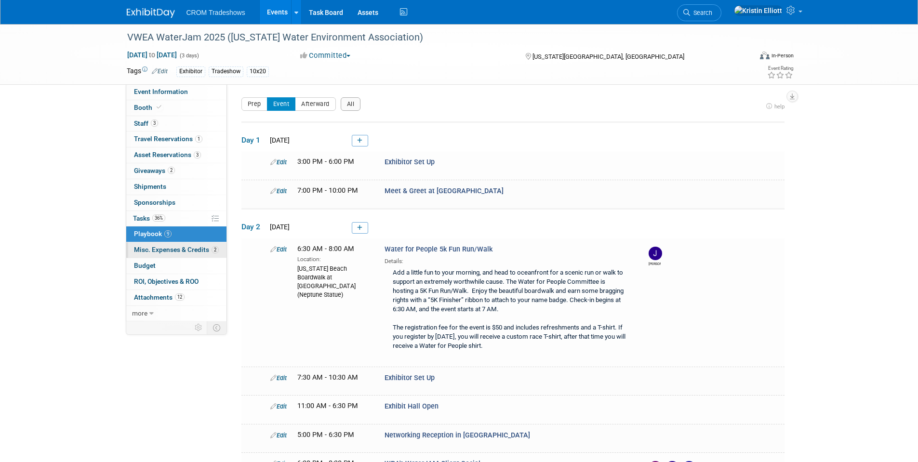
click at [164, 247] on span "Misc. Expenses & Credits 2" at bounding box center [176, 250] width 85 height 8
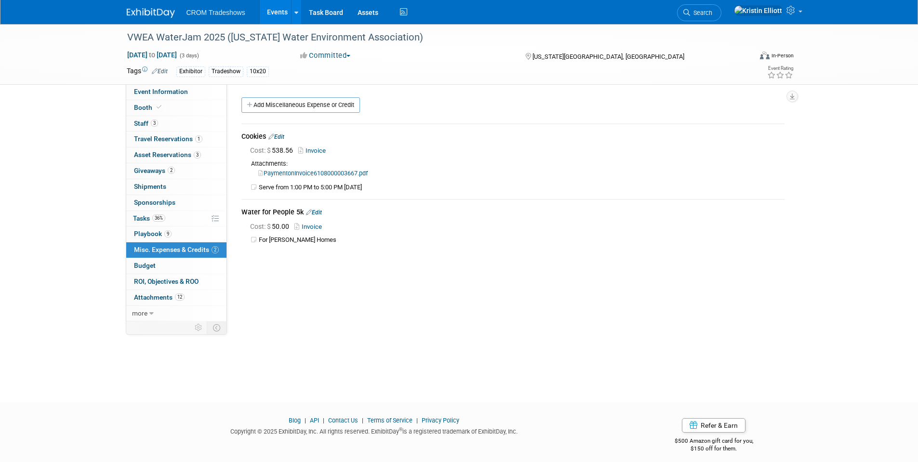
click at [283, 136] on link "Edit" at bounding box center [277, 137] width 16 height 7
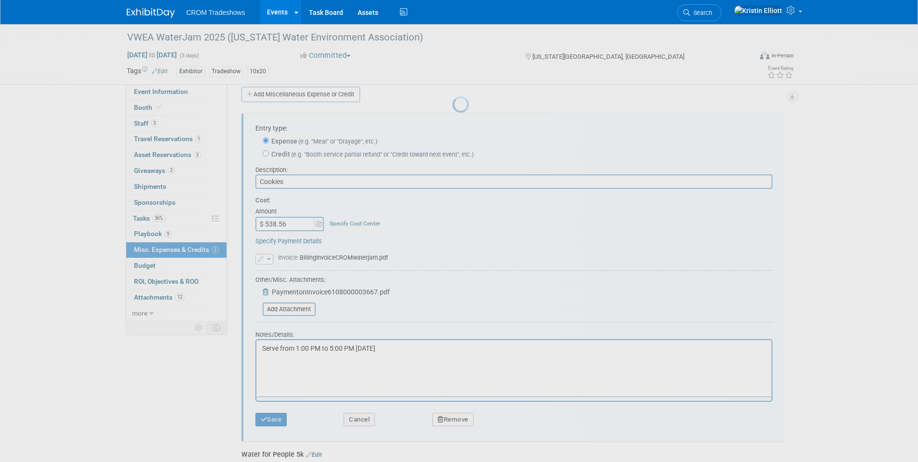
scroll to position [14, 0]
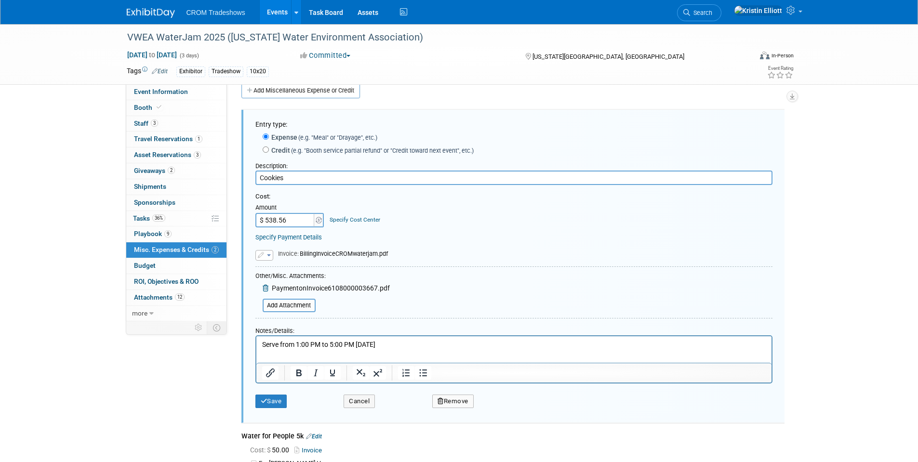
click at [428, 340] on p "Serve from 1:00 PM to 5:00 PM [DATE]" at bounding box center [514, 345] width 504 height 10
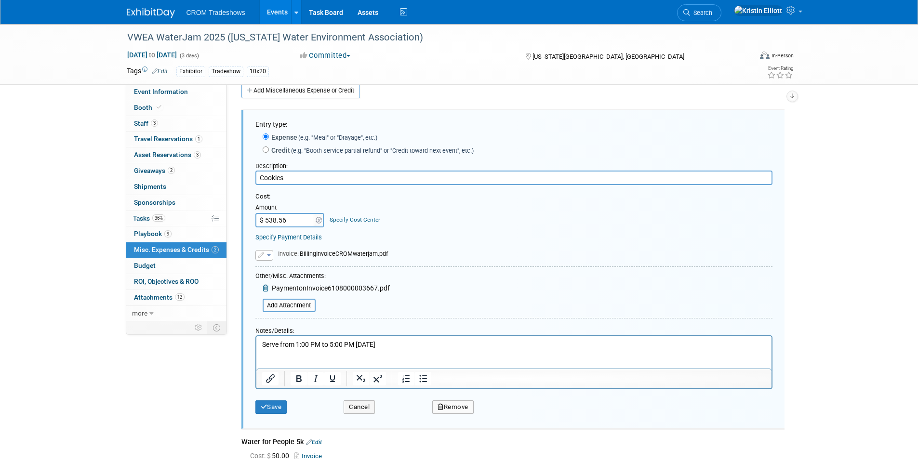
paste body "Rich Text Area. Press ALT-0 for help."
click at [432, 357] on p "Serve from 1:00 PM to 5:00 PM on Tuesday, 9/9/2025 Updated 8.26.25 cookie time …" at bounding box center [514, 354] width 504 height 28
click at [429, 364] on p "Serve from 1:00 PM to 5:00 PM on Tuesday, 9/9/2025 Updated 8.26.25 cookie time …" at bounding box center [514, 354] width 504 height 28
click at [277, 412] on button "Save" at bounding box center [272, 407] width 32 height 13
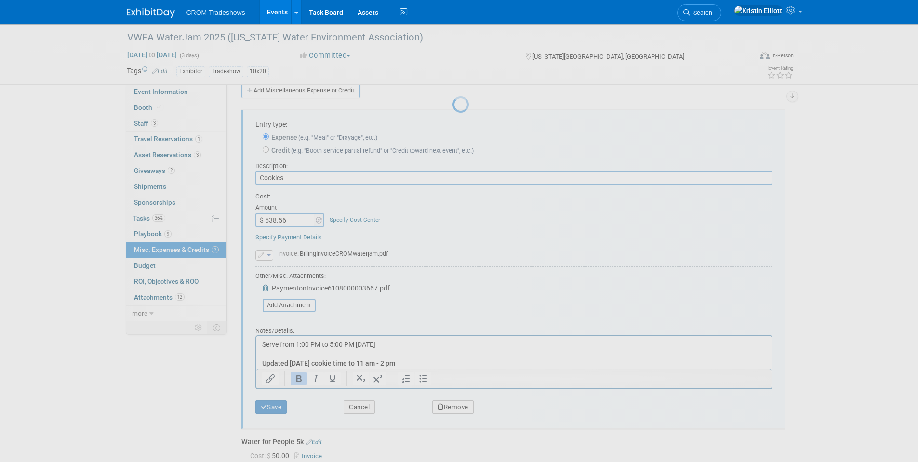
scroll to position [7, 0]
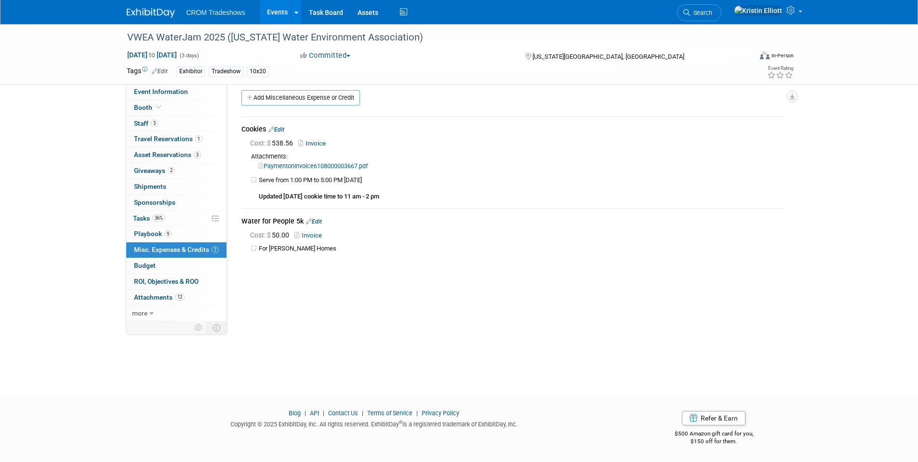
click at [395, 195] on td "Serve from 1:00 PM to 5:00 PM on Tuesday, 9/9/2025 Updated 8.26.25 cookie time …" at bounding box center [522, 188] width 526 height 25
drag, startPoint x: 382, startPoint y: 194, endPoint x: 259, endPoint y: 195, distance: 122.5
click at [259, 195] on td "Serve from 1:00 PM to 5:00 PM on Tuesday, 9/9/2025 Updated 8.26.25 cookie time …" at bounding box center [522, 188] width 526 height 25
copy b "Updated [DATE] cookie time to 11 am - 2 pm"
click at [167, 93] on span "Event Information" at bounding box center [161, 92] width 54 height 8
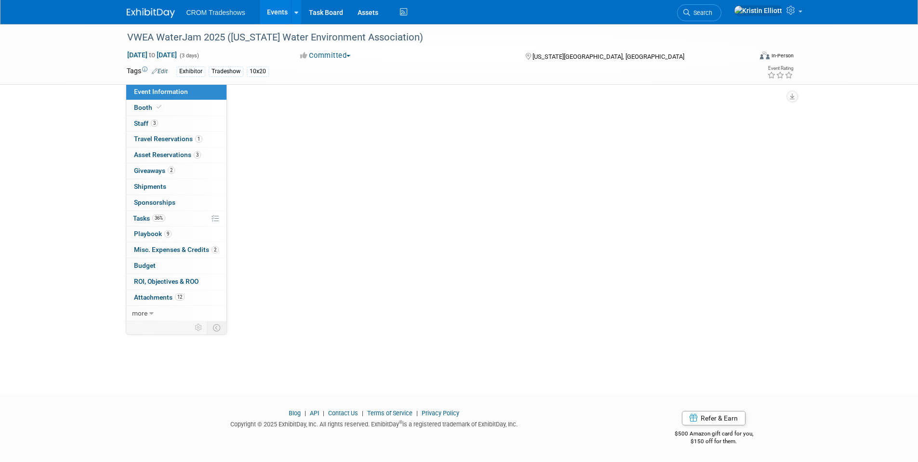
scroll to position [0, 0]
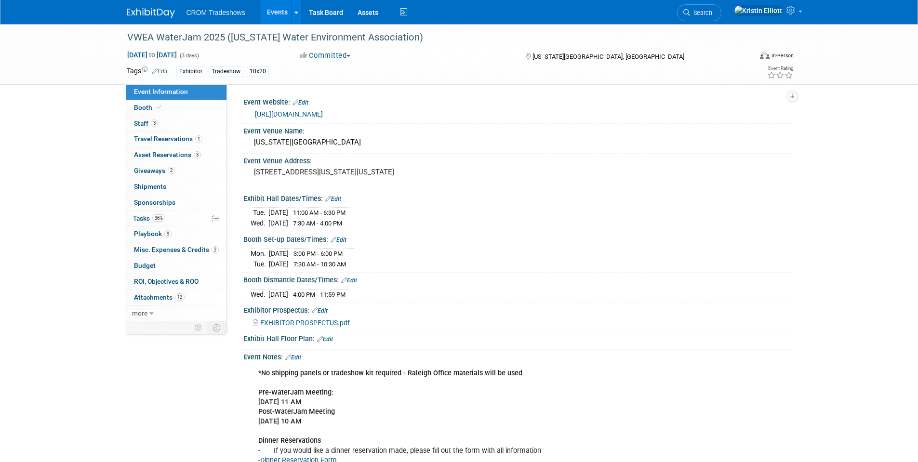
click at [279, 13] on link "Events" at bounding box center [277, 12] width 35 height 24
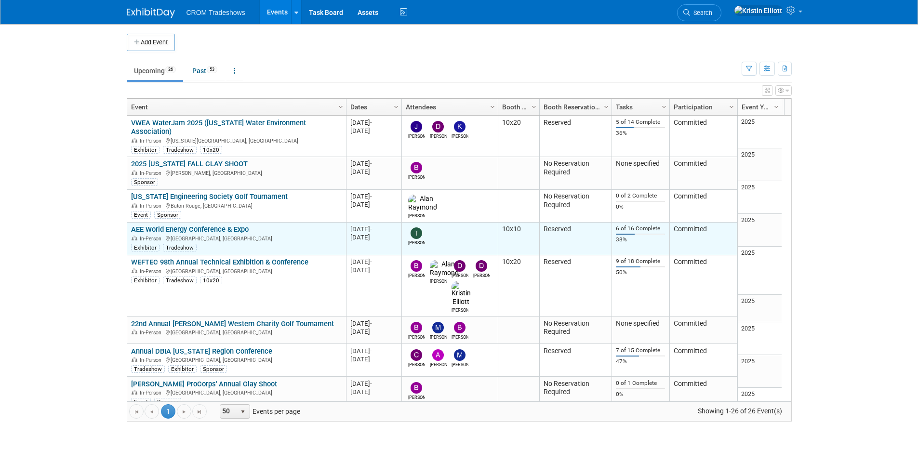
click at [189, 225] on link "AEE World Energy Conference & Expo" at bounding box center [190, 229] width 118 height 9
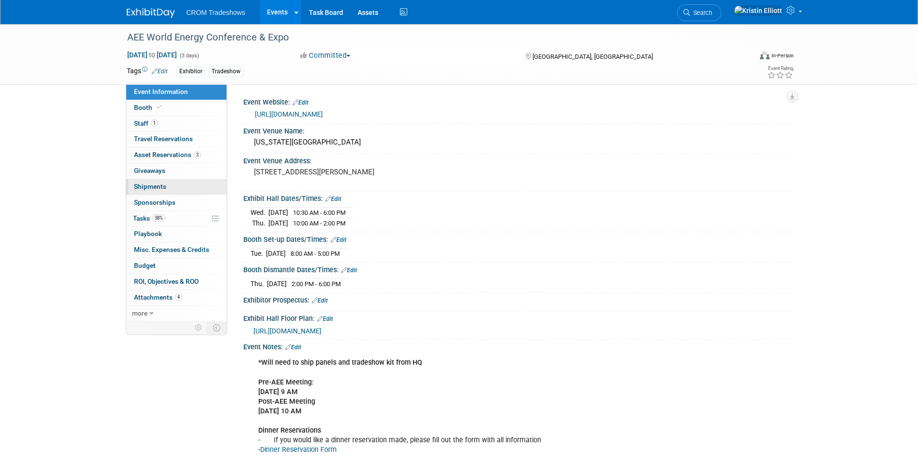
click at [167, 190] on link "0 Shipments 0" at bounding box center [176, 186] width 100 height 15
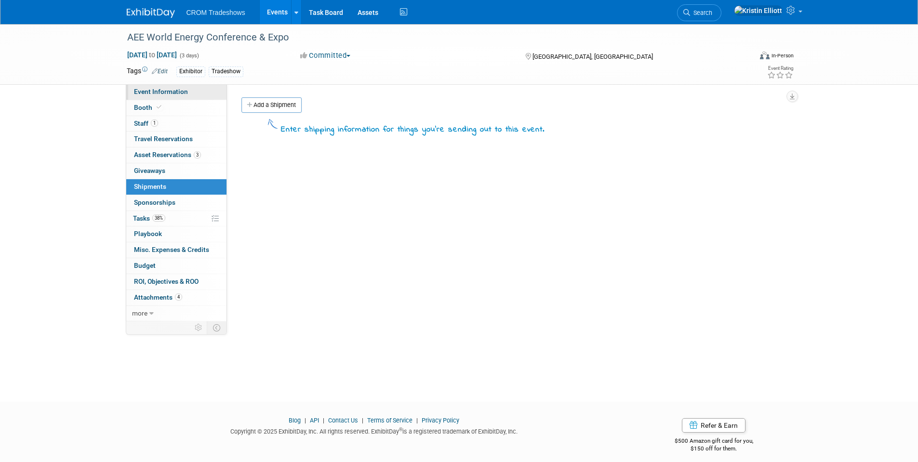
click at [163, 94] on span "Event Information" at bounding box center [161, 92] width 54 height 8
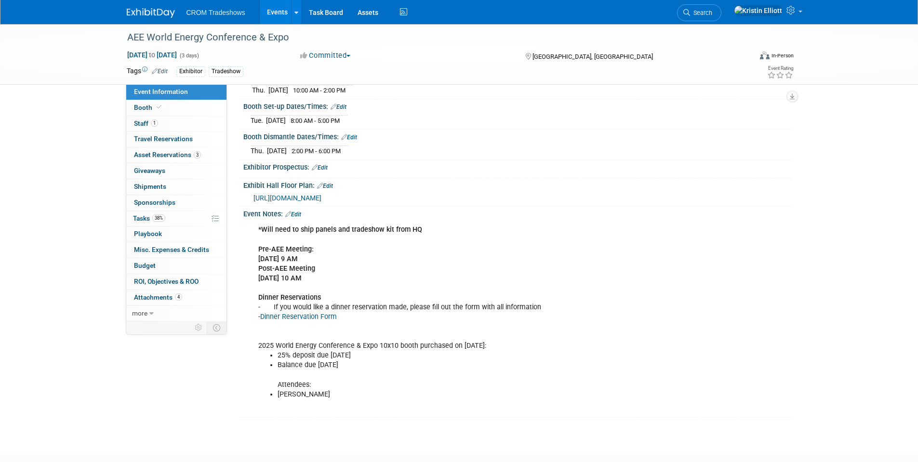
scroll to position [145, 0]
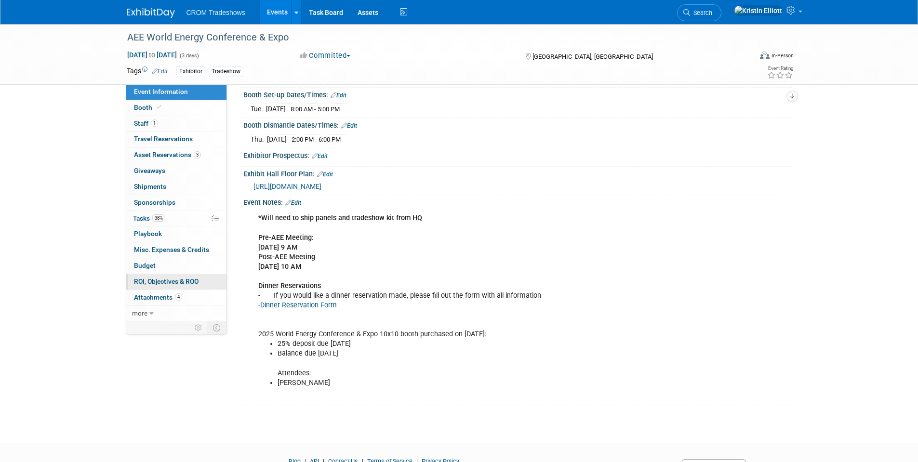
click at [177, 287] on link "0 ROI, Objectives & ROO 0" at bounding box center [176, 281] width 100 height 15
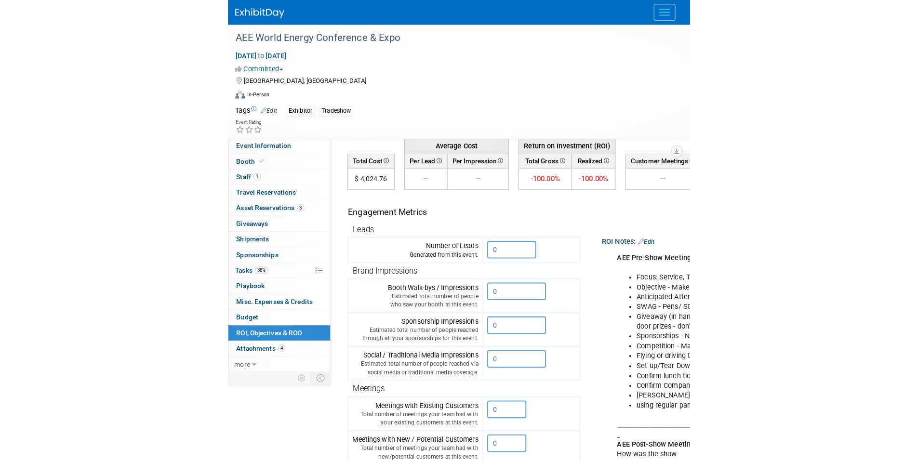
scroll to position [0, 0]
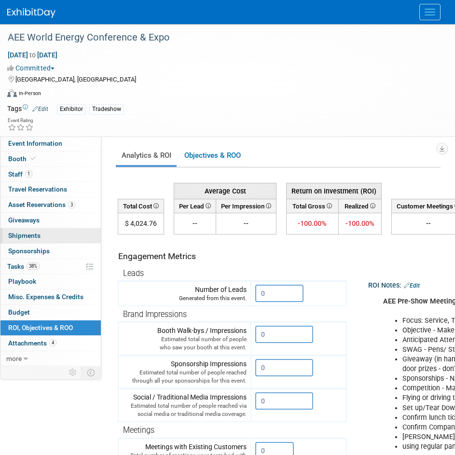
click at [37, 239] on span "Shipments 0" at bounding box center [24, 235] width 32 height 8
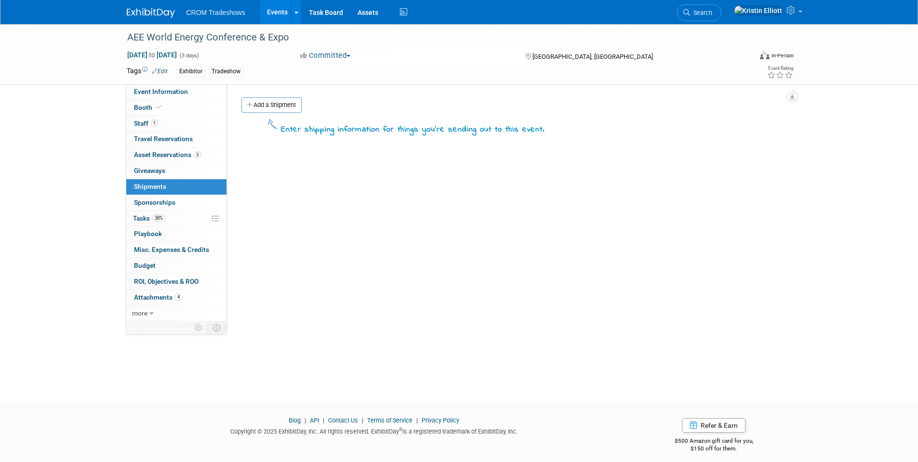
click at [278, 11] on link "Events" at bounding box center [277, 12] width 35 height 24
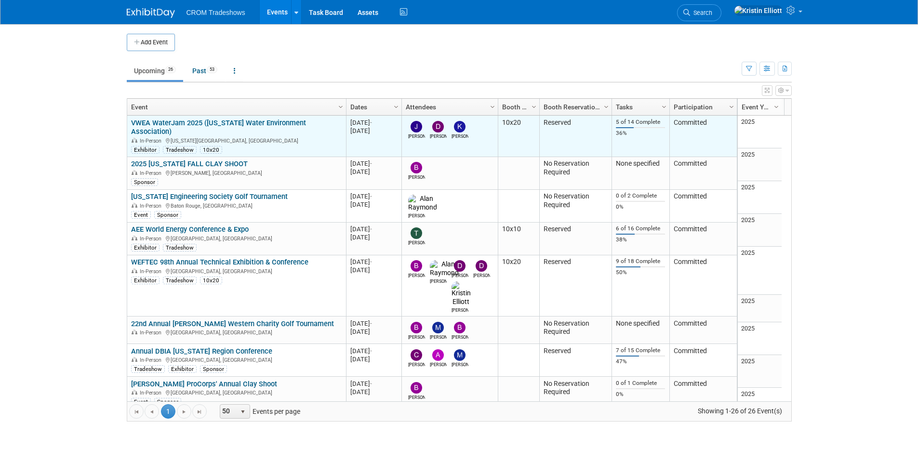
click at [192, 121] on link "VWEA WaterJam 2025 ([US_STATE] Water Environment Association)" at bounding box center [218, 128] width 175 height 18
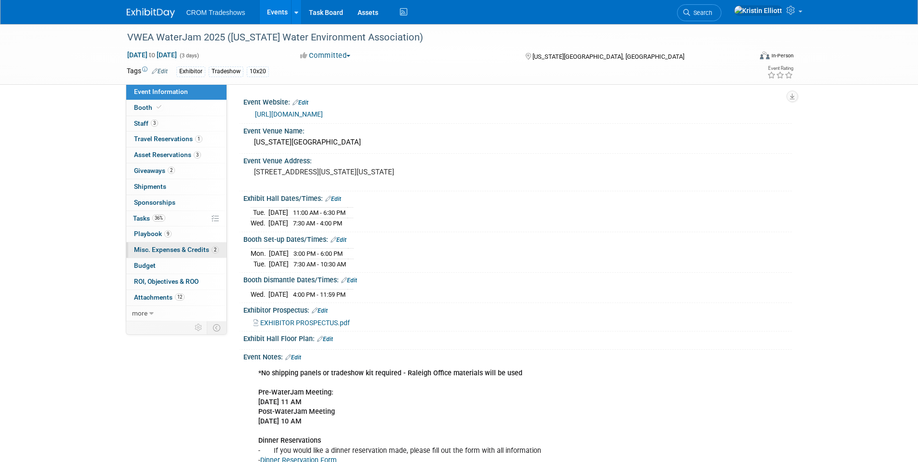
click at [171, 245] on link "2 Misc. Expenses & Credits 2" at bounding box center [176, 249] width 100 height 15
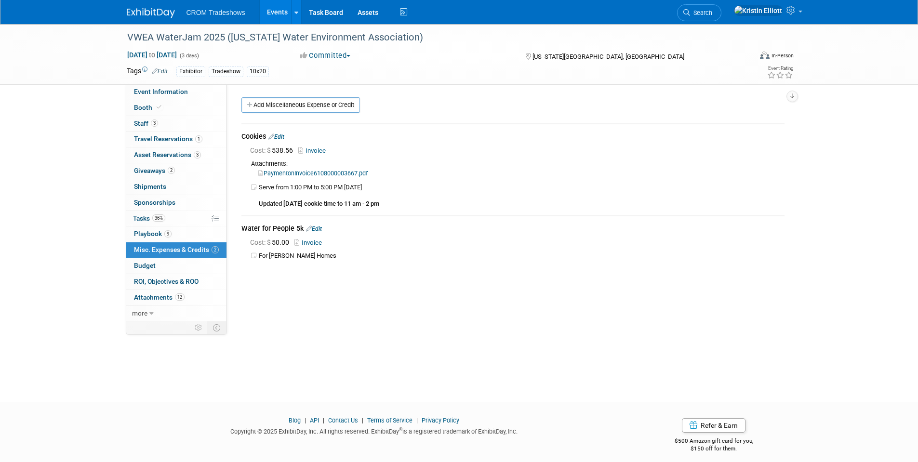
click at [280, 136] on link "Edit" at bounding box center [277, 137] width 16 height 7
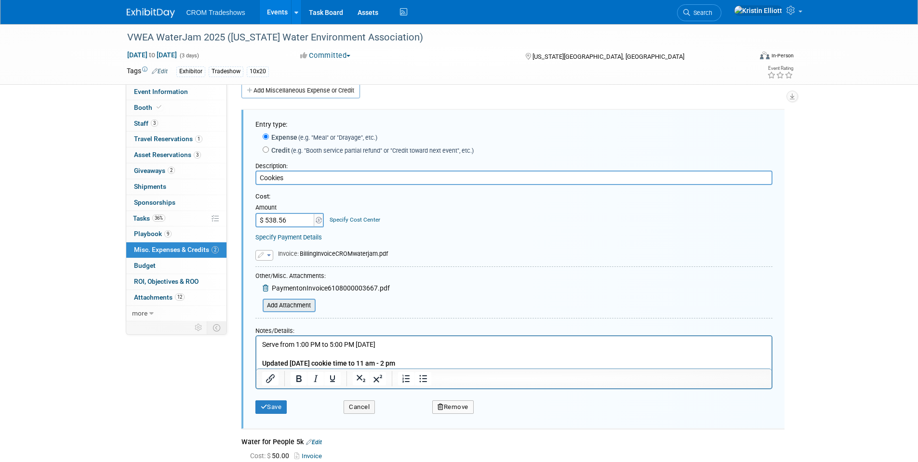
click at [281, 306] on input "file" at bounding box center [257, 306] width 115 height 12
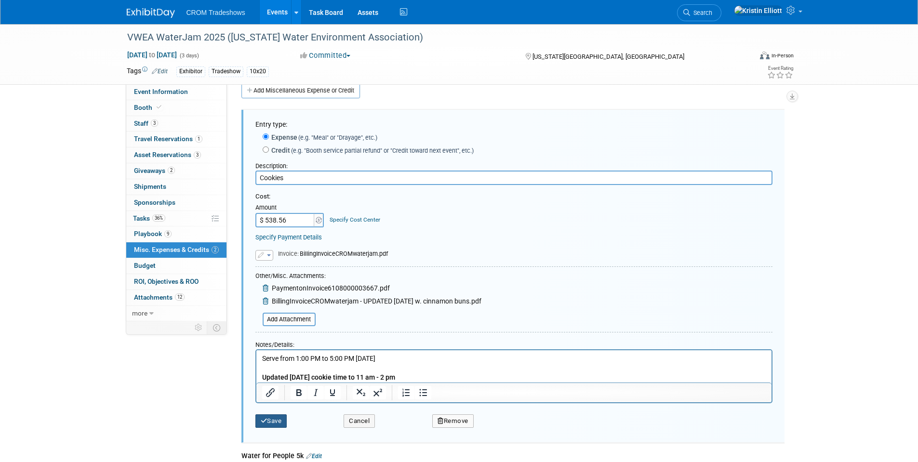
click at [271, 420] on button "Save" at bounding box center [272, 421] width 32 height 13
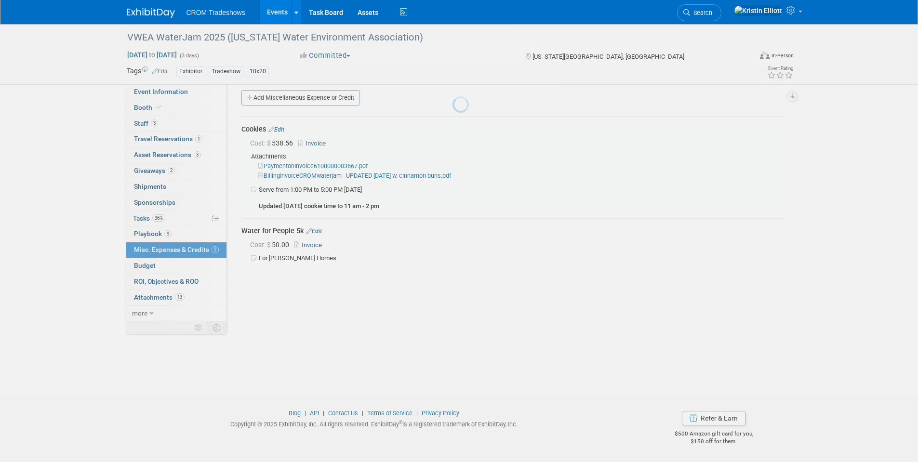
scroll to position [7, 0]
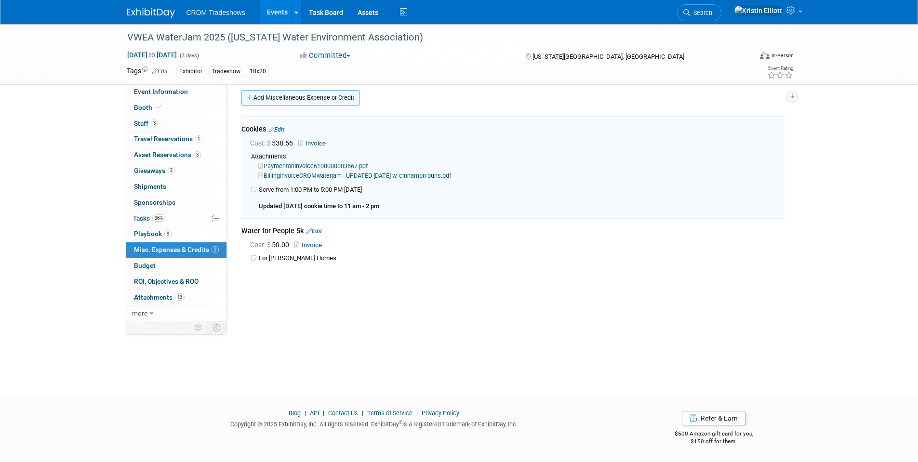
click at [276, 98] on link "Add Miscellaneous Expense or Credit" at bounding box center [301, 97] width 119 height 15
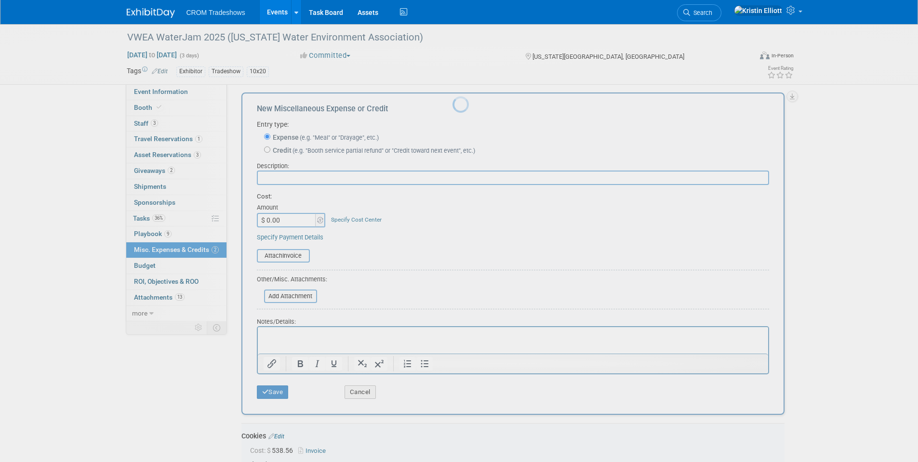
scroll to position [0, 0]
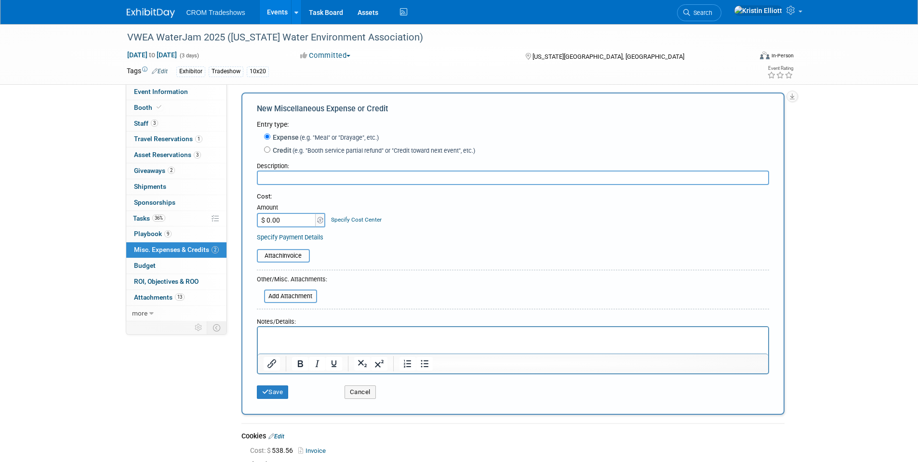
click at [292, 181] on input "text" at bounding box center [513, 178] width 512 height 14
drag, startPoint x: 846, startPoint y: 173, endPoint x: 736, endPoint y: 180, distance: 109.7
click at [846, 173] on div "VWEA WaterJam 2025 (Virginia Water Environment Association) Sep 8, 2025 to Sep …" at bounding box center [459, 307] width 918 height 581
click at [323, 180] on input "text" at bounding box center [513, 178] width 512 height 14
paste input "Warm Jumbo Cinnamon Buns (V) - Booth Catering"
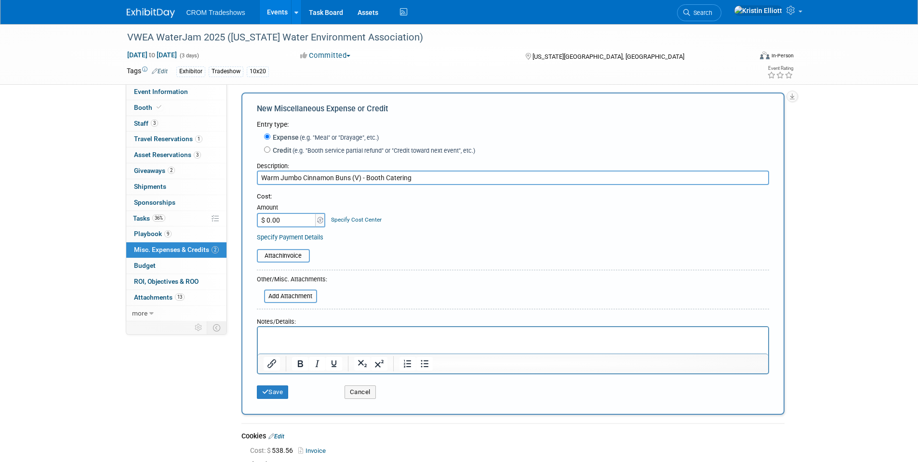
type input "Warm Jumbo Cinnamon Buns (V) - Booth Catering"
click at [277, 220] on input "$ 0.00" at bounding box center [287, 220] width 60 height 14
type input "$ 475.20"
click at [271, 254] on input "file" at bounding box center [251, 256] width 115 height 12
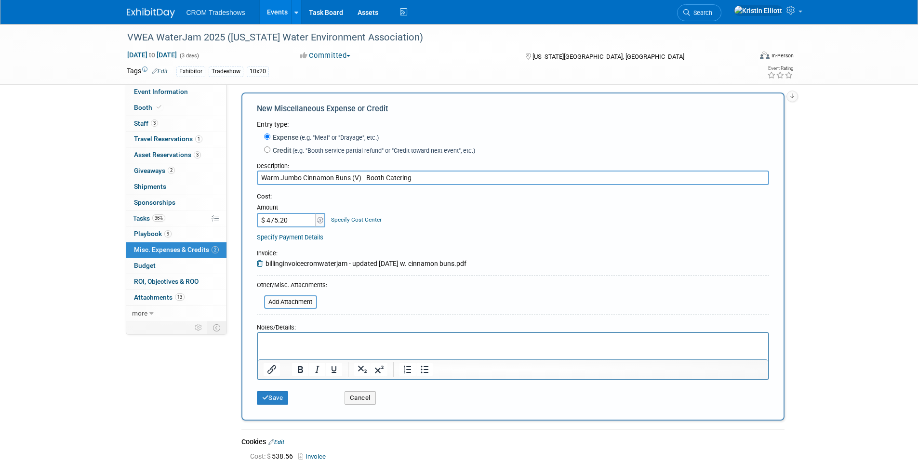
click at [330, 344] on p "Rich Text Area. Press ALT-0 for help." at bounding box center [512, 342] width 499 height 10
paste body "Rich Text Area. Press ALT-0 for help."
click at [278, 397] on button "Save" at bounding box center [273, 397] width 32 height 13
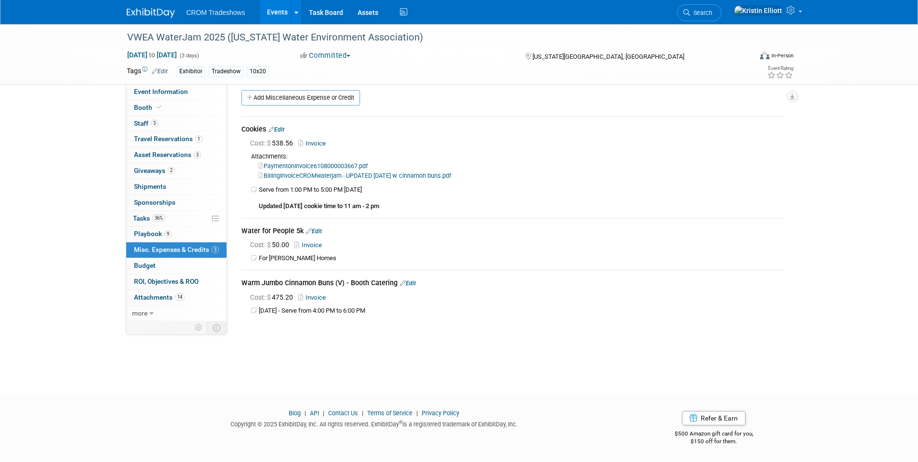
click at [393, 211] on td "Cookies Edit Cost: $ 538.56 Invoice" at bounding box center [513, 167] width 543 height 101
drag, startPoint x: 387, startPoint y: 206, endPoint x: 349, endPoint y: 205, distance: 38.1
click at [349, 205] on td "Serve from 1:00 PM to 5:00 PM on Tuesday, 9/9/2025 Updated 8.26.25 cookie time …" at bounding box center [522, 198] width 526 height 25
copy b "11 am - 2 pm"
click at [161, 96] on link "Event Information" at bounding box center [176, 91] width 100 height 15
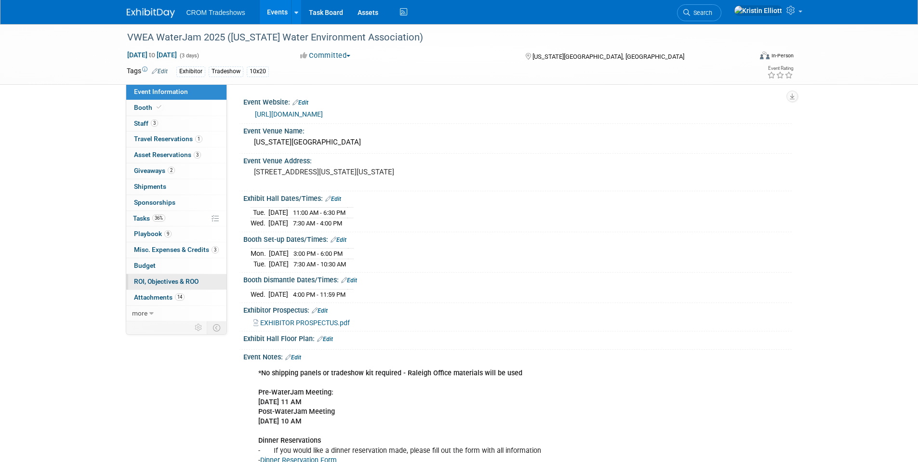
click at [202, 280] on link "0 ROI, Objectives & ROO 0" at bounding box center [176, 281] width 100 height 15
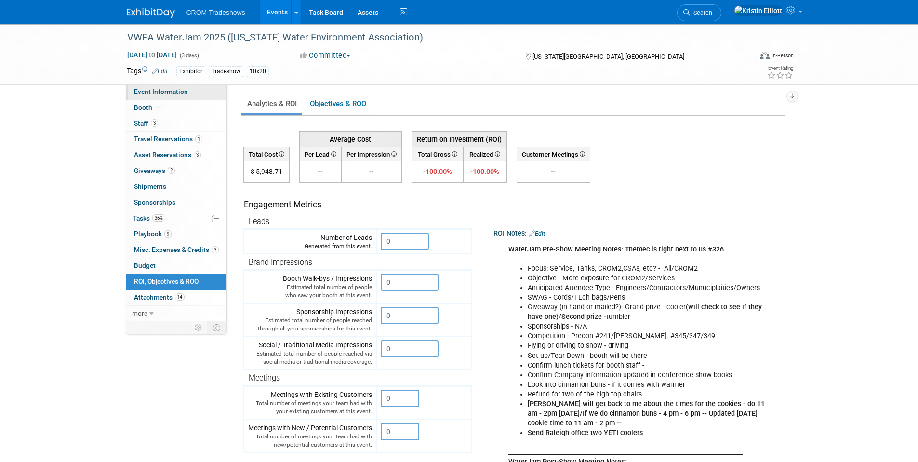
click at [185, 92] on span "Event Information" at bounding box center [161, 92] width 54 height 8
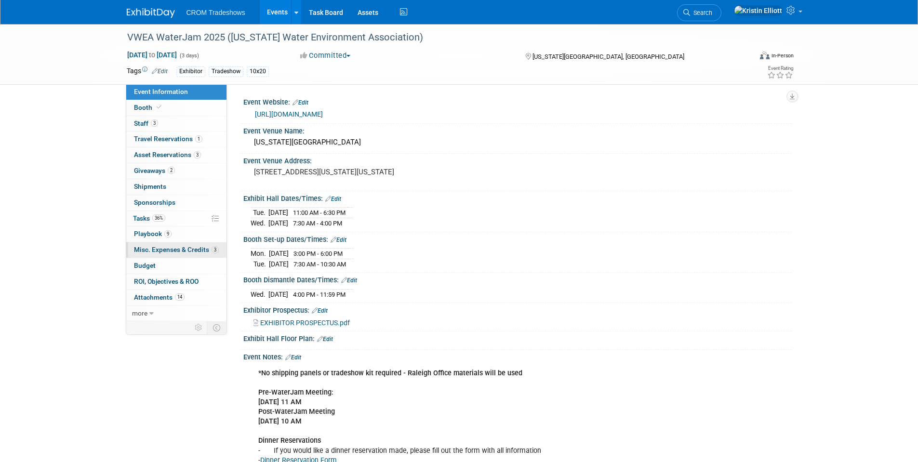
click at [169, 248] on span "Misc. Expenses & Credits 3" at bounding box center [176, 250] width 85 height 8
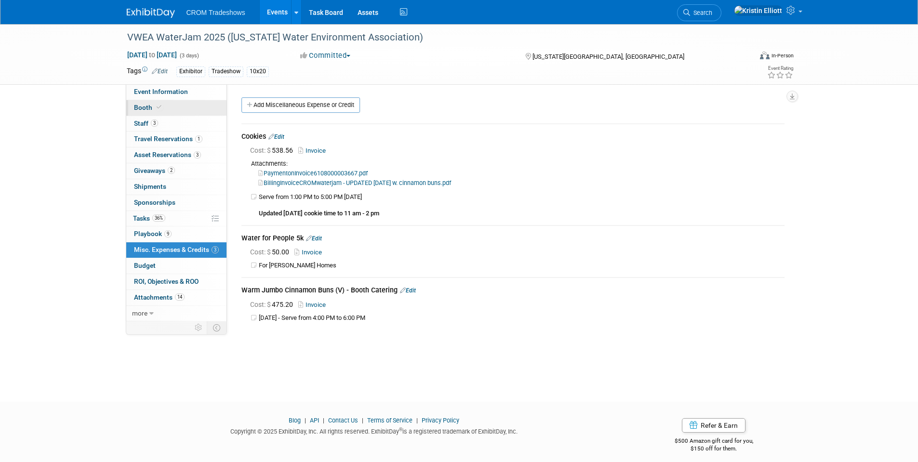
click at [161, 106] on span at bounding box center [159, 107] width 9 height 7
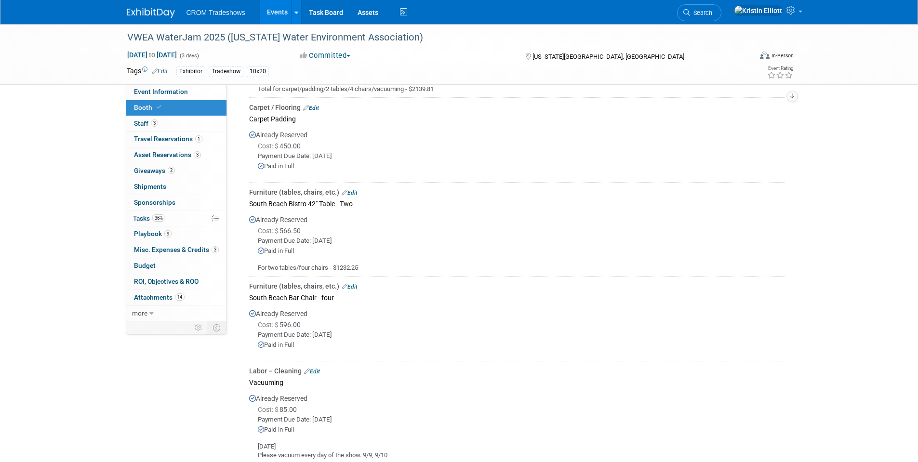
scroll to position [386, 0]
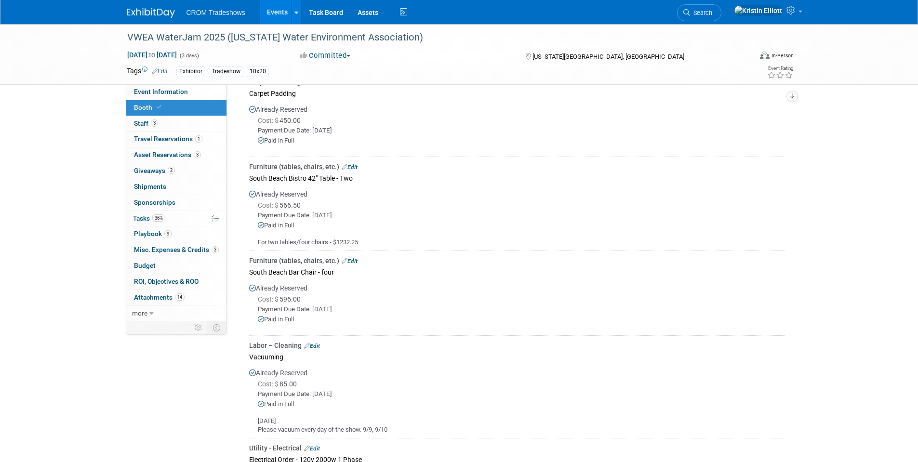
click at [353, 258] on link "Edit" at bounding box center [350, 261] width 16 height 7
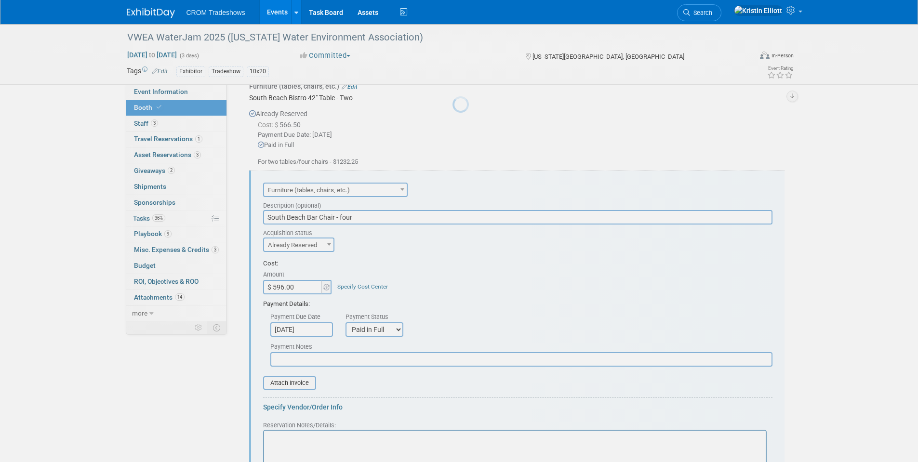
scroll to position [516, 0]
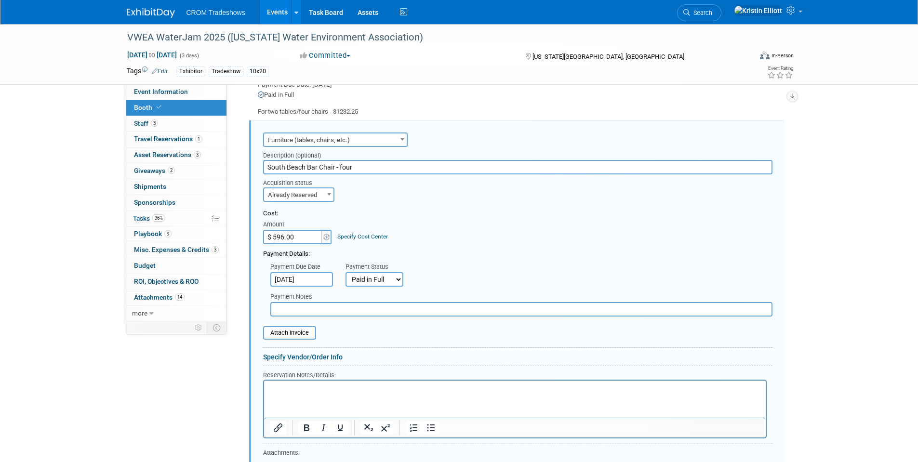
click at [294, 394] on html at bounding box center [515, 387] width 502 height 13
click at [287, 327] on input "file" at bounding box center [258, 333] width 115 height 12
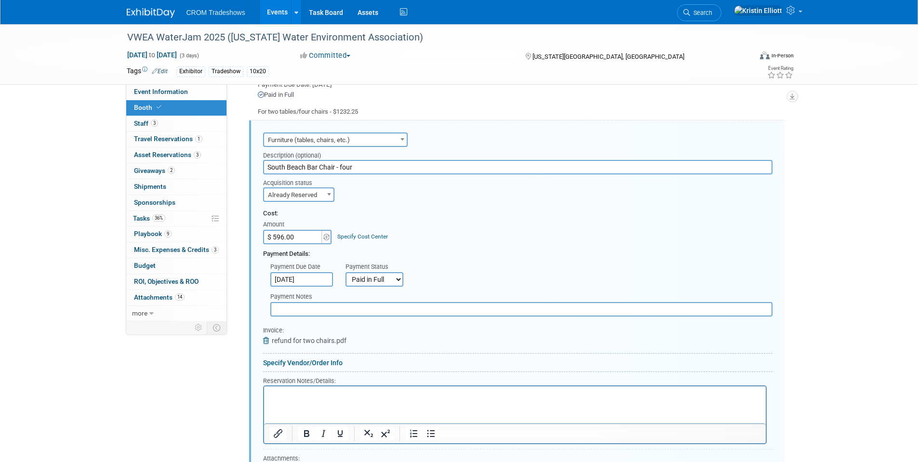
click at [290, 397] on p "Rich Text Area. Press ALT-0 for help." at bounding box center [514, 395] width 491 height 9
click at [385, 400] on html "Refund for two chairs on 8.27.25 -" at bounding box center [515, 393] width 502 height 13
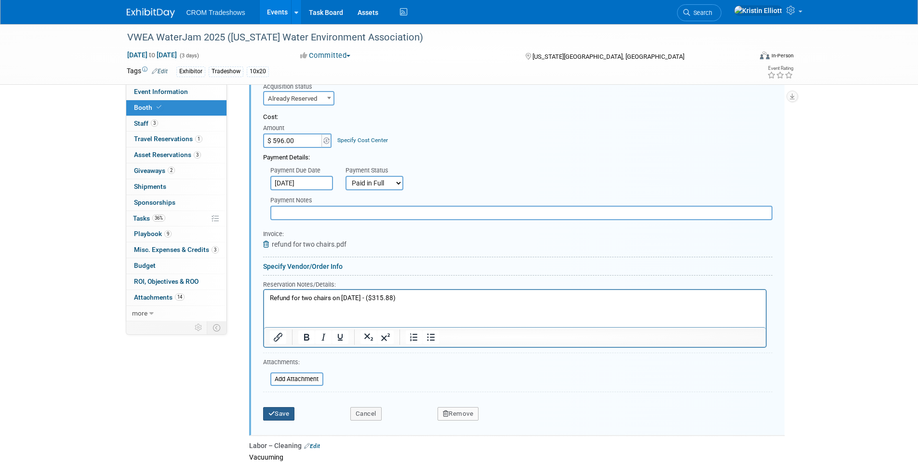
click at [290, 410] on button "Save" at bounding box center [279, 413] width 32 height 13
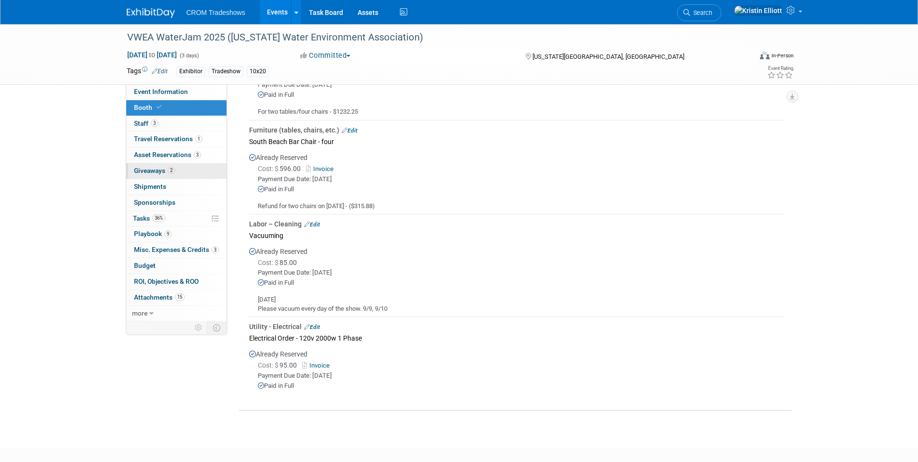
click at [168, 176] on link "2 Giveaways 2" at bounding box center [176, 170] width 100 height 15
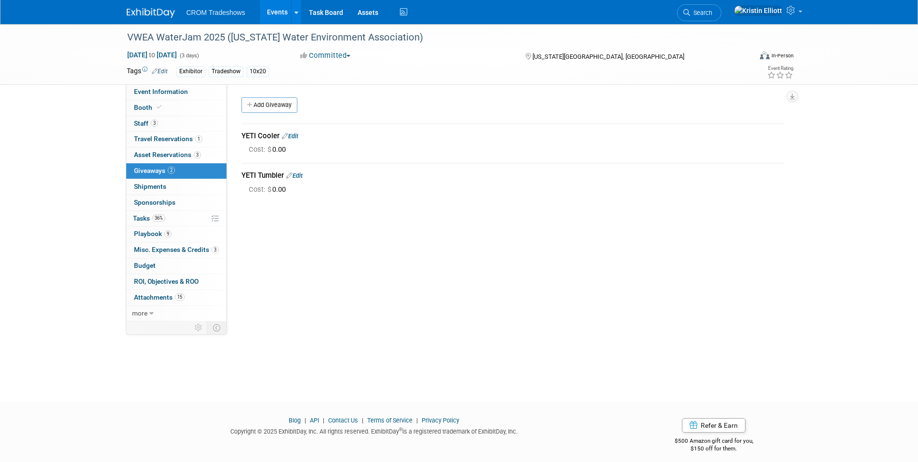
click at [297, 134] on link "Edit" at bounding box center [290, 136] width 16 height 7
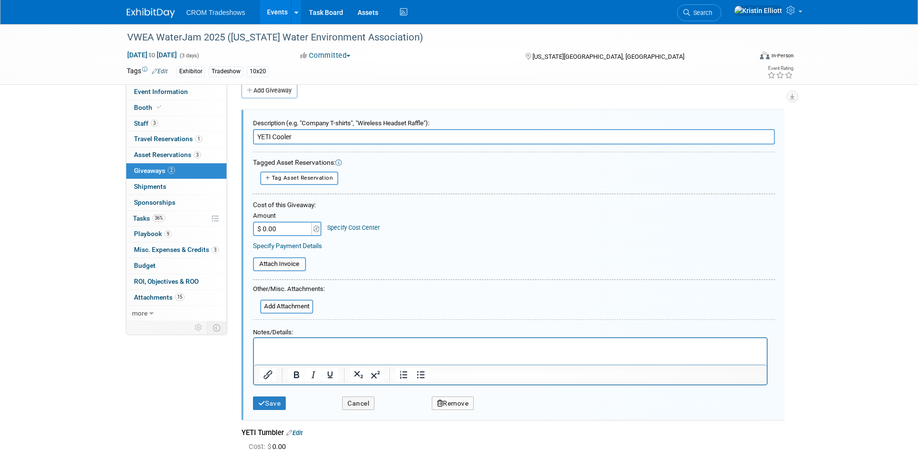
click at [289, 226] on input "$ 0.00" at bounding box center [283, 229] width 60 height 14
type input "$ 200.00"
click at [281, 403] on button "Save" at bounding box center [269, 404] width 33 height 14
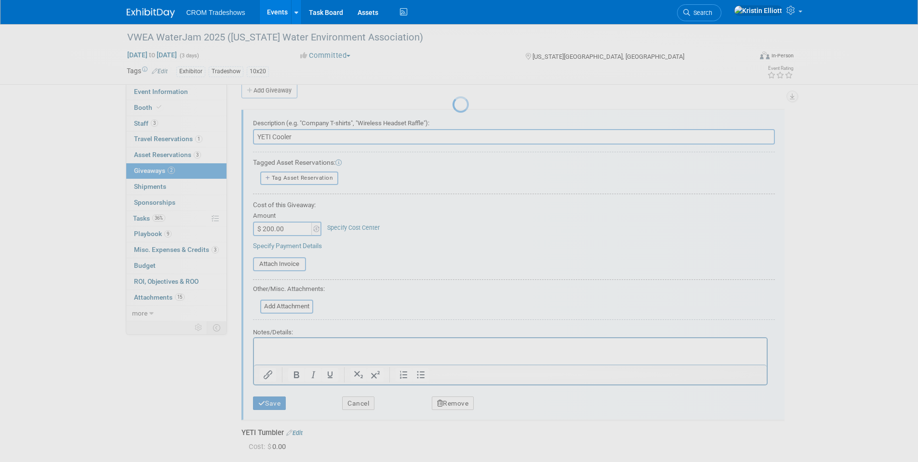
scroll to position [7, 0]
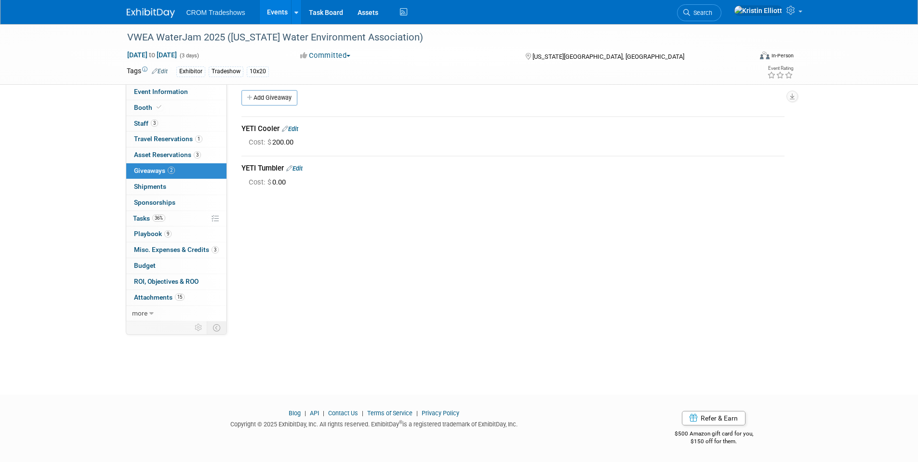
click at [281, 12] on link "Events" at bounding box center [277, 12] width 35 height 24
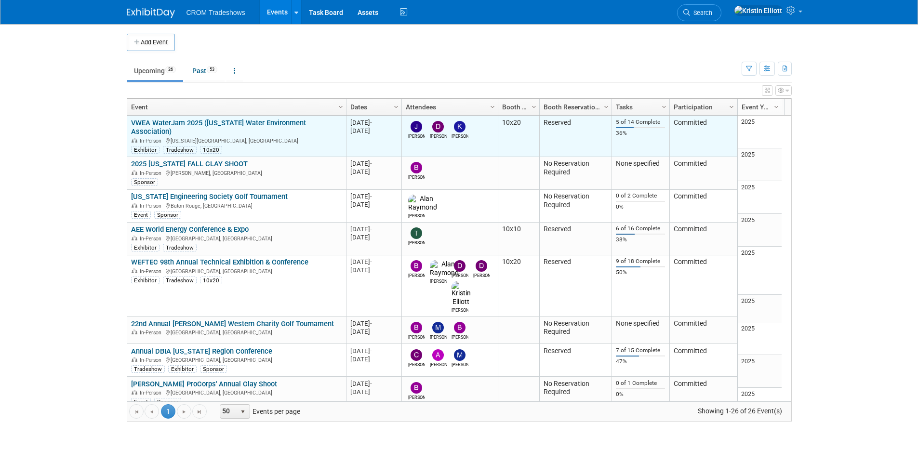
click at [210, 124] on link "VWEA WaterJam 2025 ([US_STATE] Water Environment Association)" at bounding box center [218, 128] width 175 height 18
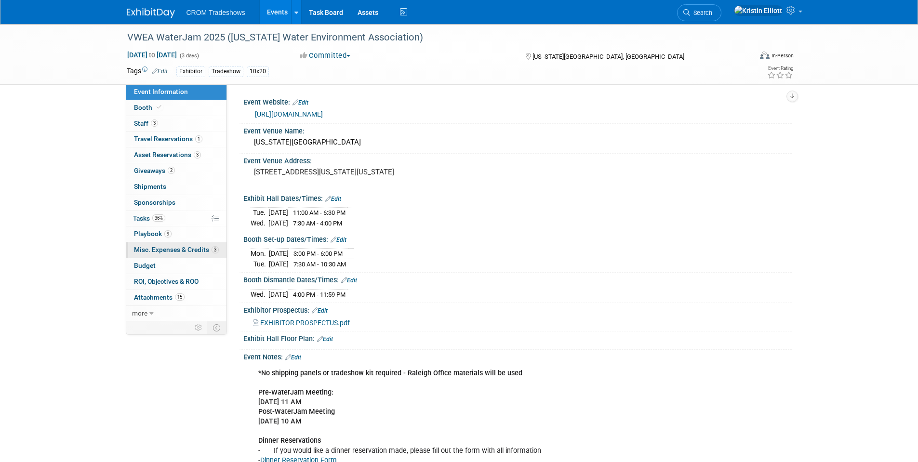
click at [184, 251] on span "Misc. Expenses & Credits 3" at bounding box center [176, 250] width 85 height 8
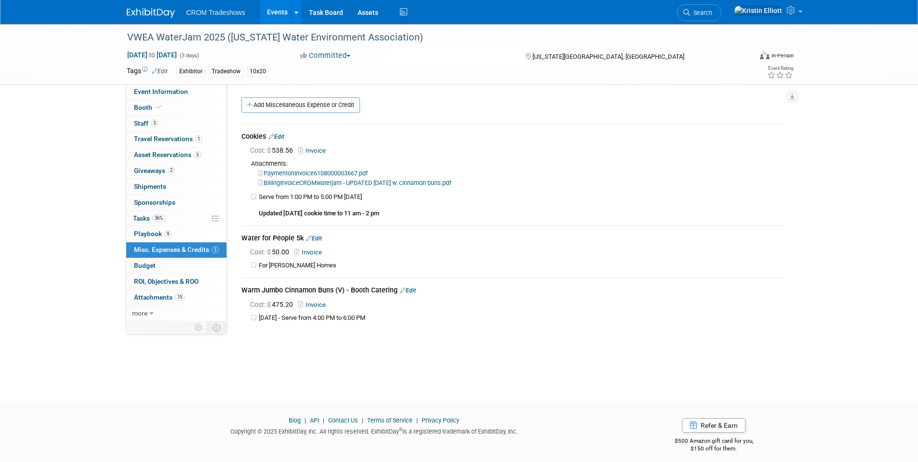
click at [323, 301] on link "Invoice" at bounding box center [313, 304] width 31 height 7
click at [279, 15] on link "Events" at bounding box center [277, 12] width 35 height 24
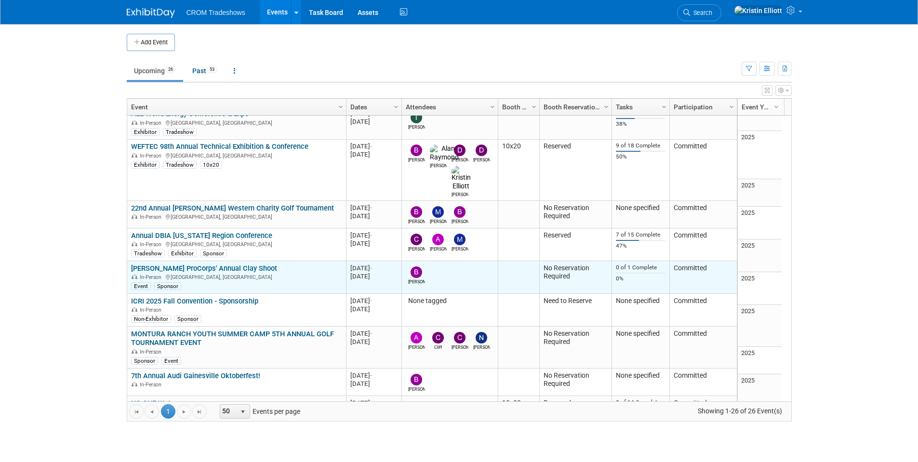
scroll to position [231, 0]
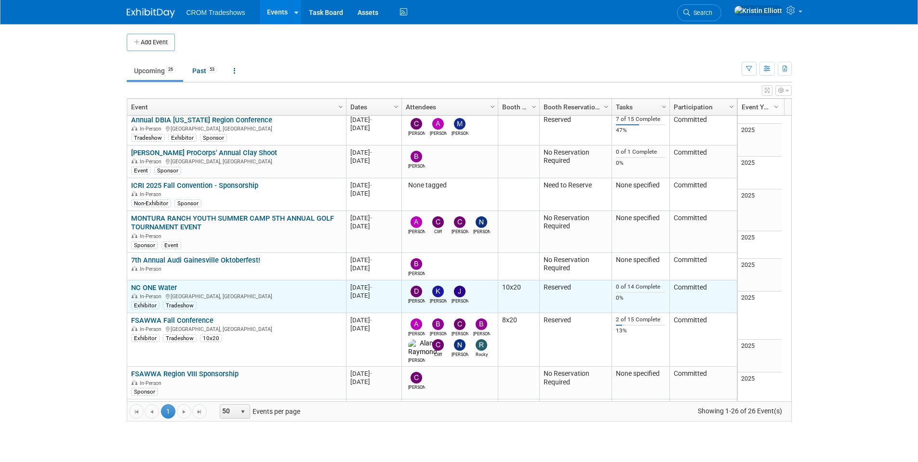
click at [163, 281] on td "NC ONE Water NC ONE Water In-Person [GEOGRAPHIC_DATA], [GEOGRAPHIC_DATA] Exhibi…" at bounding box center [236, 297] width 219 height 33
click at [161, 283] on link "NC ONE Water" at bounding box center [154, 287] width 46 height 9
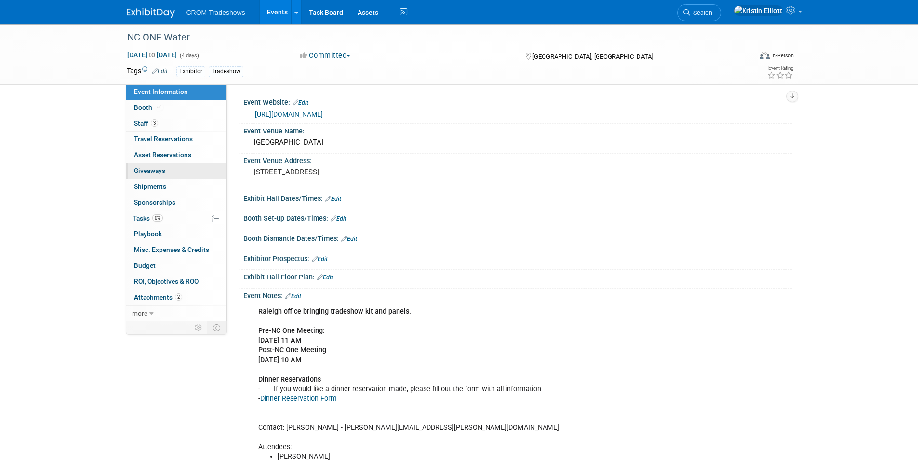
click at [162, 169] on span "Giveaways 0" at bounding box center [149, 171] width 31 height 8
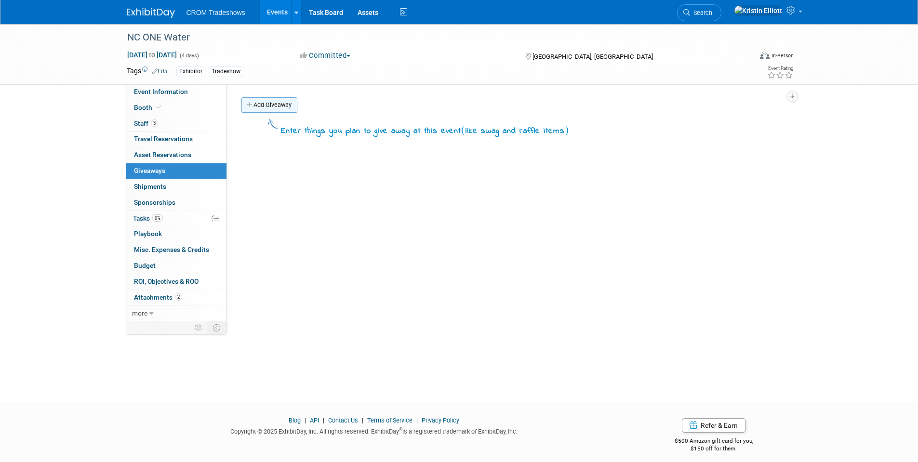
click at [289, 104] on link "Add Giveaway" at bounding box center [270, 104] width 56 height 15
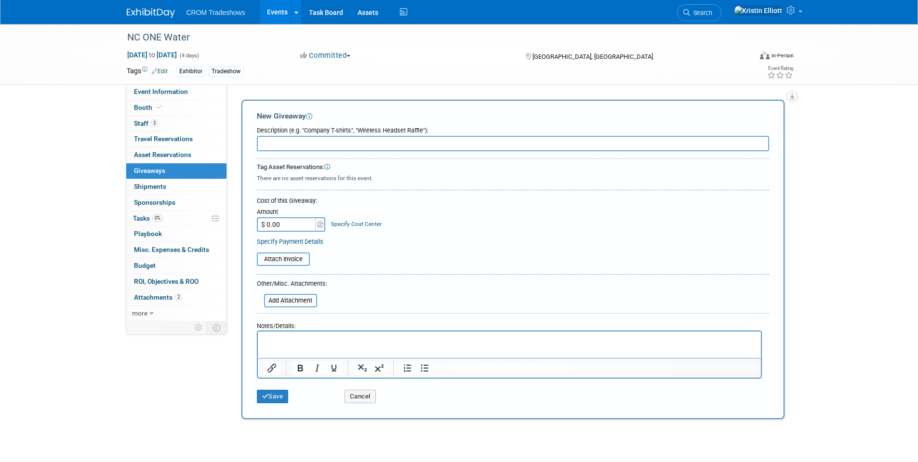
click at [285, 146] on input "text" at bounding box center [513, 143] width 512 height 15
type input "YETI Cooler"
click at [274, 222] on input "$ 0.00" at bounding box center [287, 224] width 60 height 14
type input "$ 215.00"
click at [281, 385] on div "Save" at bounding box center [294, 394] width 88 height 20
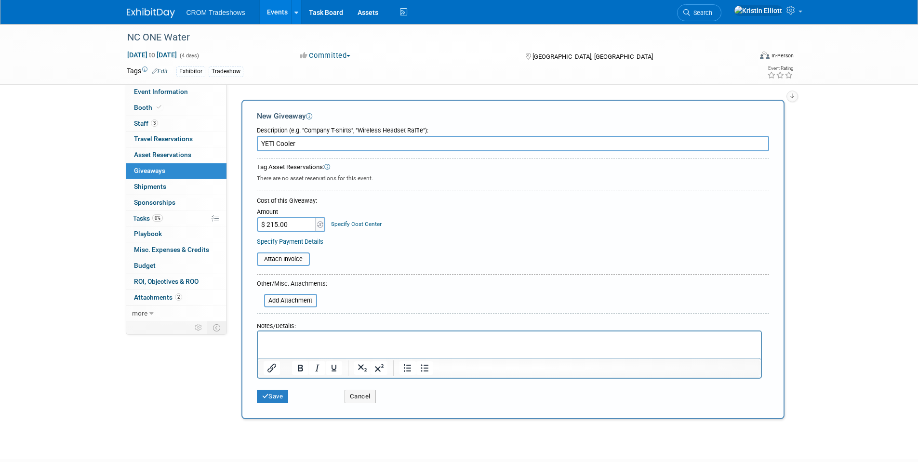
click at [271, 406] on div "Save Cancel" at bounding box center [513, 393] width 512 height 29
click at [274, 397] on button "Save" at bounding box center [273, 396] width 32 height 13
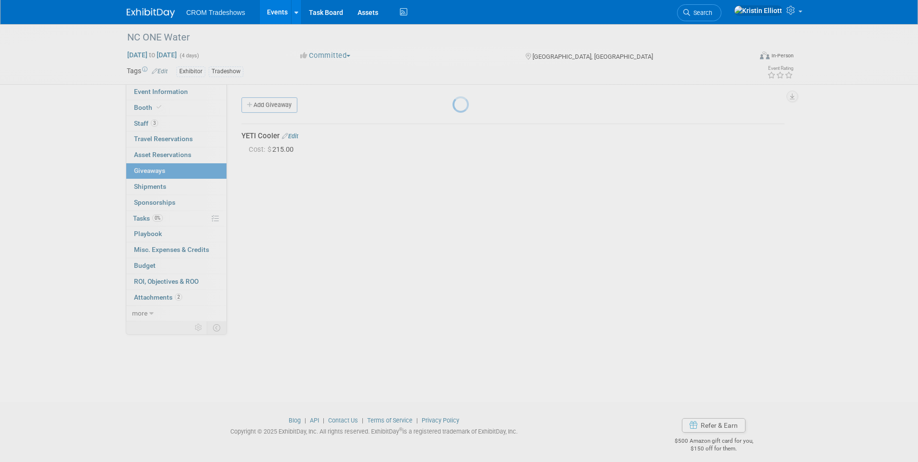
scroll to position [7, 0]
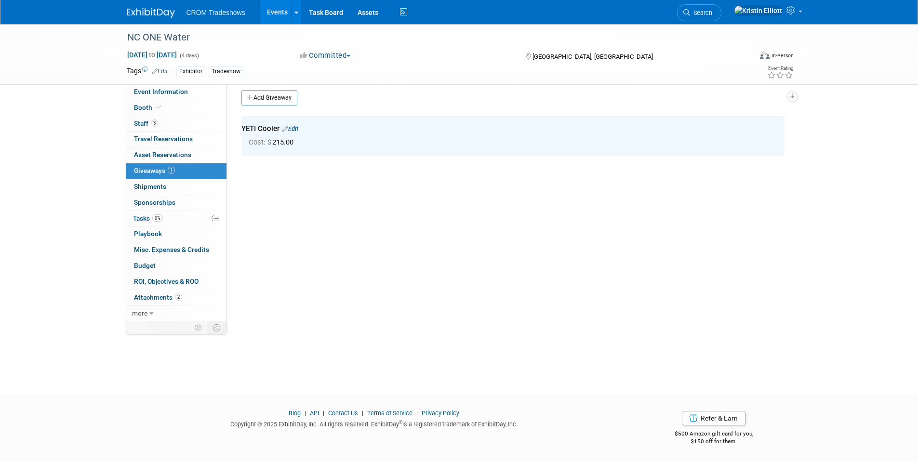
click at [277, 6] on link "Events" at bounding box center [277, 12] width 35 height 24
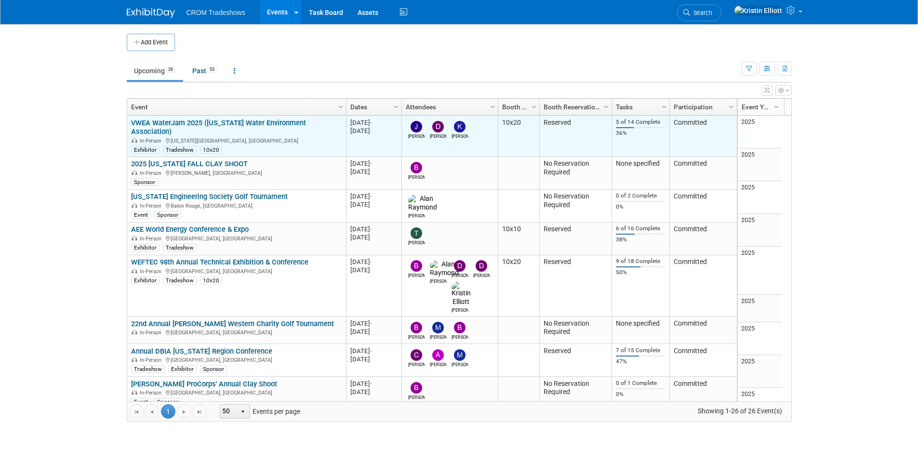
click at [278, 123] on link "VWEA WaterJam 2025 ([US_STATE] Water Environment Association)" at bounding box center [218, 128] width 175 height 18
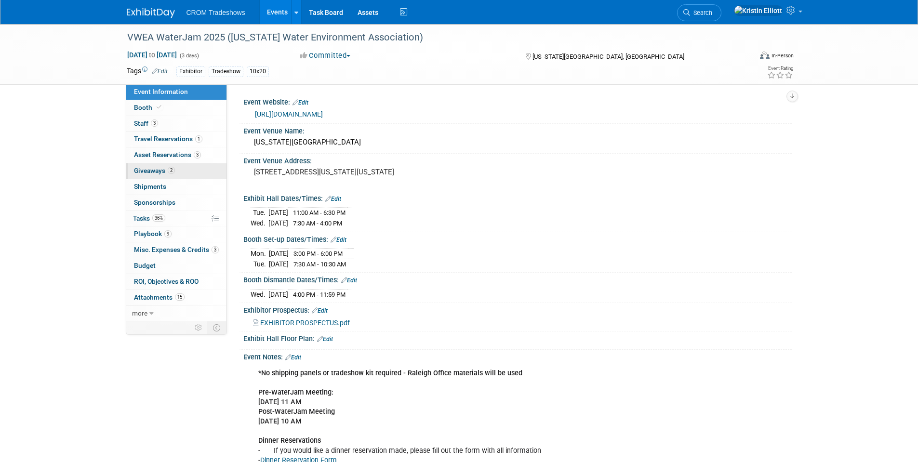
click at [172, 166] on link "2 Giveaways 2" at bounding box center [176, 170] width 100 height 15
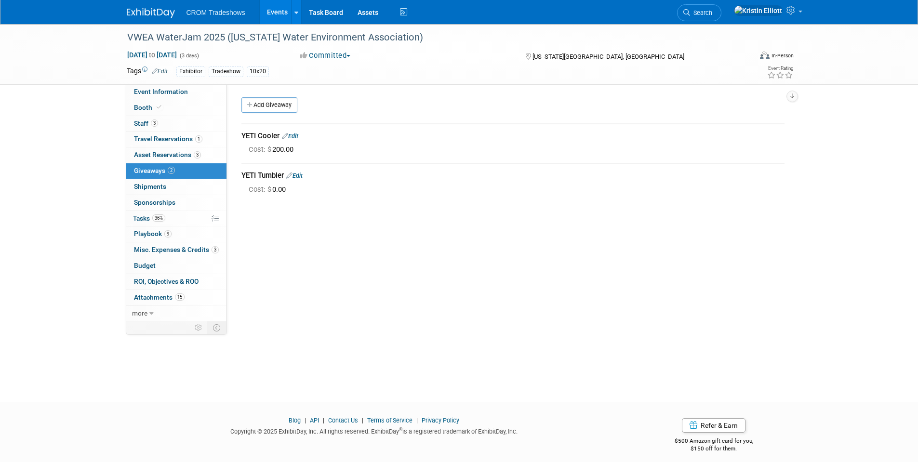
click at [297, 135] on link "Edit" at bounding box center [290, 136] width 16 height 7
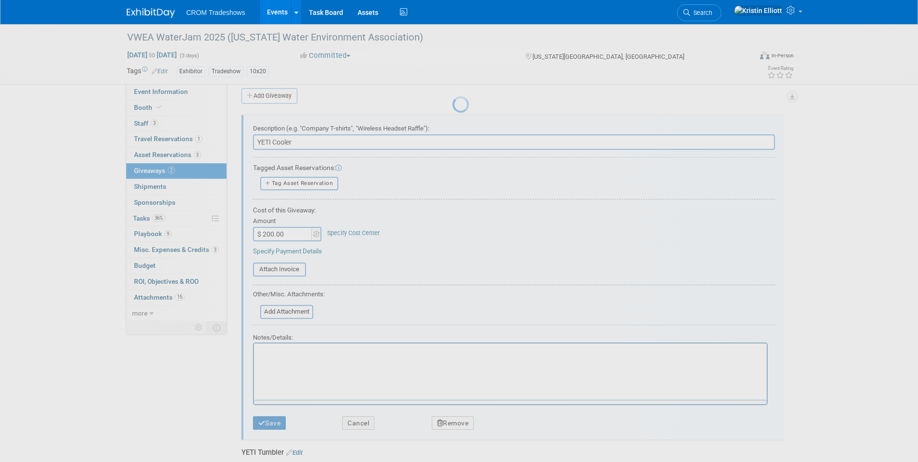
scroll to position [14, 0]
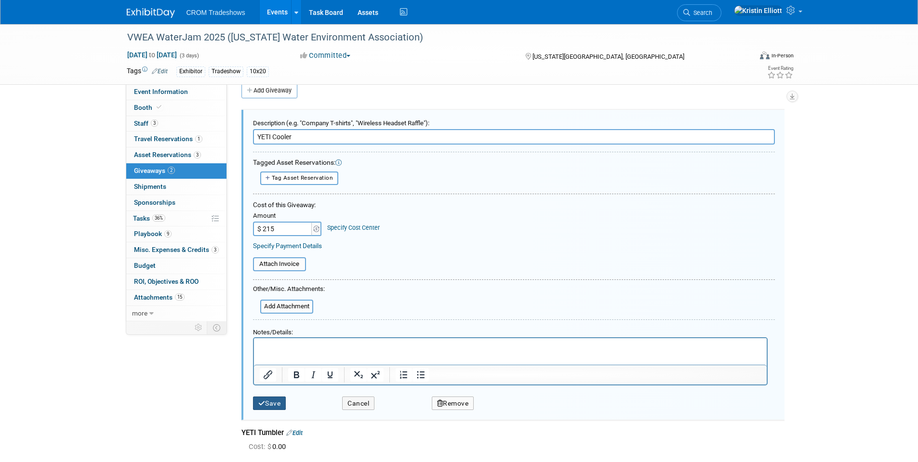
type input "$ 215.00"
click at [272, 399] on button "Save" at bounding box center [269, 404] width 33 height 14
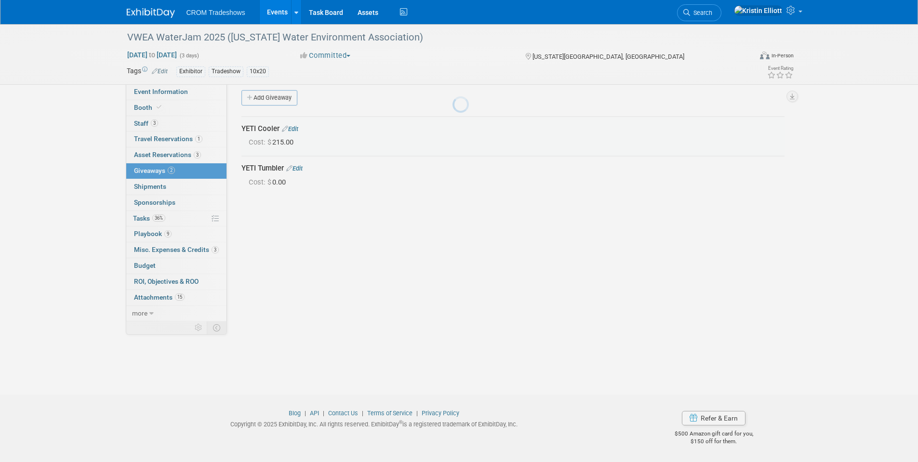
scroll to position [7, 0]
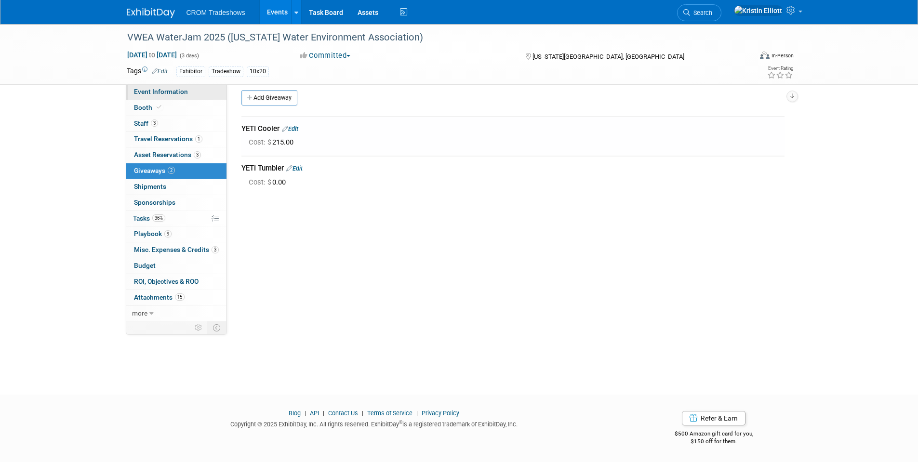
click at [154, 90] on span "Event Information" at bounding box center [161, 92] width 54 height 8
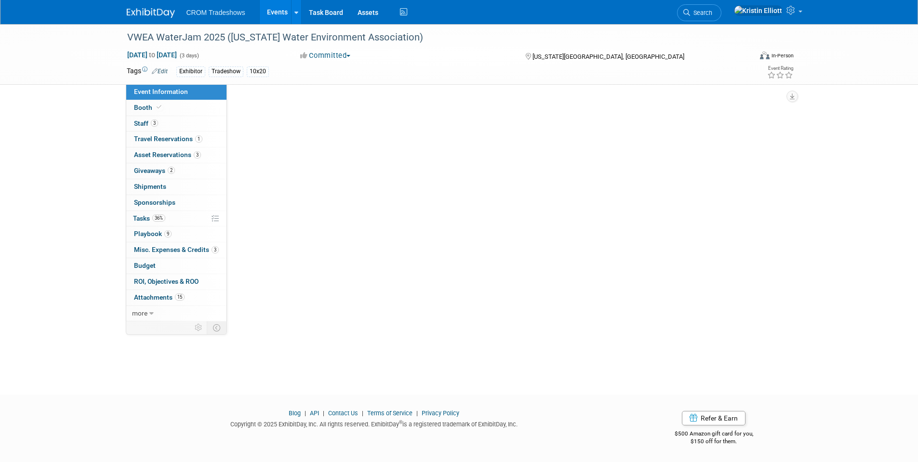
scroll to position [0, 0]
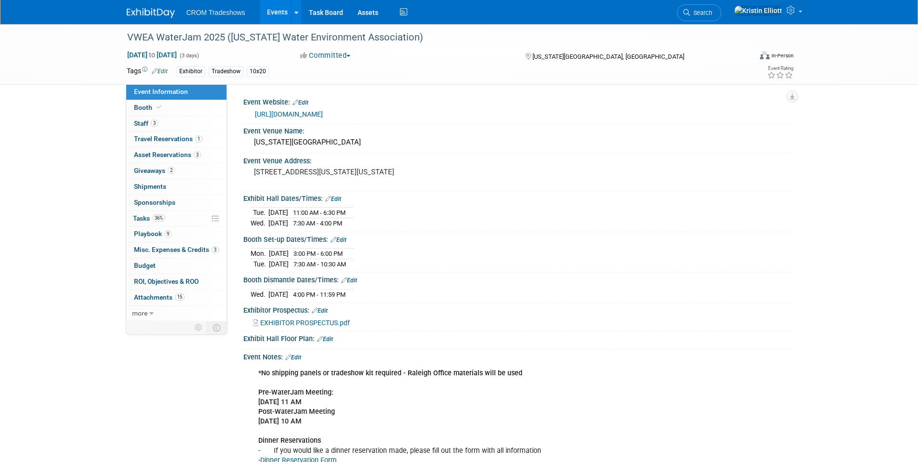
click at [284, 12] on link "Events" at bounding box center [277, 12] width 35 height 24
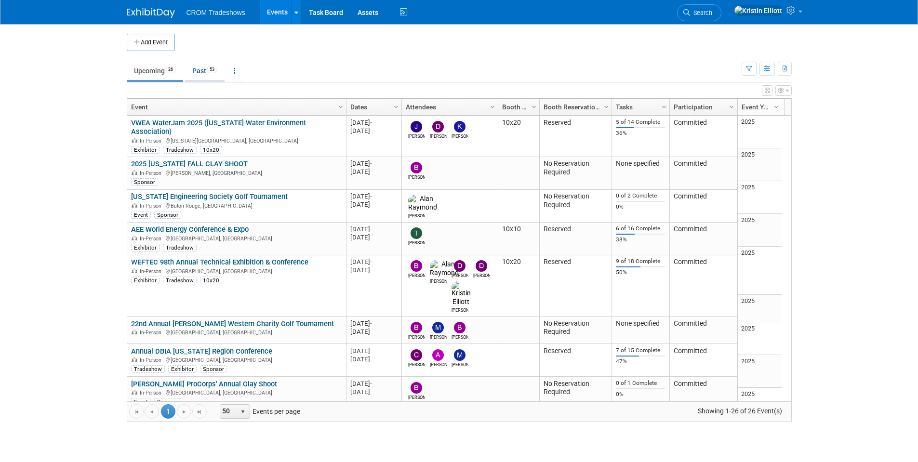
click at [213, 73] on link "Past 53" at bounding box center [205, 71] width 40 height 18
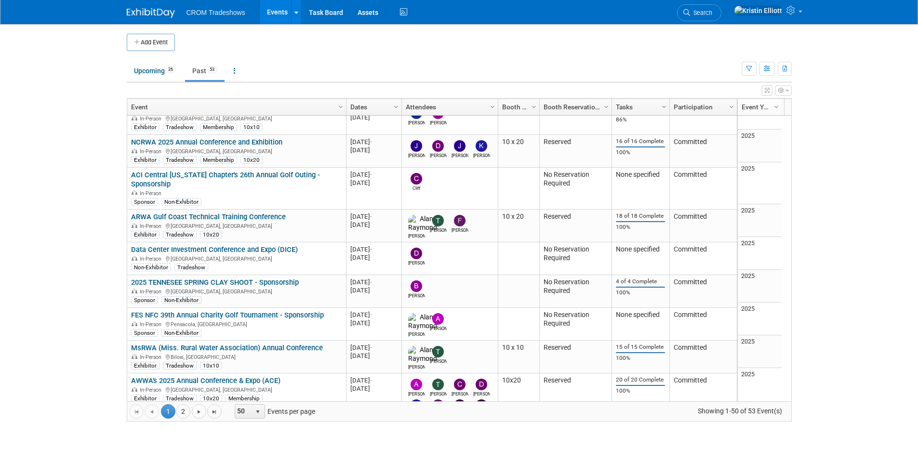
scroll to position [1361, 0]
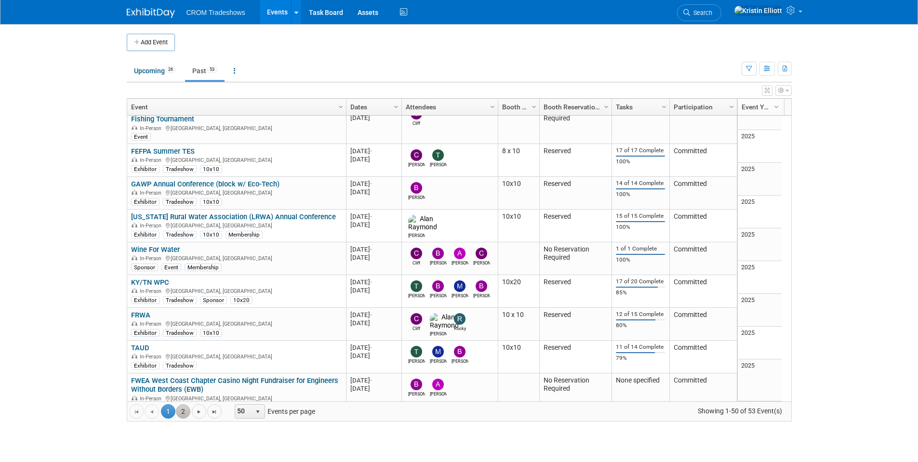
click at [189, 413] on link "2" at bounding box center [183, 411] width 14 height 14
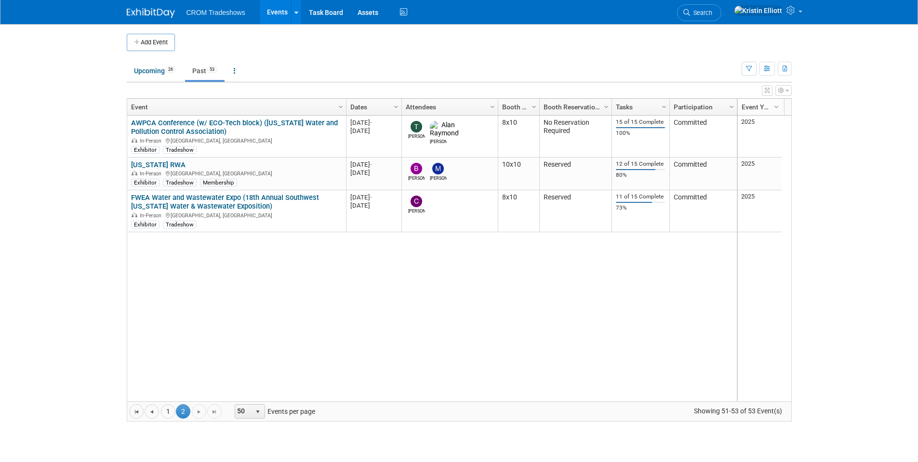
scroll to position [0, 0]
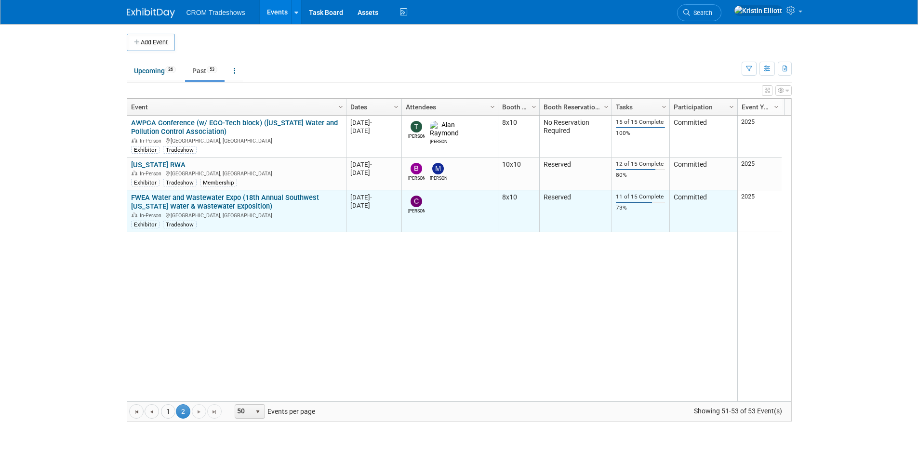
click at [167, 203] on link "FWEA Water and Wastewater Expo (18th Annual Southwest [US_STATE] Water & Wastew…" at bounding box center [225, 202] width 188 height 18
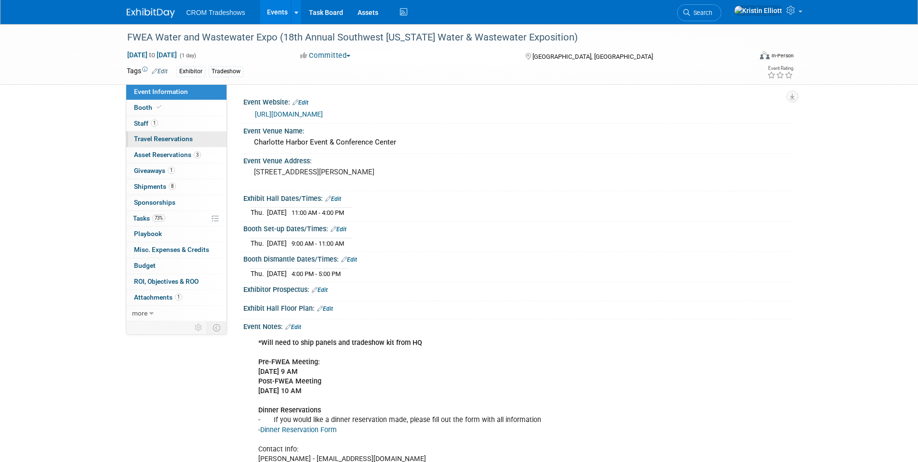
click at [172, 134] on link "0 Travel Reservations 0" at bounding box center [176, 139] width 100 height 15
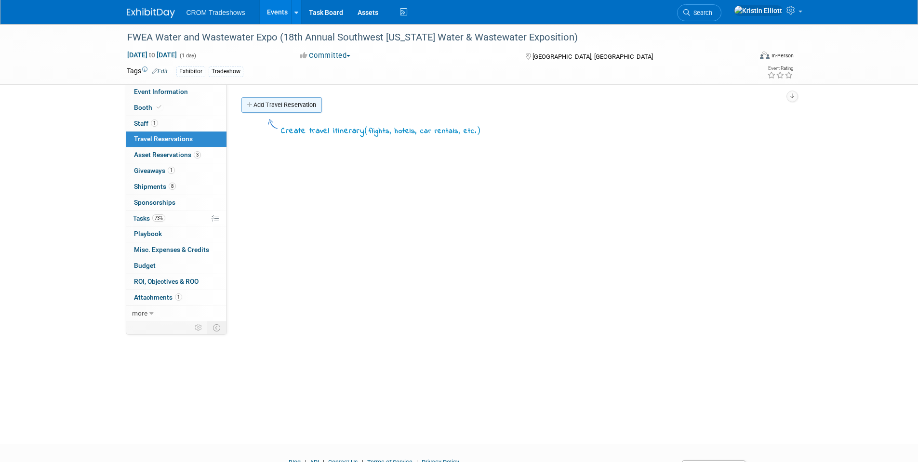
click at [278, 110] on link "Add Travel Reservation" at bounding box center [282, 104] width 81 height 15
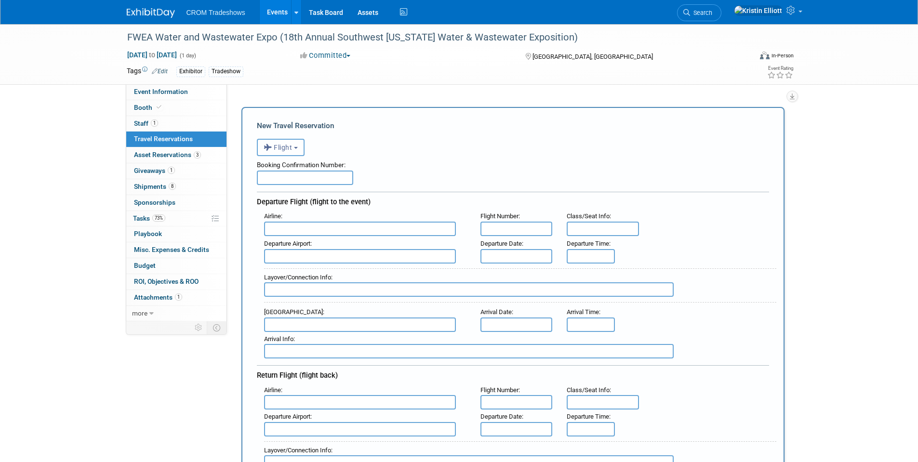
click at [293, 150] on span "Flight" at bounding box center [278, 148] width 29 height 8
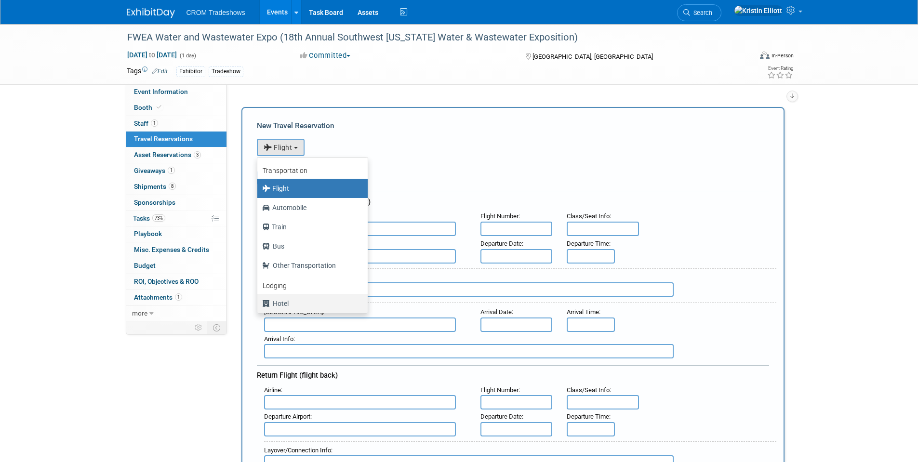
click at [276, 304] on label "Hotel" at bounding box center [310, 303] width 96 height 15
click at [259, 304] on input "Hotel" at bounding box center [256, 302] width 6 height 6
select select "6"
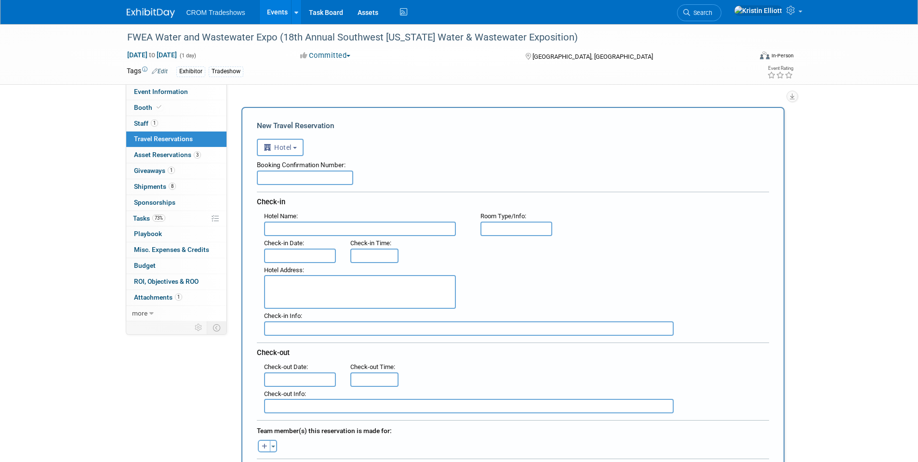
click at [296, 174] on input "text" at bounding box center [305, 178] width 96 height 14
paste input "HMTK4KZCST"
type input "HMTK4KZCST"
click at [330, 231] on input "text" at bounding box center [360, 229] width 192 height 14
type input "a"
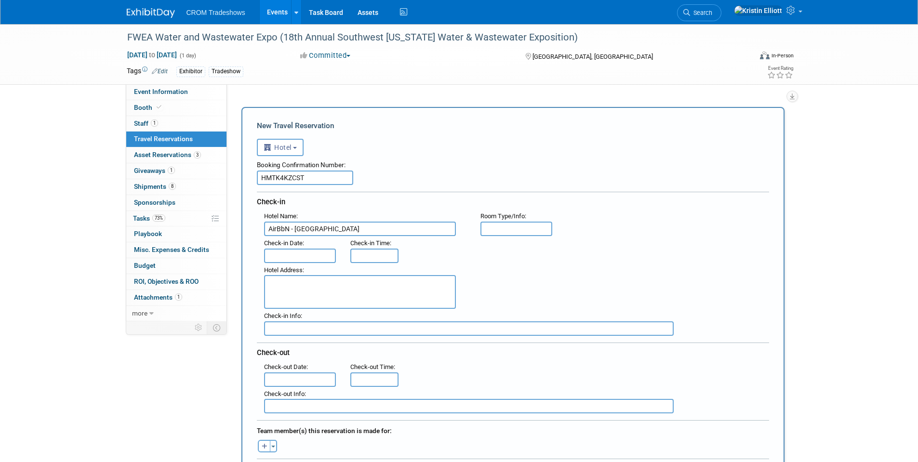
type input "AirBbN - [GEOGRAPHIC_DATA]"
click at [303, 252] on input "text" at bounding box center [300, 256] width 72 height 14
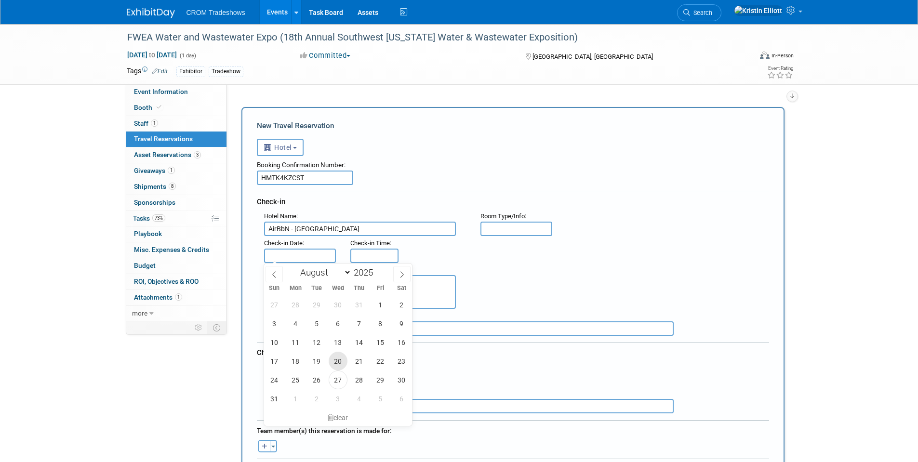
click at [336, 363] on span "20" at bounding box center [338, 361] width 19 height 19
type input "[DATE]"
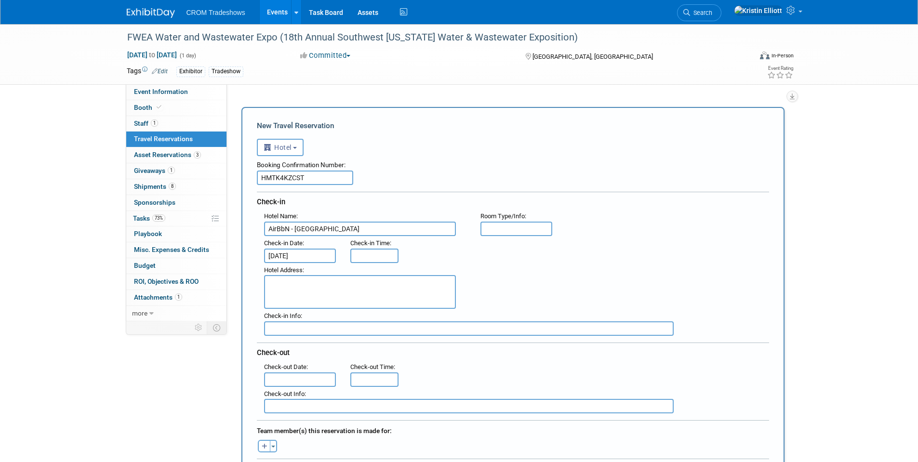
type input "3:00 PM"
click at [376, 253] on input "3:00 PM" at bounding box center [374, 256] width 48 height 14
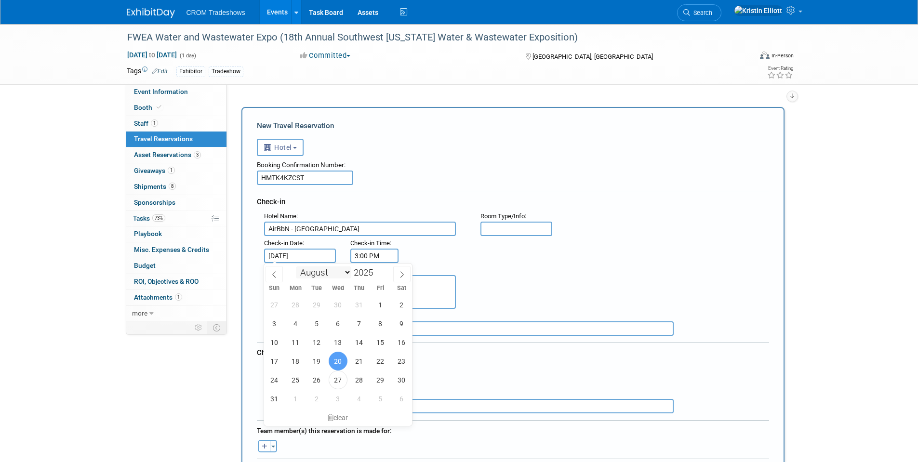
click at [335, 259] on body "CROM Tradeshows Events Add Event Bulk Upload Events Shareable Event Boards Rece…" at bounding box center [459, 231] width 918 height 462
click at [346, 254] on div "Check-in Time : 3:00 PM" at bounding box center [373, 249] width 60 height 27
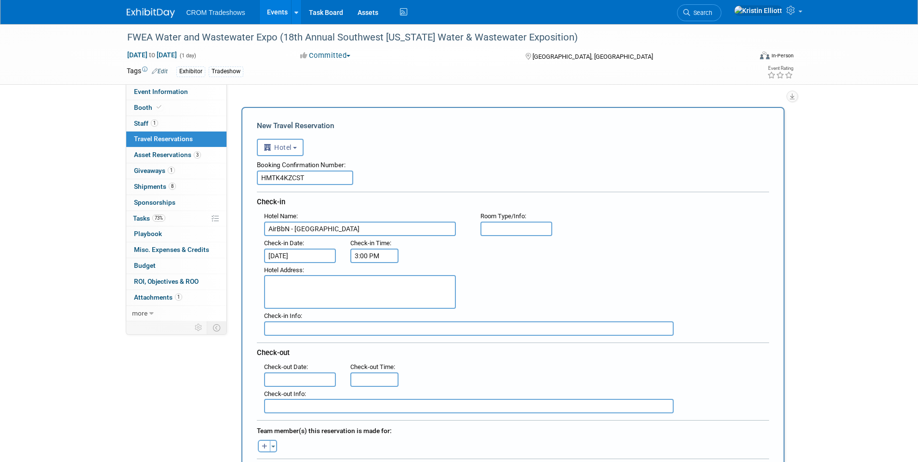
click at [295, 380] on input "text" at bounding box center [300, 380] width 72 height 14
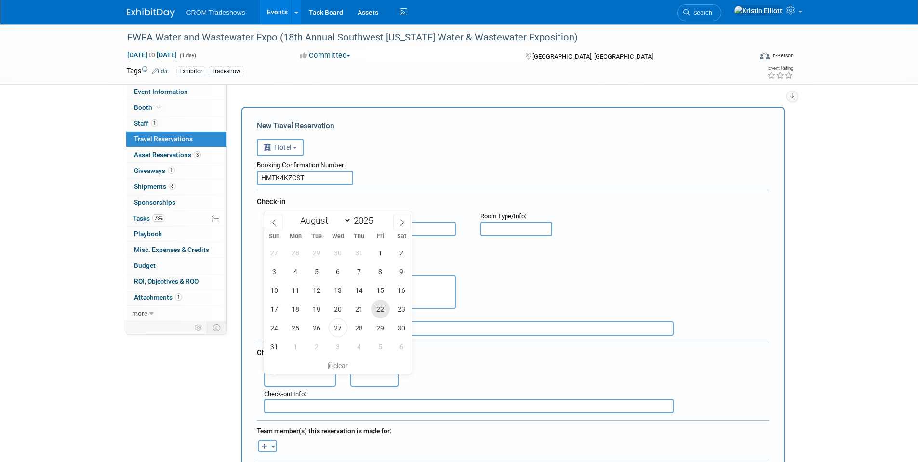
click at [379, 314] on span "22" at bounding box center [380, 309] width 19 height 19
type input "[DATE]"
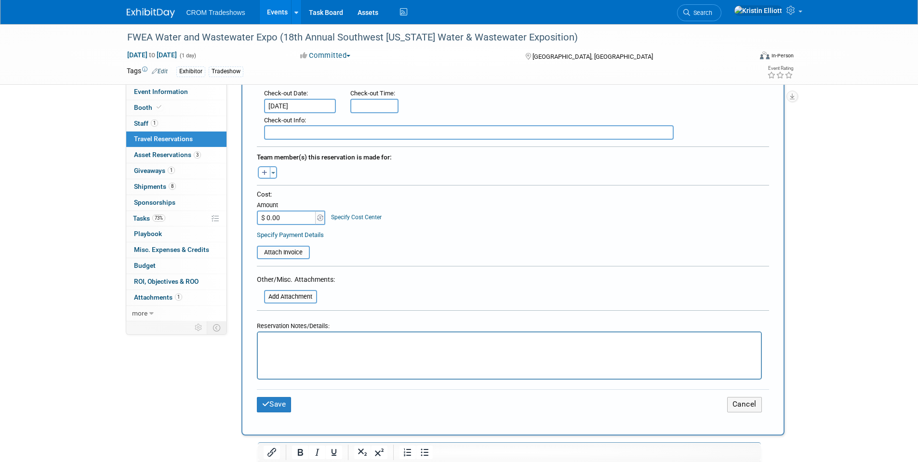
scroll to position [289, 0]
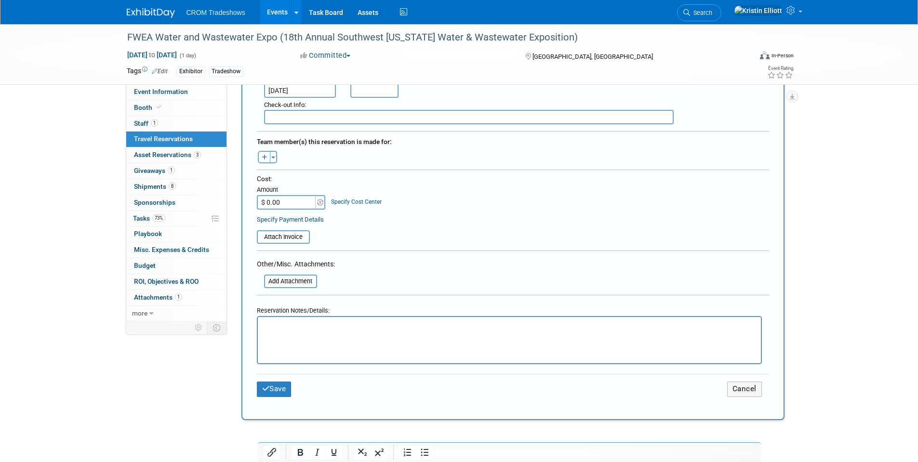
click at [283, 331] on p "Rich Text Area. Press ALT-0 for help." at bounding box center [509, 326] width 492 height 10
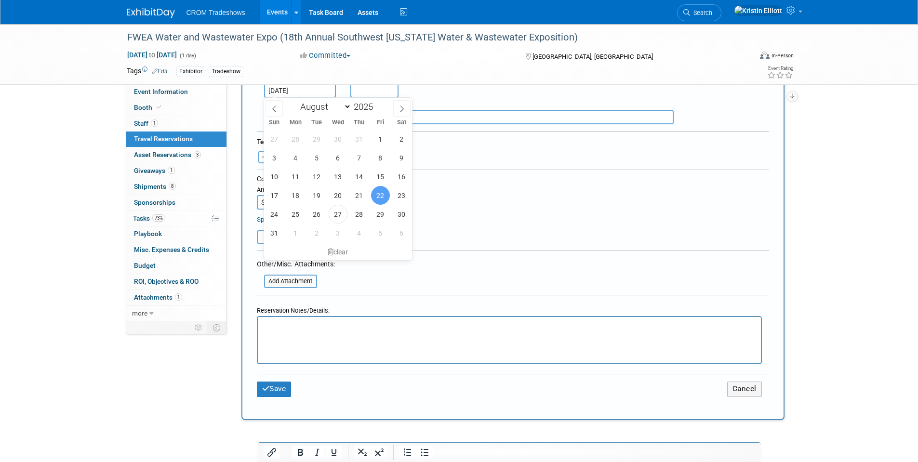
paste body "Rich Text Area. Press ALT-0 for help."
click at [389, 283] on form "<i class="fas fa-plane" style="padding: 6px 4px 6px 1px;"></i> Flight <i class=…" at bounding box center [513, 126] width 512 height 565
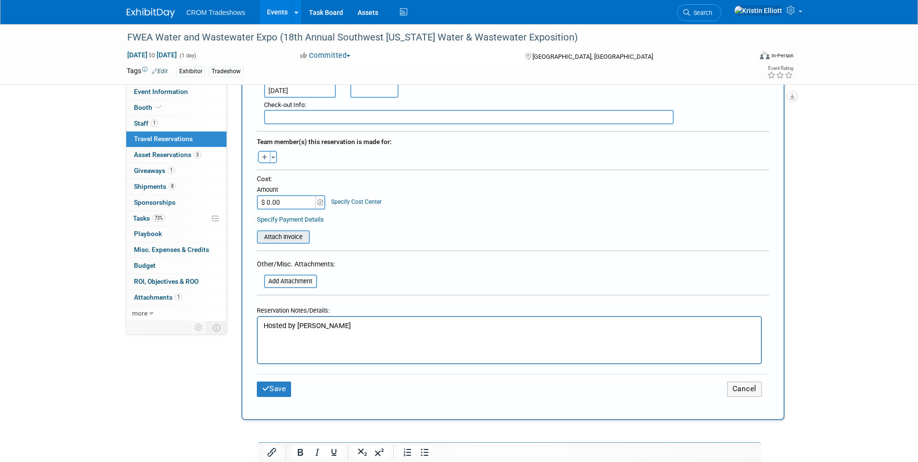
click at [284, 232] on input "file" at bounding box center [251, 237] width 115 height 12
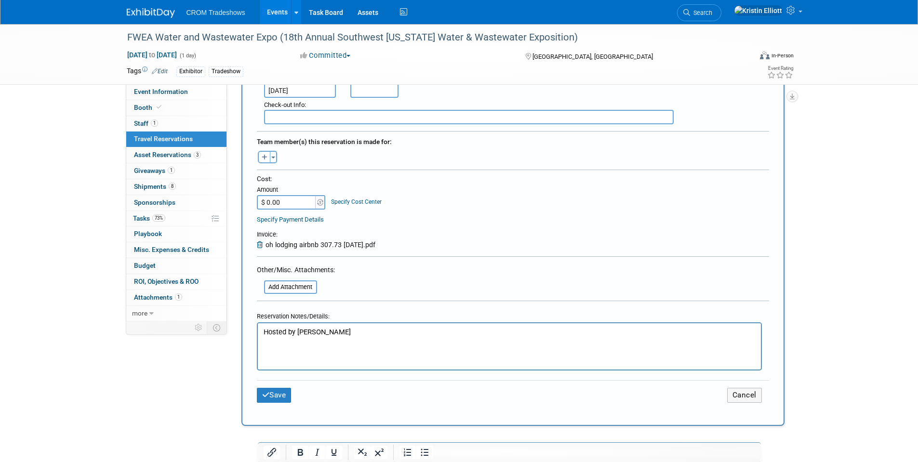
click at [294, 198] on input "$ 0.00" at bounding box center [287, 202] width 60 height 14
type input "$ 307.73"
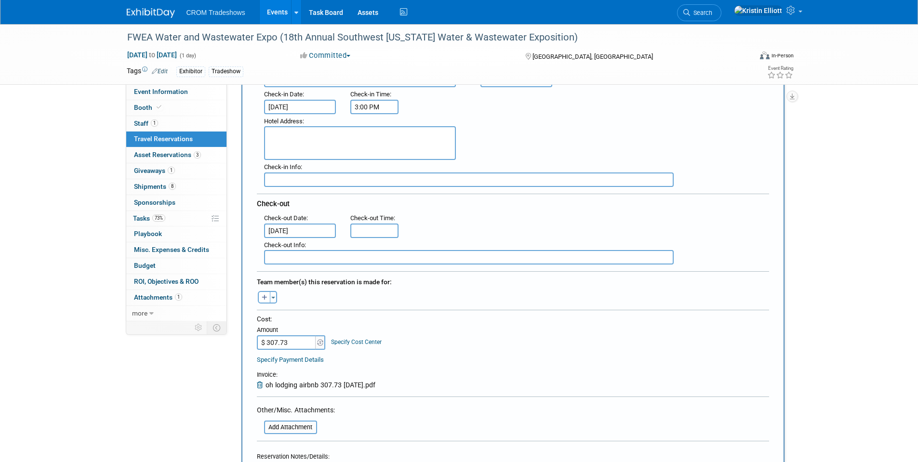
scroll to position [241, 0]
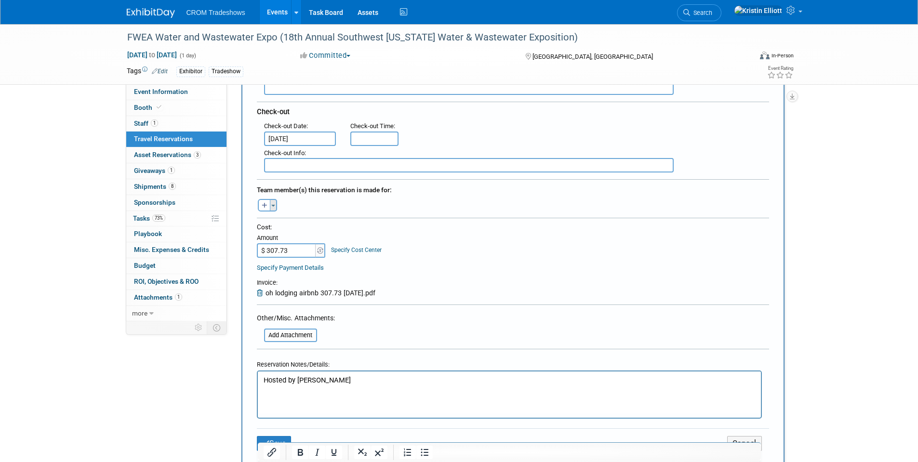
click at [274, 208] on button "Toggle Dropdown" at bounding box center [273, 205] width 7 height 13
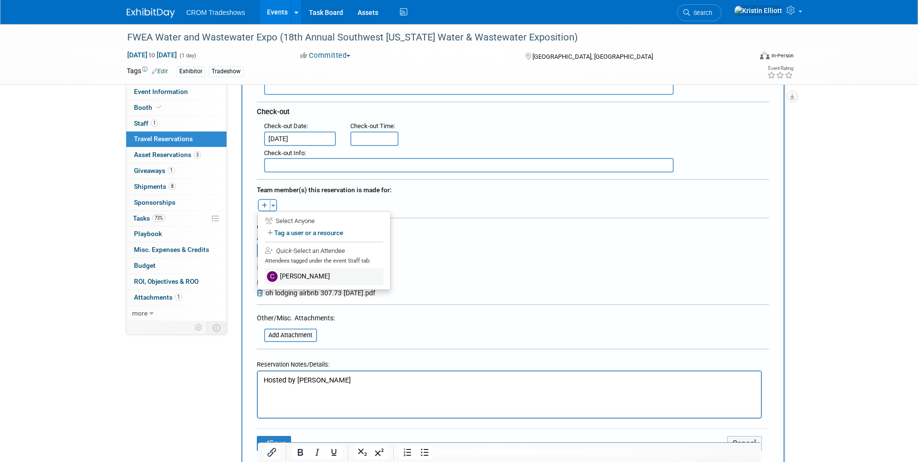
click at [292, 277] on label "[PERSON_NAME]" at bounding box center [324, 276] width 119 height 17
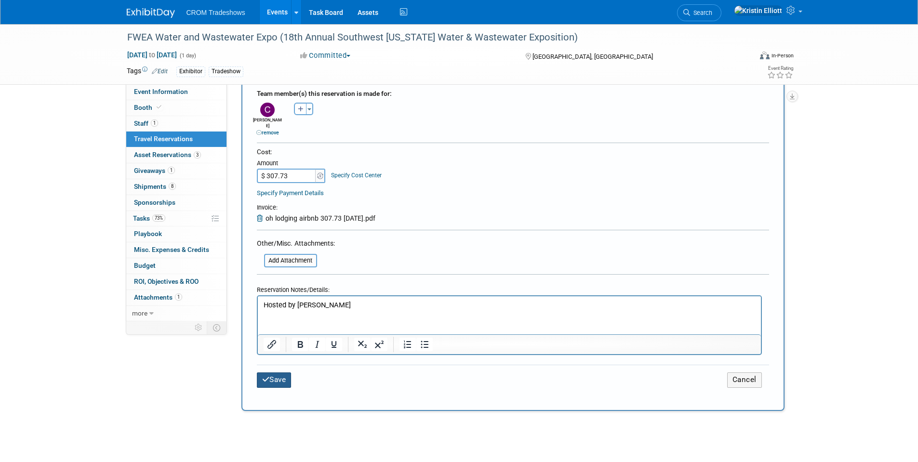
click at [282, 375] on button "Save" at bounding box center [274, 380] width 35 height 15
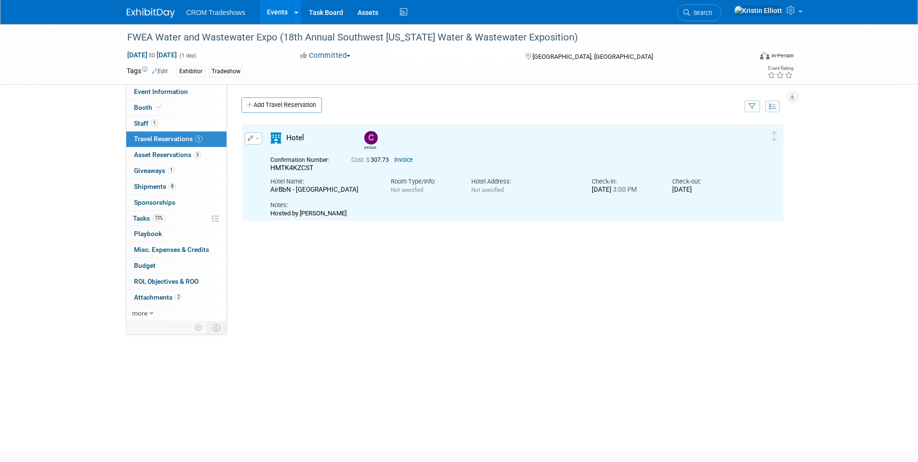
scroll to position [0, 0]
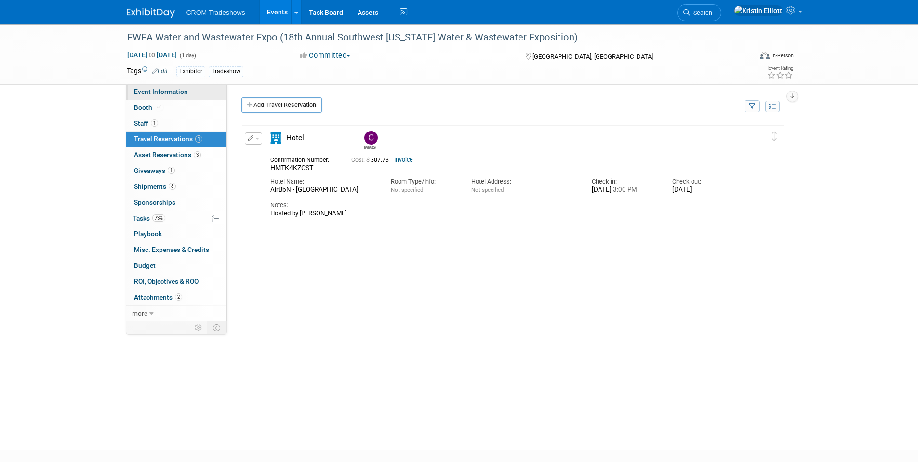
click at [175, 94] on span "Event Information" at bounding box center [161, 92] width 54 height 8
